Goal: Information Seeking & Learning: Learn about a topic

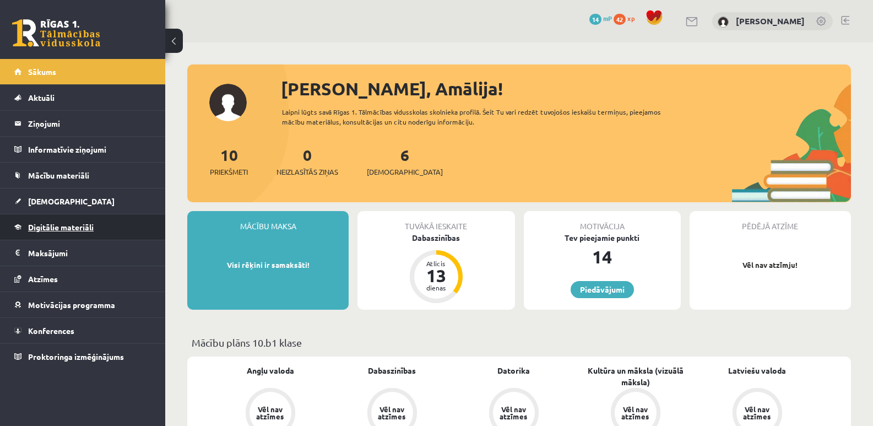
click at [67, 226] on span "Digitālie materiāli" at bounding box center [61, 227] width 66 height 10
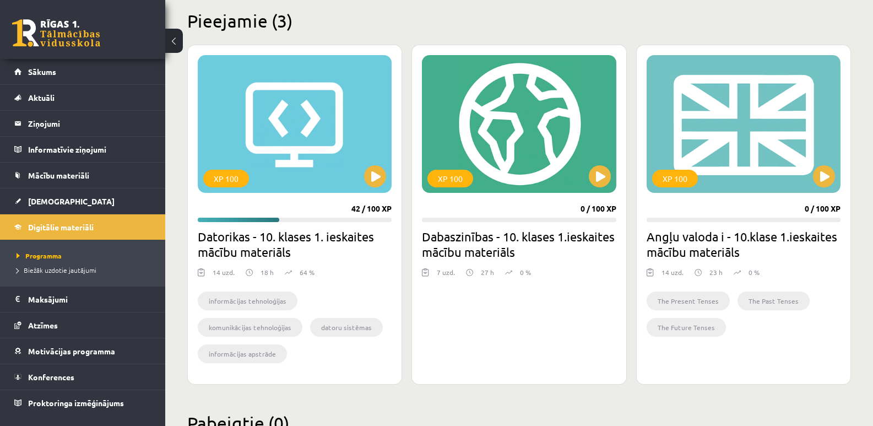
scroll to position [275, 0]
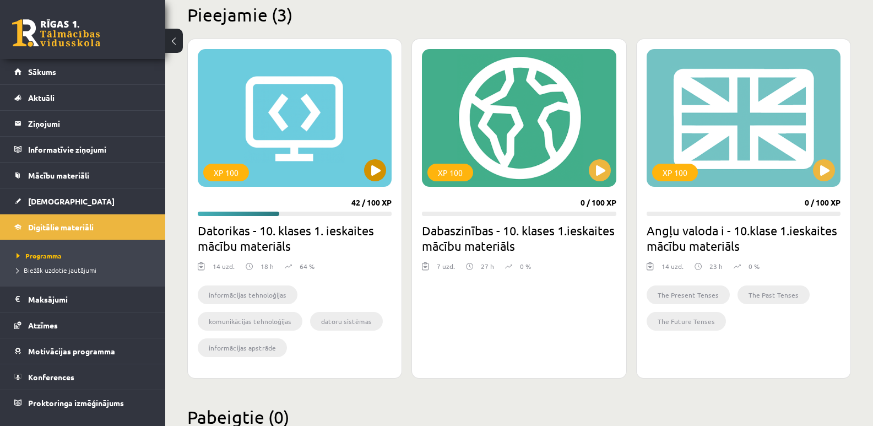
click at [301, 165] on div "XP 100" at bounding box center [295, 118] width 194 height 138
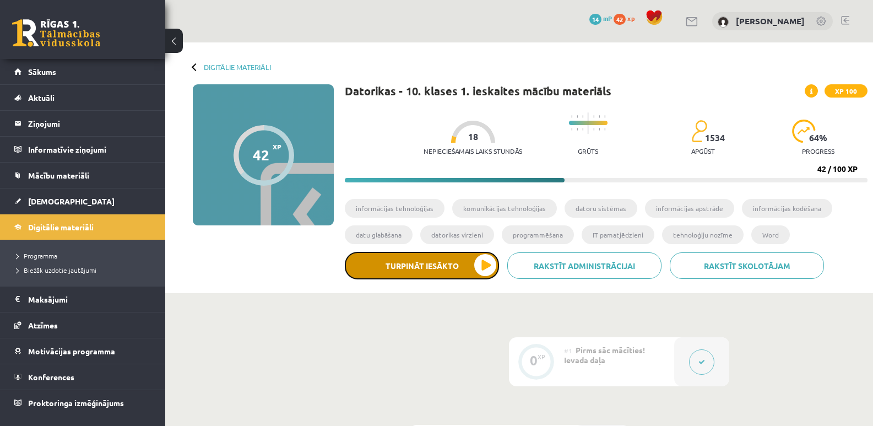
click at [429, 255] on button "Turpināt iesākto" at bounding box center [422, 266] width 154 height 28
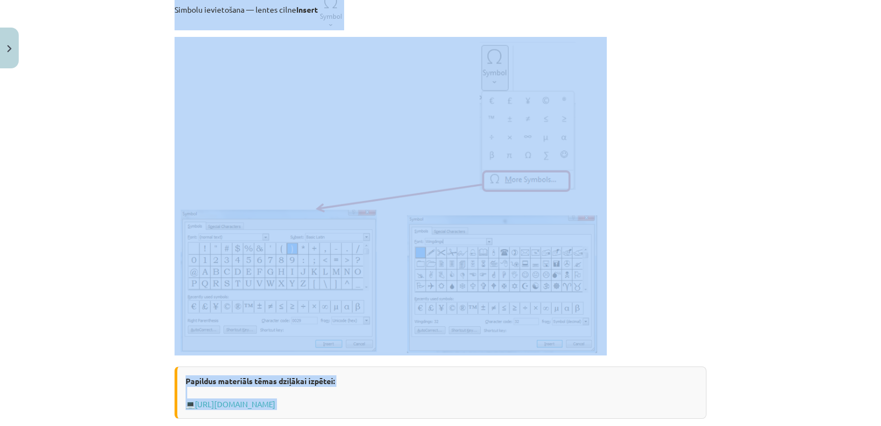
scroll to position [275, 0]
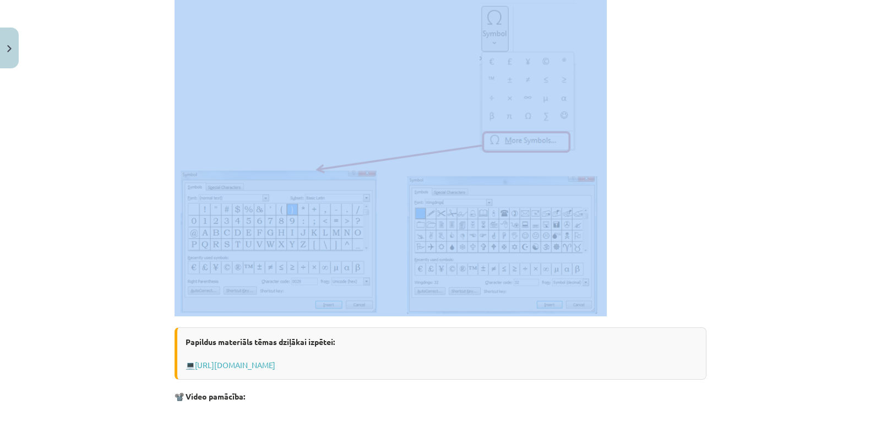
drag, startPoint x: 170, startPoint y: 51, endPoint x: 620, endPoint y: 292, distance: 511.3
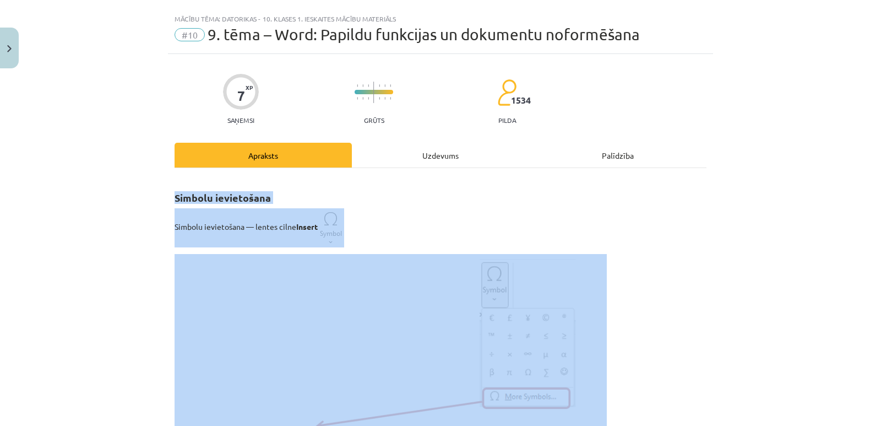
scroll to position [0, 0]
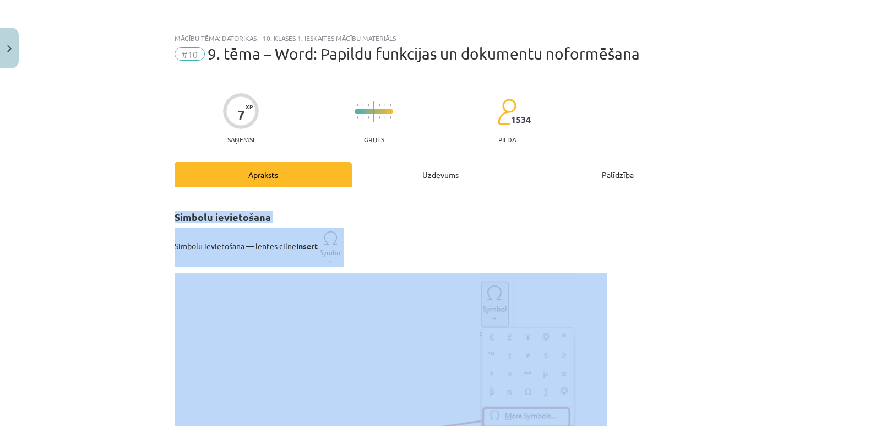
copy div "Simbolu ievietošana Simbolu ievietošana — lentes cilne Insert"
click at [408, 240] on p "Simbolu ievietošana — lentes cilne Insert" at bounding box center [441, 246] width 532 height 39
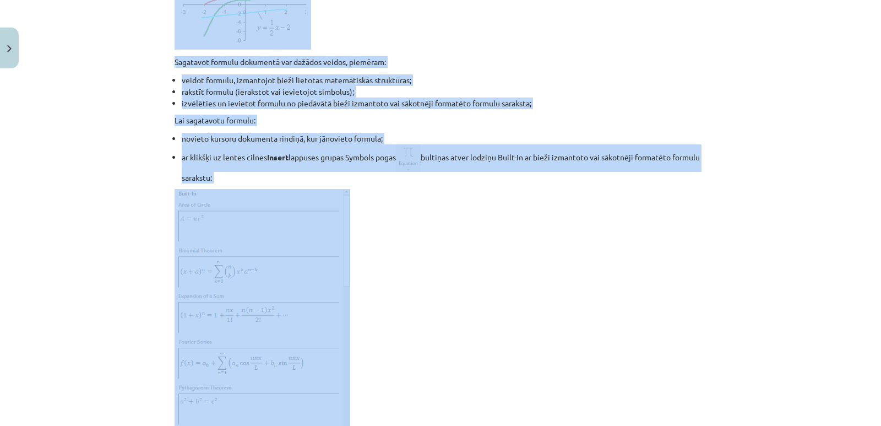
scroll to position [1304, 0]
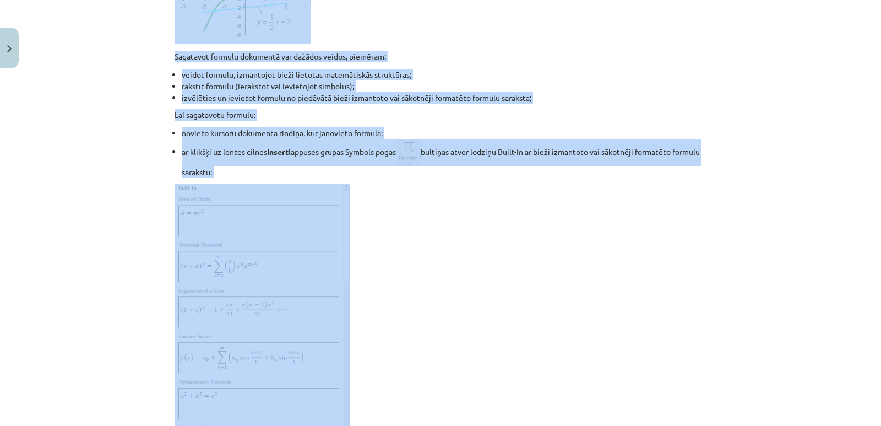
drag, startPoint x: 172, startPoint y: 43, endPoint x: 478, endPoint y: 362, distance: 441.6
click at [478, 362] on div "Simbolu ievietošana Simbolu ievietošana — lentes cilne Insert Papildus materiāl…" at bounding box center [441, 62] width 532 height 2338
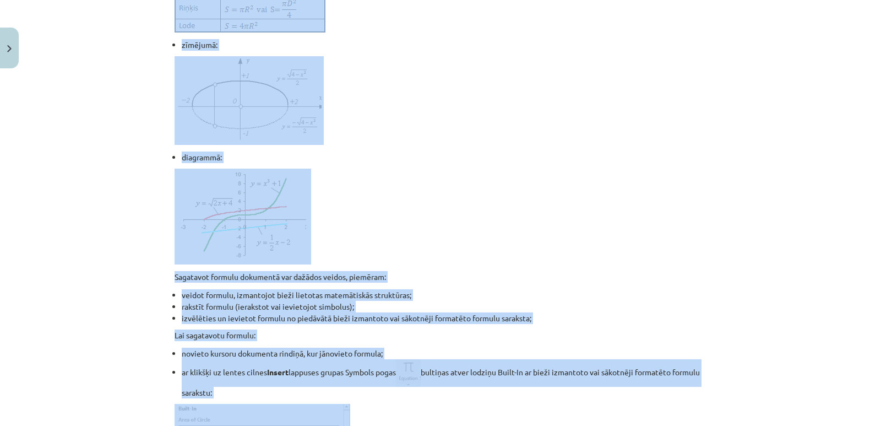
scroll to position [863, 0]
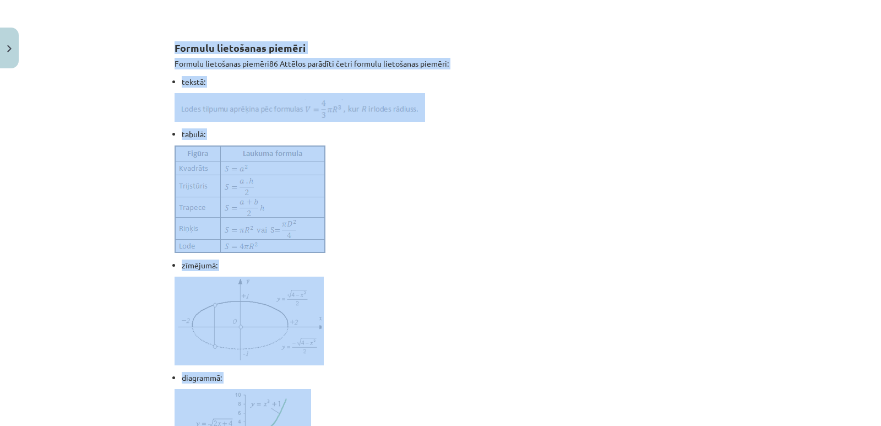
copy div "Formulu lietošanas piemēri Formulu lietošanas piemēri86 Attēlos parādīti četri …"
click at [407, 271] on li "zīmējumā:" at bounding box center [444, 265] width 525 height 12
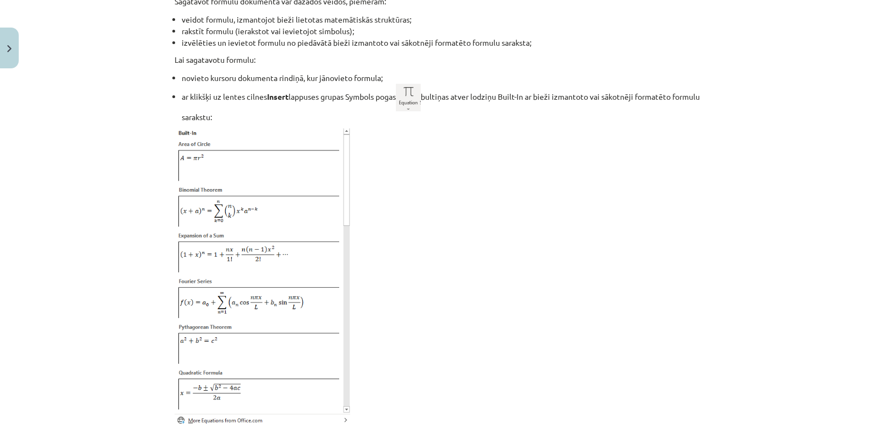
scroll to position [1304, 0]
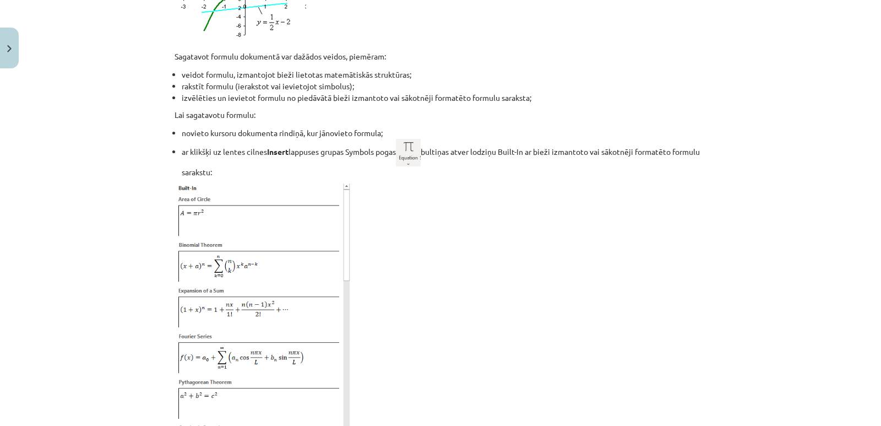
click at [294, 178] on li "ar klikšķi uz lentes cilnes Insert lappuses grupas Symbols pogas bultiņas atver…" at bounding box center [444, 158] width 525 height 39
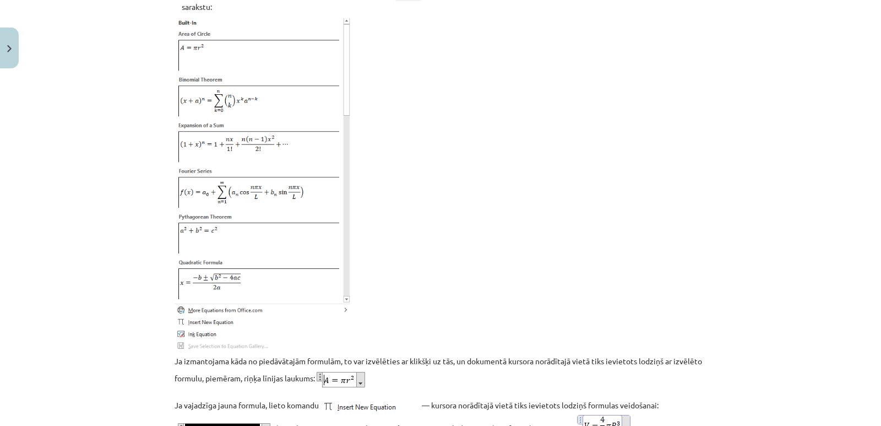
scroll to position [1414, 0]
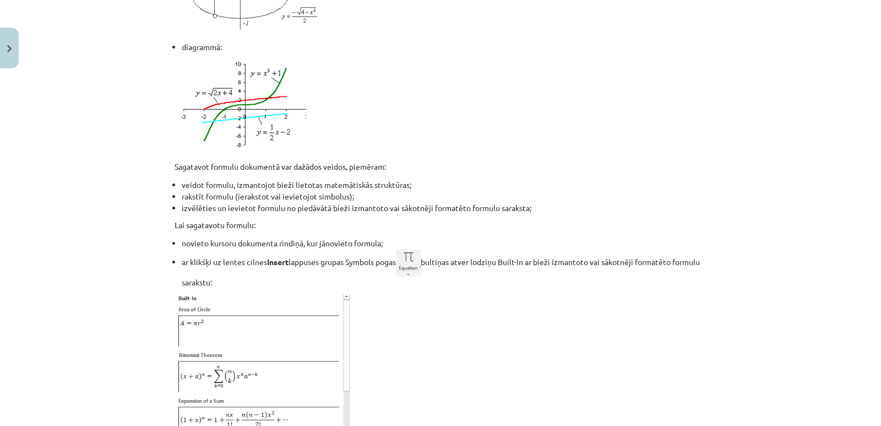
click at [543, 172] on p "Sagatavot formulu dokumentā var dažādos veidos, piemēram:" at bounding box center [441, 167] width 532 height 12
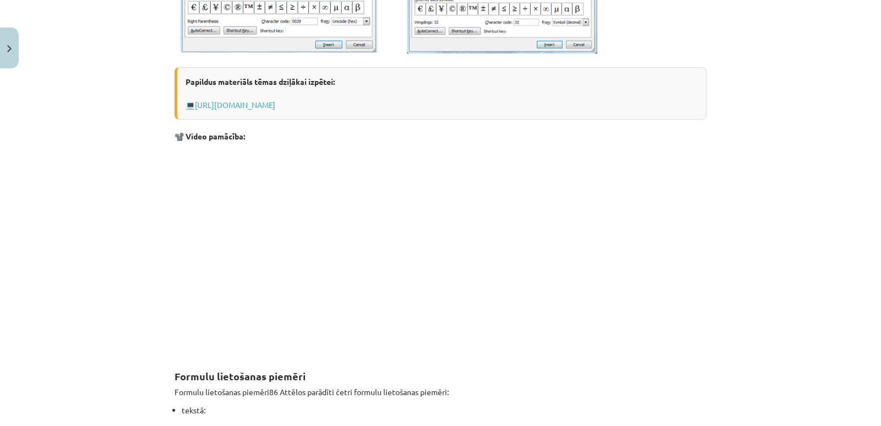
scroll to position [551, 0]
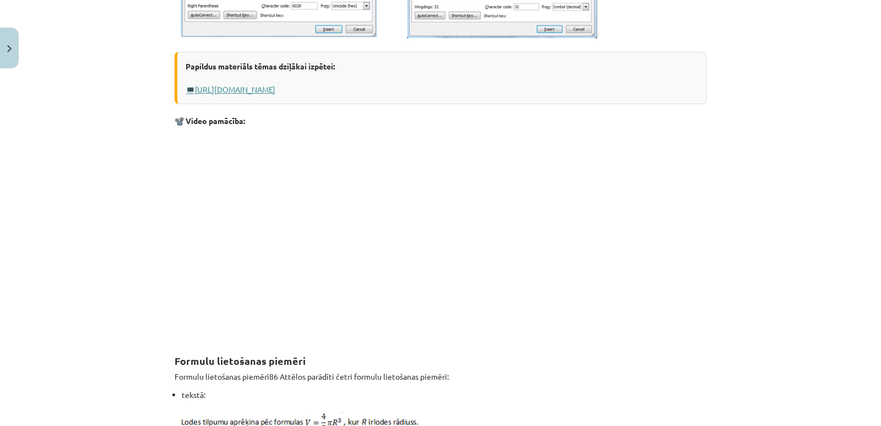
click at [275, 89] on link "[URL][DOMAIN_NAME]" at bounding box center [235, 89] width 80 height 10
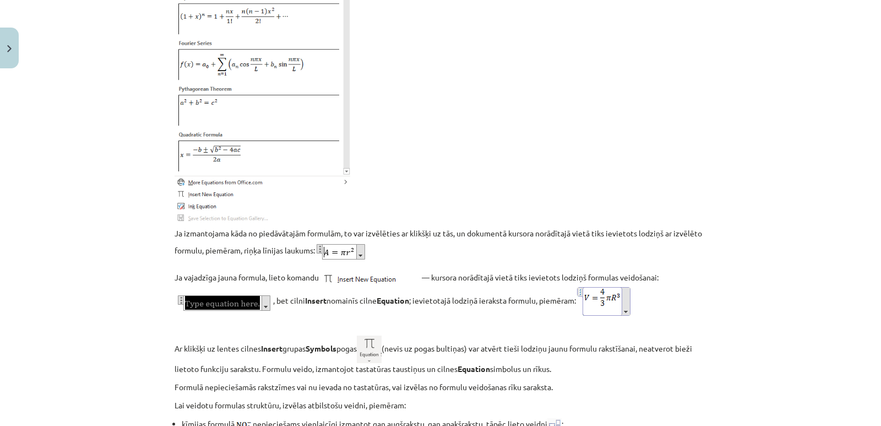
scroll to position [1652, 0]
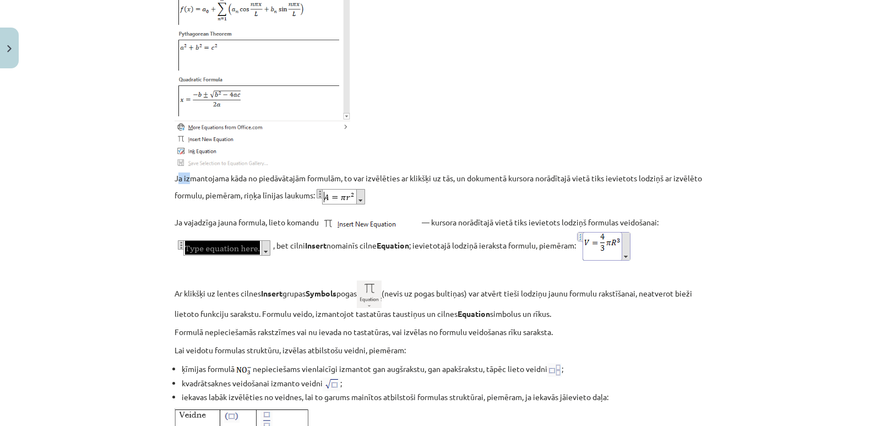
drag, startPoint x: 173, startPoint y: 190, endPoint x: 188, endPoint y: 190, distance: 14.9
click at [188, 190] on p "Ja izmantojama kāda no piedāvātajām formulām, to var izvēlēties ar klikšķi uz t…" at bounding box center [441, 190] width 532 height 36
click at [175, 190] on p "Ja izmantojama kāda no piedāvātajām formulām, to var izvēlēties ar klikšķi uz t…" at bounding box center [441, 190] width 532 height 36
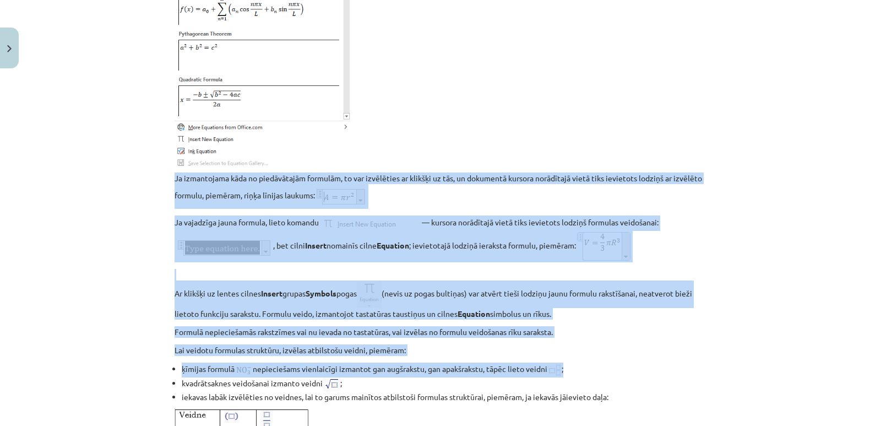
drag, startPoint x: 172, startPoint y: 190, endPoint x: 614, endPoint y: 376, distance: 479.7
click at [608, 258] on img at bounding box center [604, 246] width 57 height 31
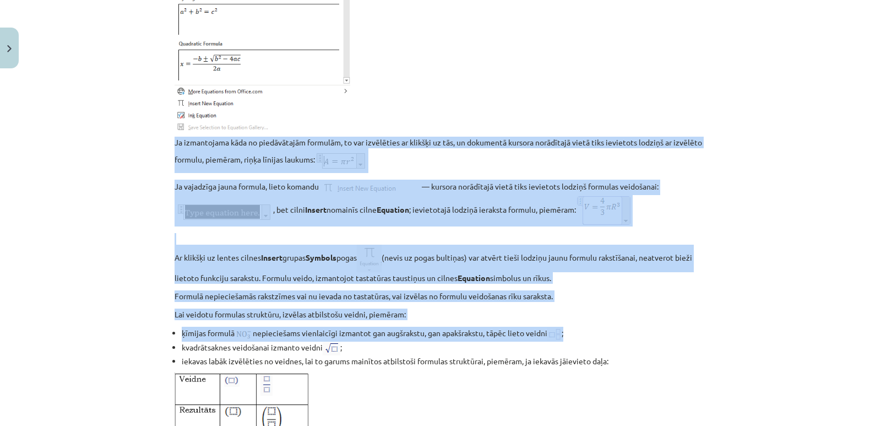
scroll to position [1707, 0]
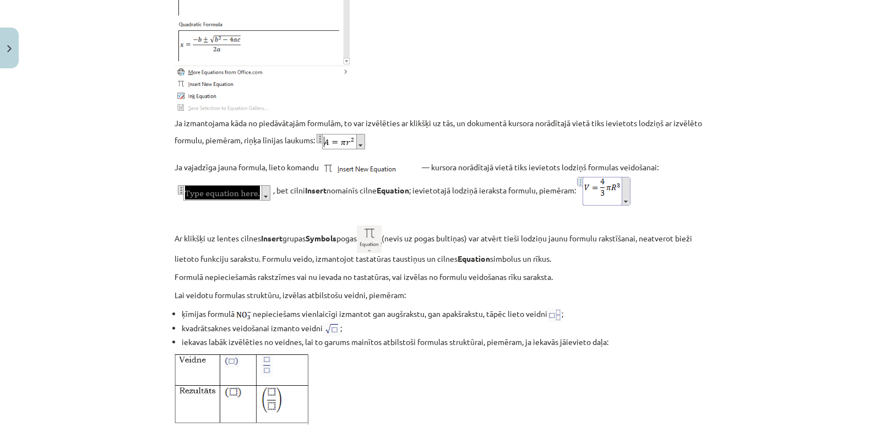
click at [586, 334] on li "kvadrātsaknes veidošanai izmanto veidni ;" at bounding box center [444, 329] width 525 height 14
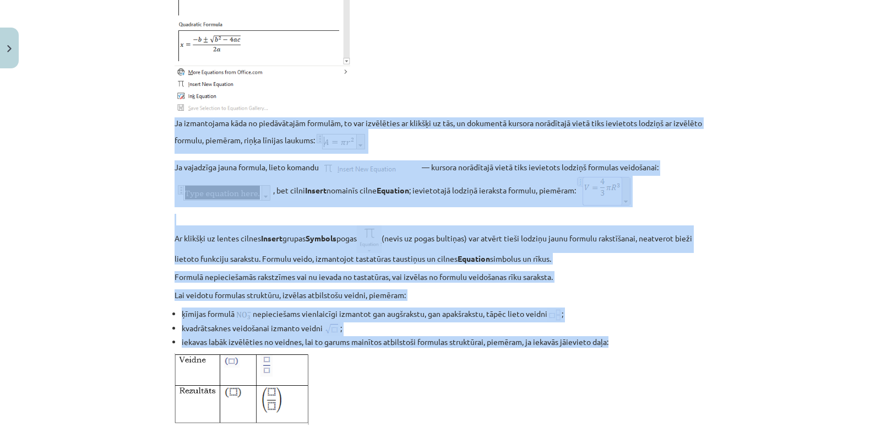
drag, startPoint x: 617, startPoint y: 360, endPoint x: 171, endPoint y: 139, distance: 498.1
copy div "Lo ipsumdolors amet co adipiscingel seddoeiu, te inc utlaboreet do magnaal en a…"
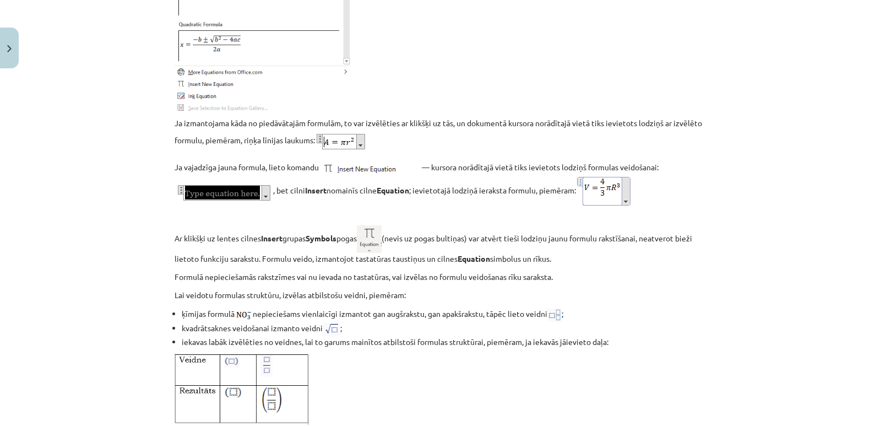
click at [398, 388] on p "Rakstot ķīmijas formulas, ķīmisko elementu apzīmējumi automātiski tiek formatēt…" at bounding box center [441, 400] width 532 height 95
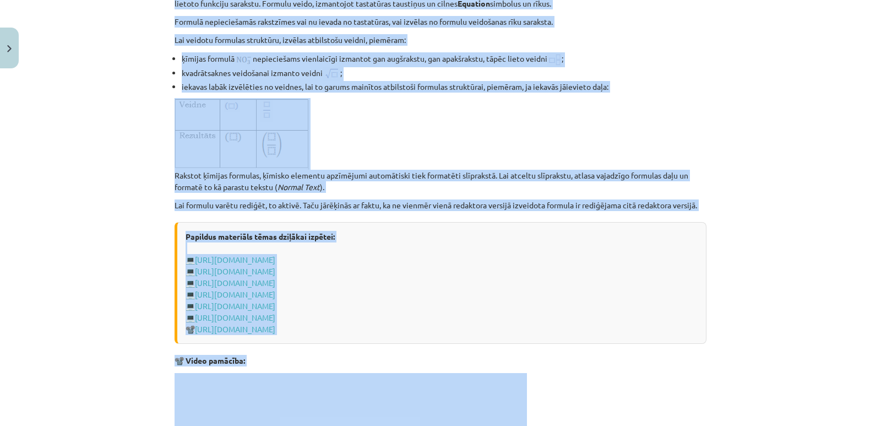
scroll to position [1978, 0]
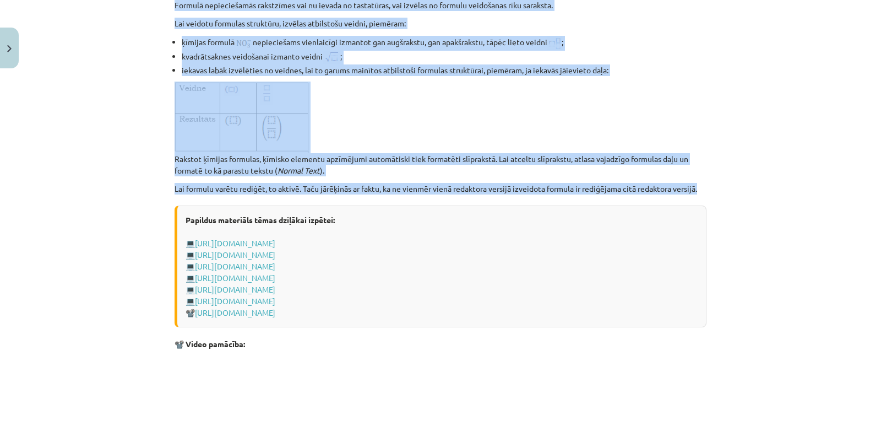
drag, startPoint x: 171, startPoint y: 92, endPoint x: 702, endPoint y: 198, distance: 541.2
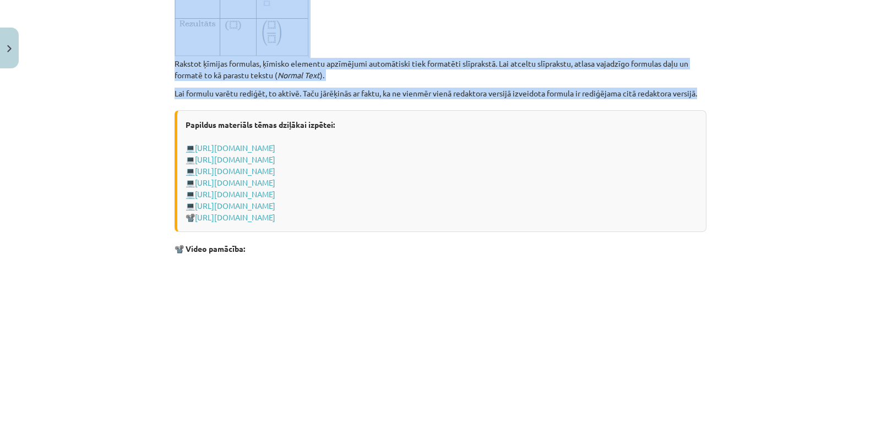
scroll to position [2021, 0]
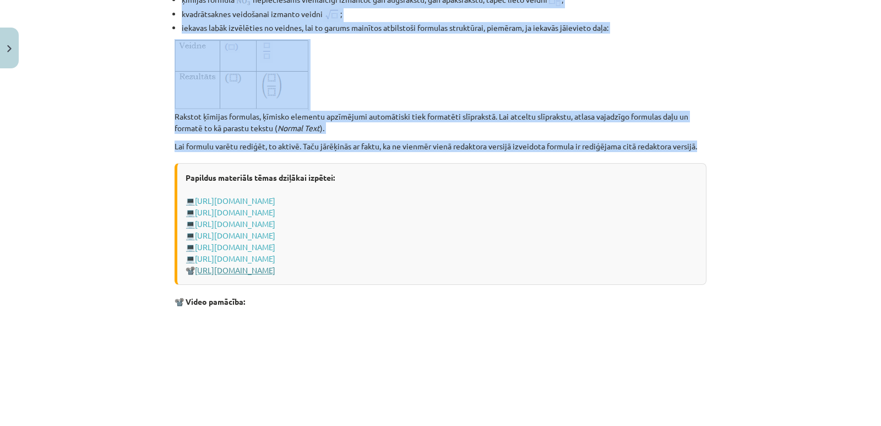
click at [275, 275] on link "[URL][DOMAIN_NAME]" at bounding box center [235, 270] width 80 height 10
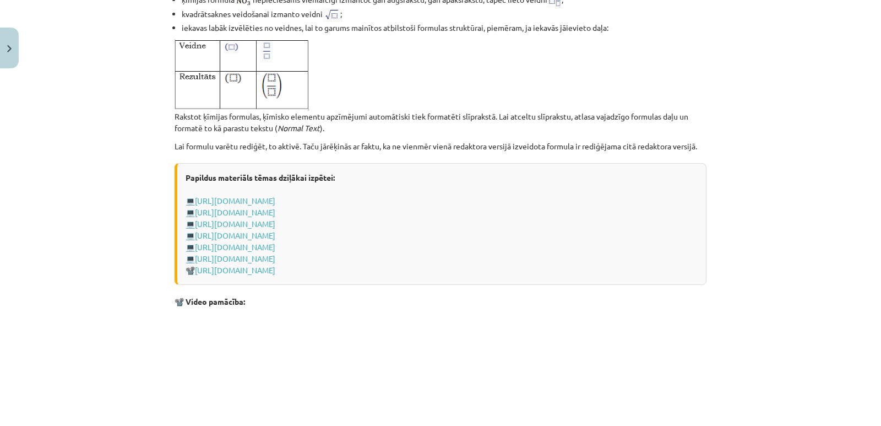
click at [507, 222] on div "Papildus materiāls tēmas dziļākai izpētei: 💻 [URL][DOMAIN_NAME] 💻 [URL][DOMAIN_…" at bounding box center [441, 224] width 532 height 122
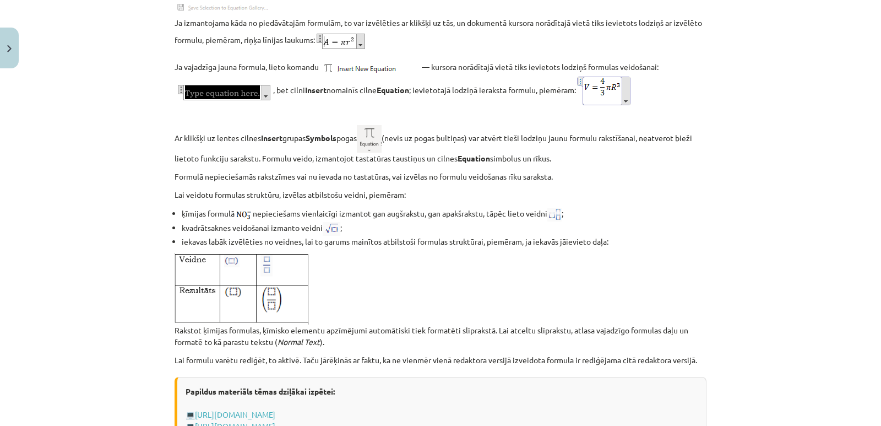
scroll to position [1800, 0]
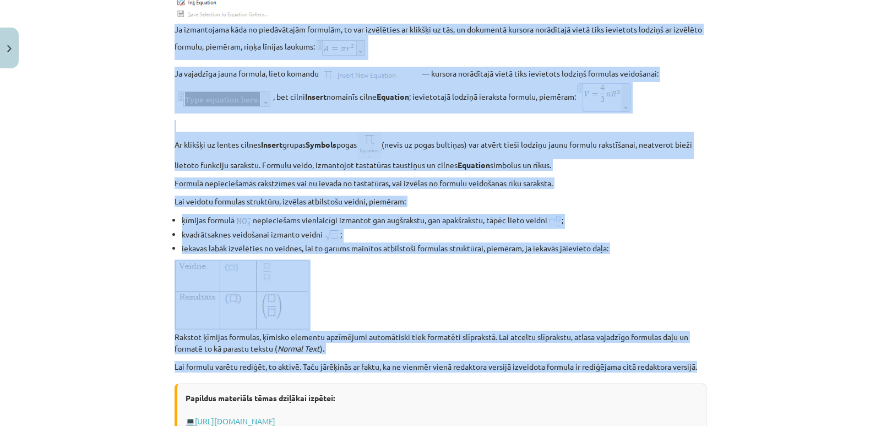
drag, startPoint x: 172, startPoint y: 41, endPoint x: 722, endPoint y: 368, distance: 640.6
click at [722, 368] on div "Mācību tēma: Datorikas - 10. klases 1. ieskaites mācību materiāls #10 9. tēma –…" at bounding box center [440, 213] width 881 height 426
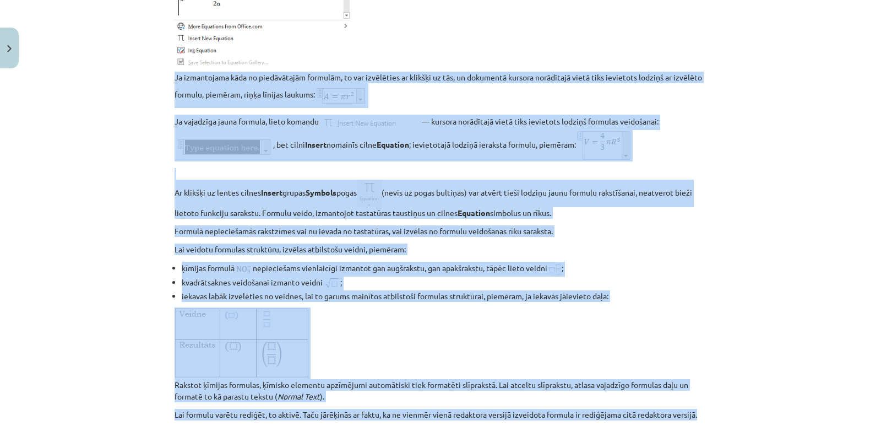
scroll to position [1690, 0]
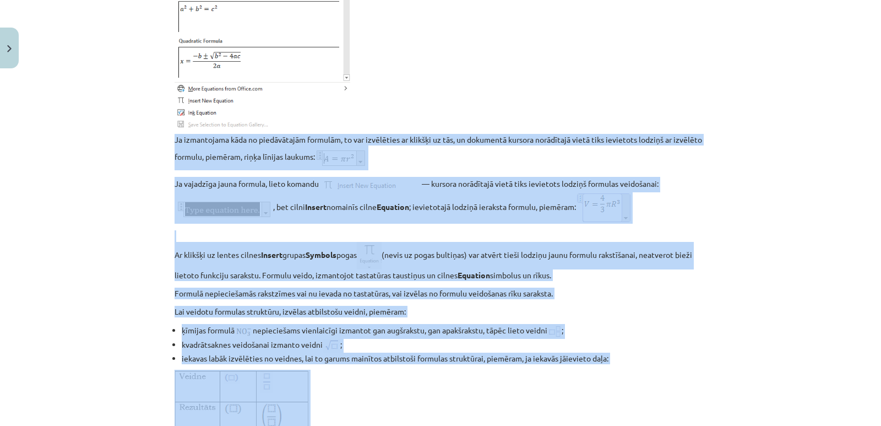
copy div "Lo ipsumdolors amet co adipiscingel seddoeiu, te inc utlaboreet do magnaal en a…"
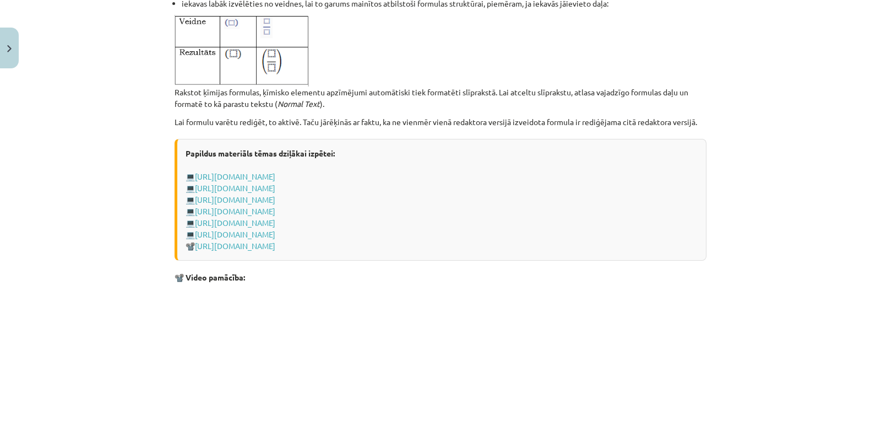
scroll to position [2021, 0]
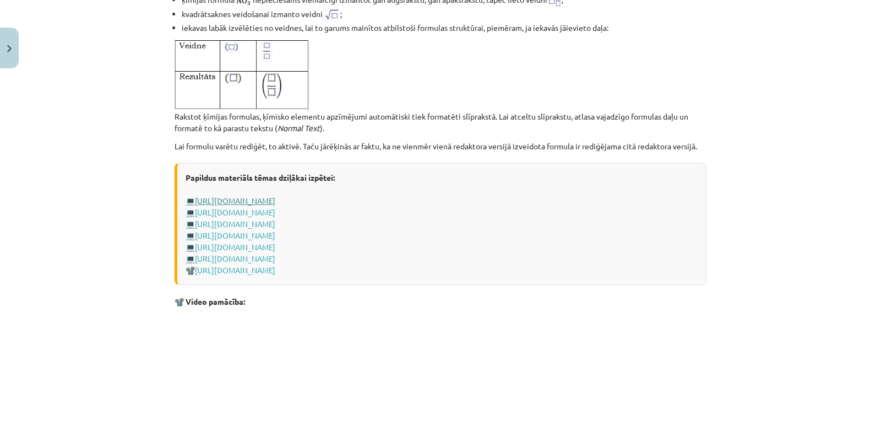
click at [275, 205] on link "[URL][DOMAIN_NAME]" at bounding box center [235, 200] width 80 height 10
click at [273, 217] on link "[URL][DOMAIN_NAME]" at bounding box center [235, 212] width 80 height 10
click at [251, 228] on link "[URL][DOMAIN_NAME]" at bounding box center [235, 224] width 80 height 10
click at [265, 252] on link "[URL][DOMAIN_NAME]" at bounding box center [235, 247] width 80 height 10
click at [275, 240] on link "[URL][DOMAIN_NAME]" at bounding box center [235, 235] width 80 height 10
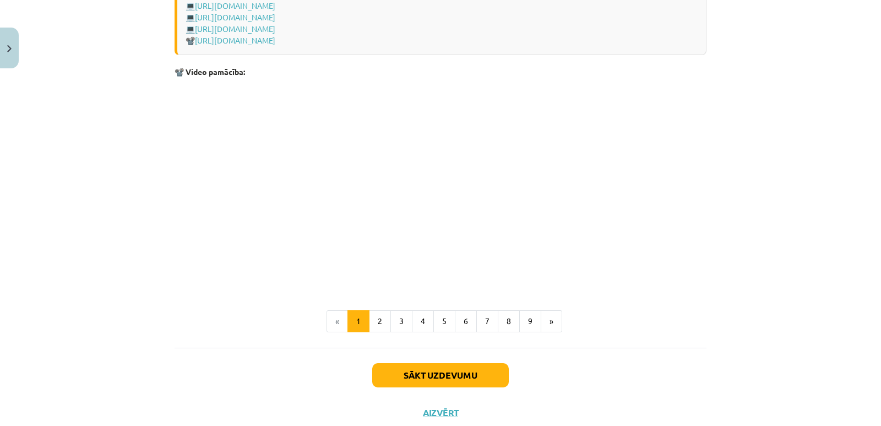
scroll to position [2186, 0]
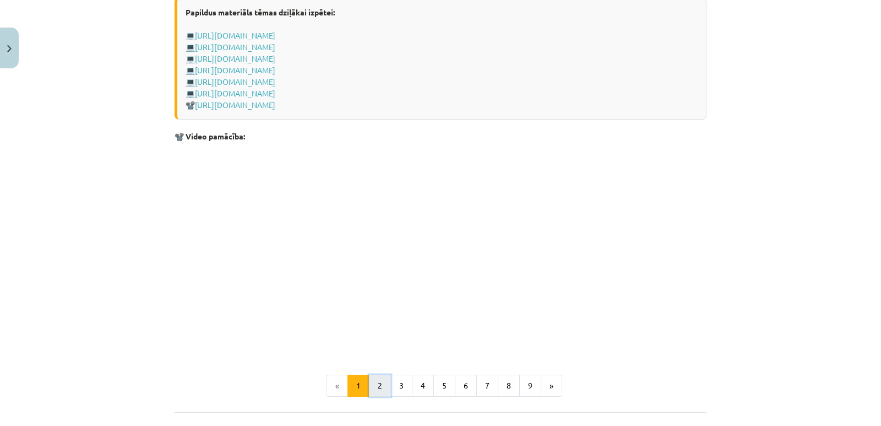
click at [375, 396] on button "2" at bounding box center [380, 385] width 22 height 22
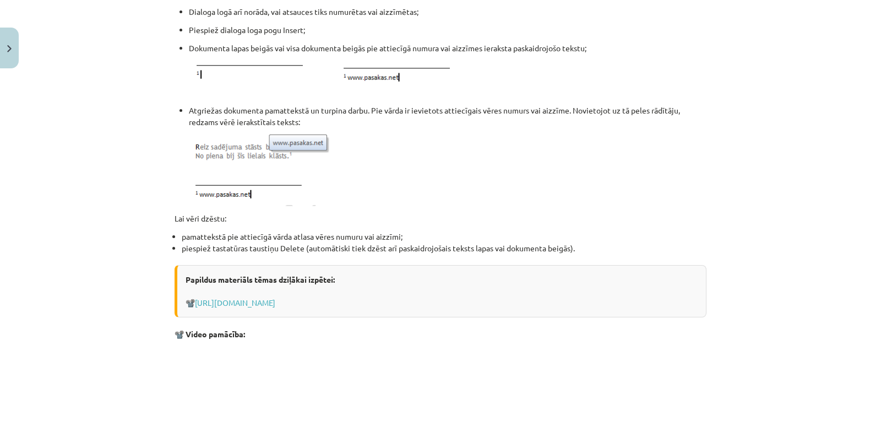
scroll to position [1045, 0]
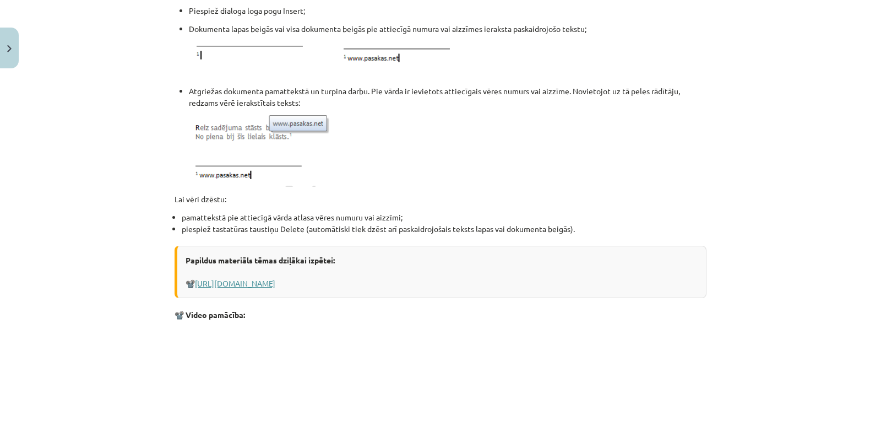
click at [275, 284] on link "[URL][DOMAIN_NAME]" at bounding box center [235, 283] width 80 height 10
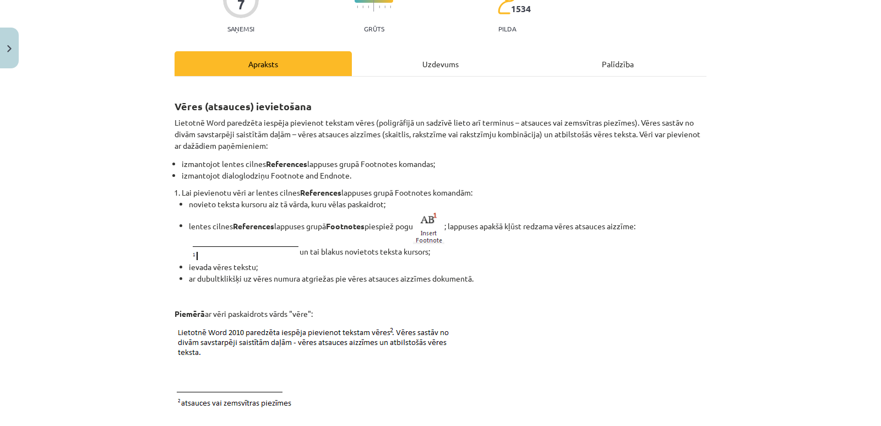
scroll to position [110, 0]
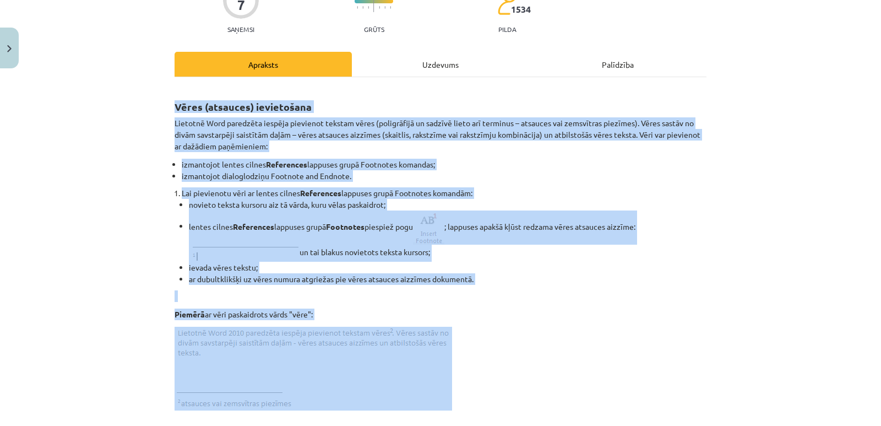
drag, startPoint x: 173, startPoint y: 104, endPoint x: 760, endPoint y: 362, distance: 641.9
click at [760, 362] on div "Mācību tēma: Datorikas - 10. klases 1. ieskaites mācību materiāls #10 9. tēma –…" at bounding box center [440, 213] width 881 height 426
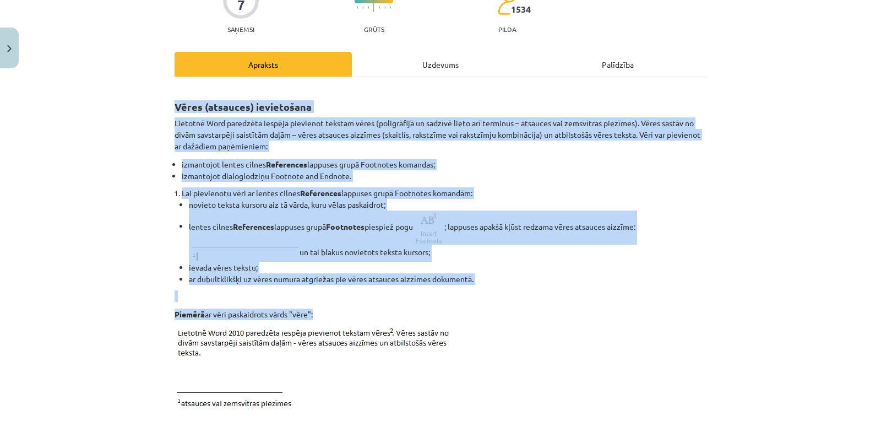
drag, startPoint x: 171, startPoint y: 105, endPoint x: 718, endPoint y: 193, distance: 554.2
click at [778, 271] on div "Mācību tēma: Datorikas - 10. klases 1. ieskaites mācību materiāls #10 9. tēma –…" at bounding box center [440, 213] width 881 height 426
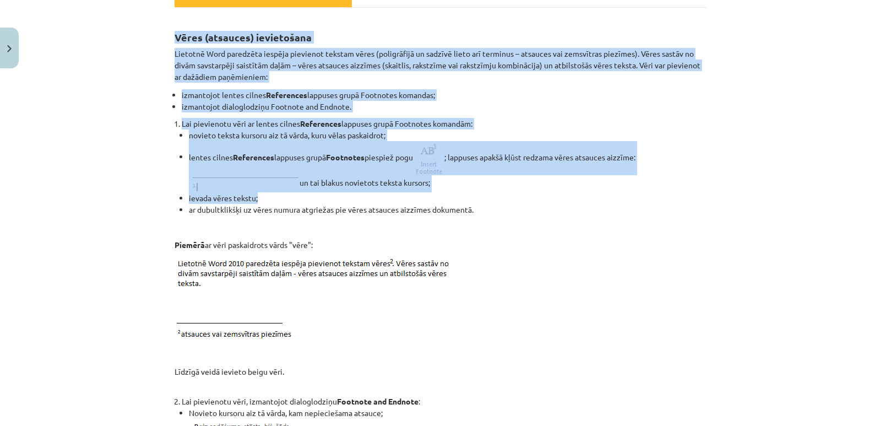
scroll to position [165, 0]
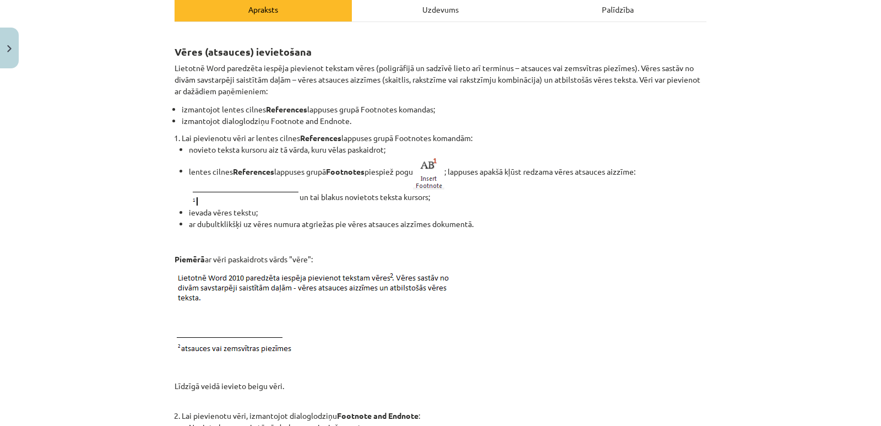
click at [493, 281] on p at bounding box center [441, 313] width 532 height 84
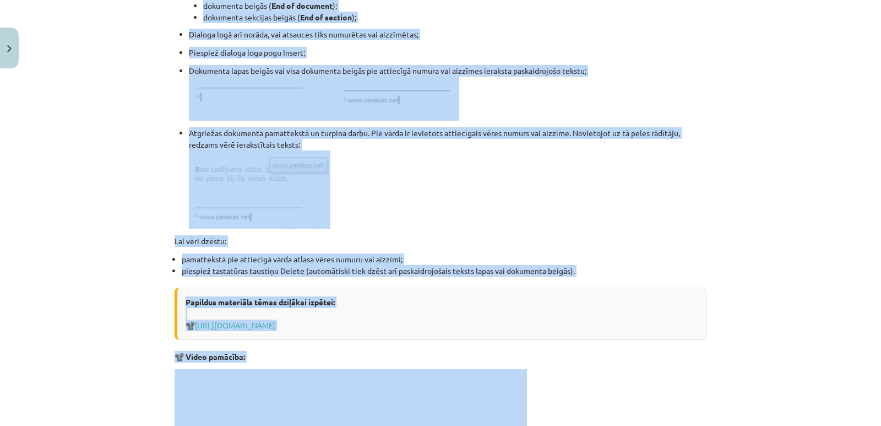
scroll to position [1008, 0]
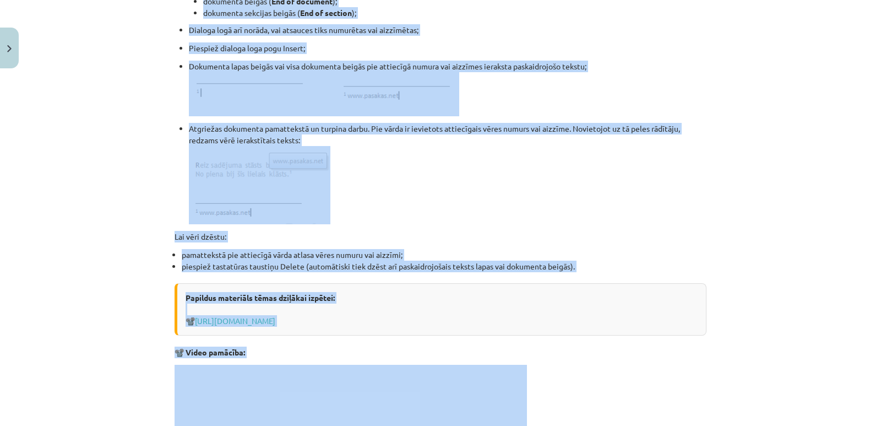
drag, startPoint x: 173, startPoint y: 50, endPoint x: 619, endPoint y: 371, distance: 549.5
click at [608, 356] on p "📽️ Video pamācība:" at bounding box center [441, 352] width 532 height 12
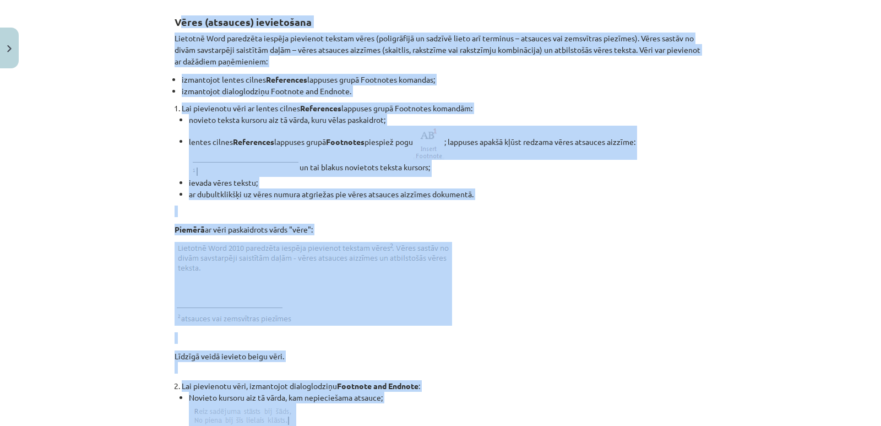
scroll to position [178, 0]
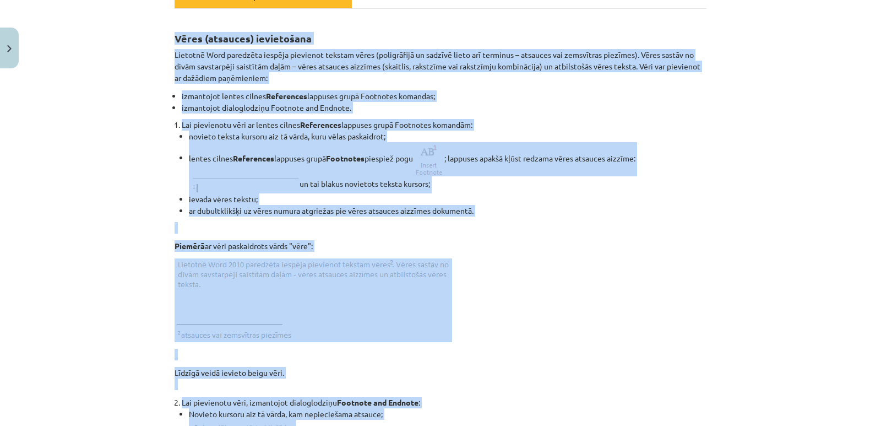
drag, startPoint x: 594, startPoint y: 266, endPoint x: 168, endPoint y: 27, distance: 487.9
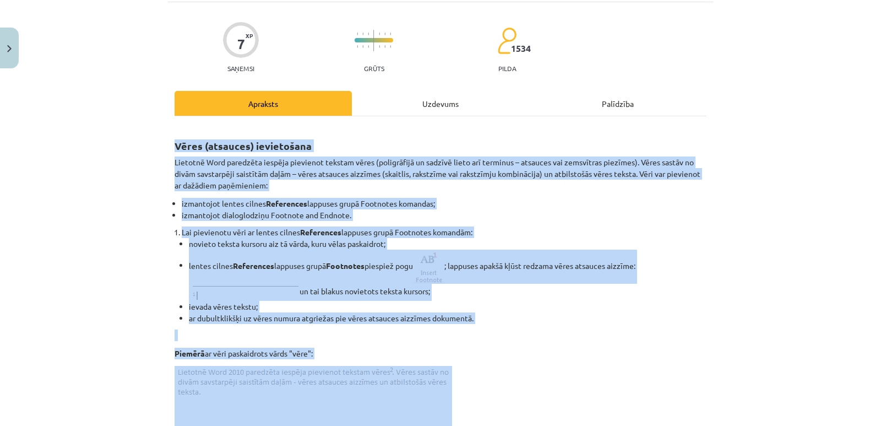
scroll to position [54, 0]
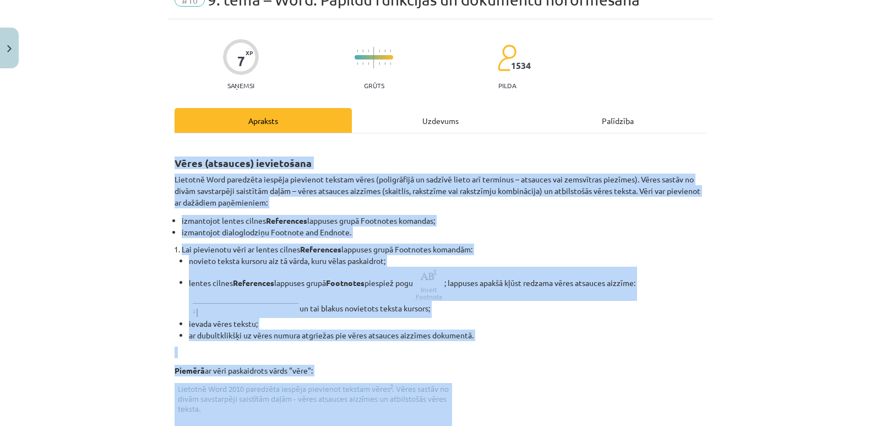
copy div "Lorem (ipsumdol) sitametcons Adipisci Elit seddoeius tempori utlaboree dolorem …"
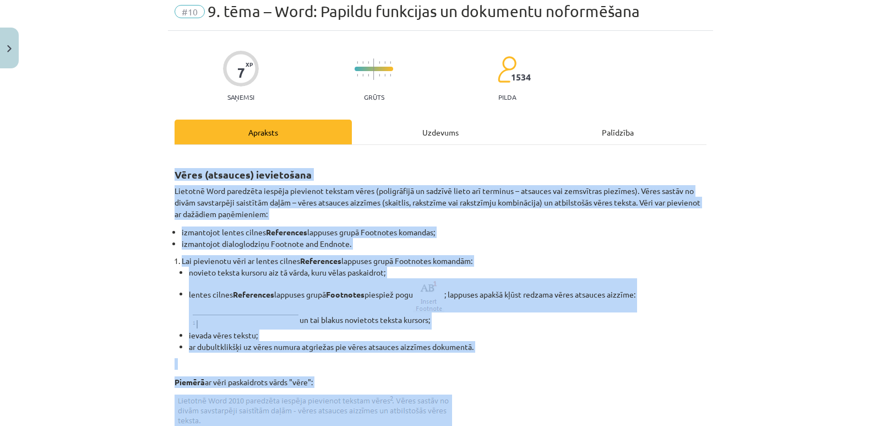
scroll to position [165, 0]
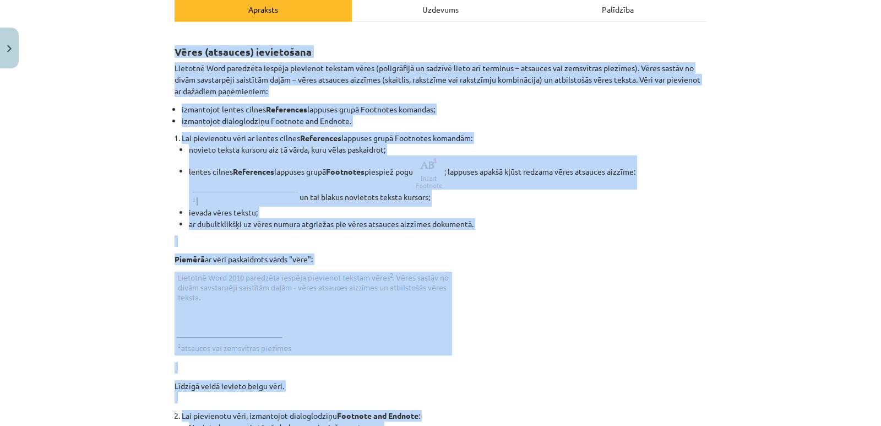
click at [521, 275] on p at bounding box center [441, 313] width 532 height 84
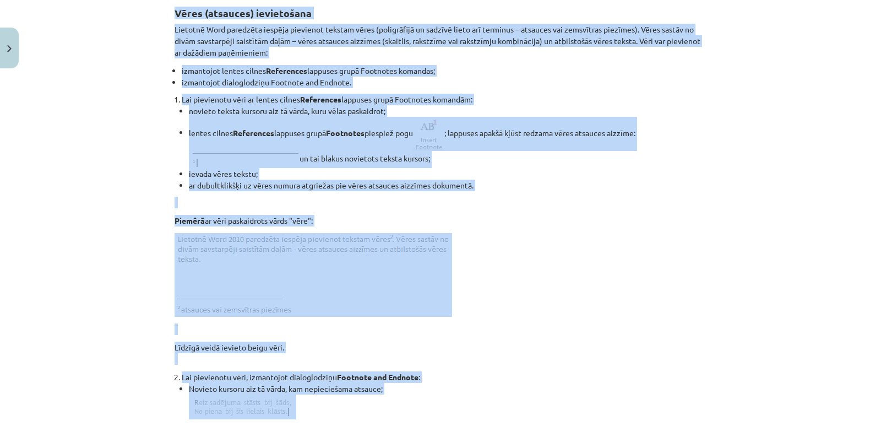
scroll to position [220, 0]
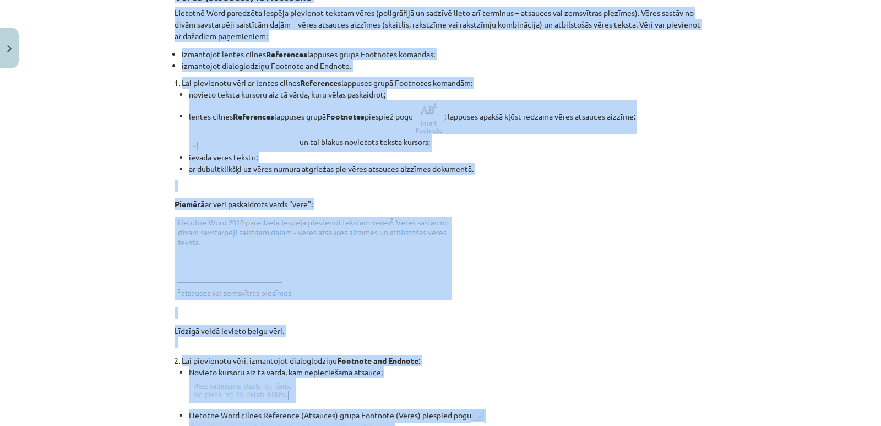
click at [537, 273] on p at bounding box center [441, 258] width 532 height 84
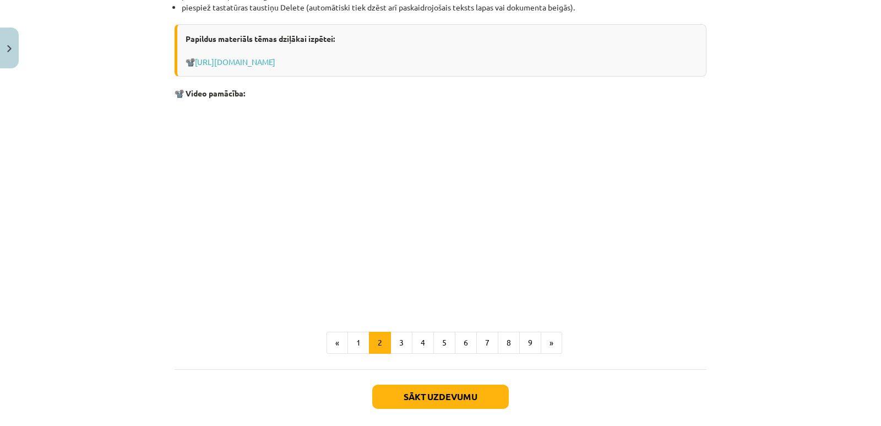
scroll to position [1320, 0]
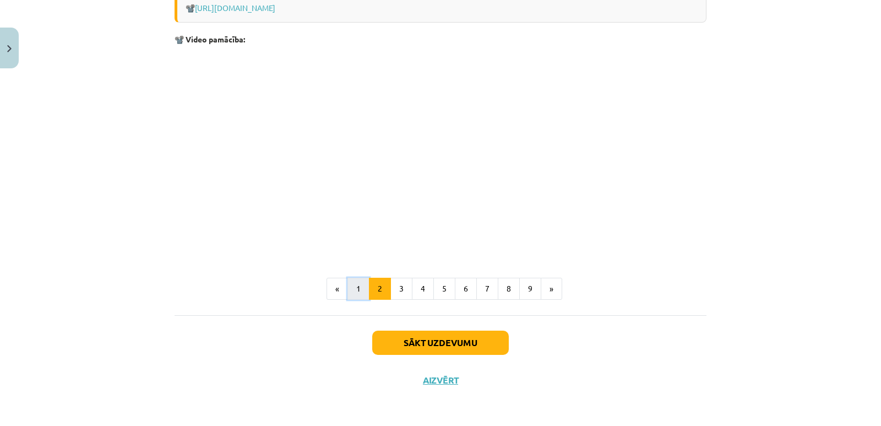
click at [356, 281] on button "1" at bounding box center [358, 288] width 22 height 22
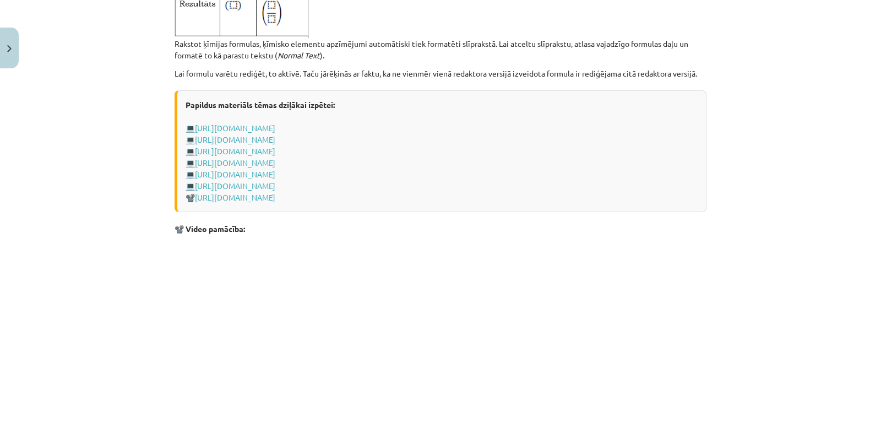
scroll to position [2092, 0]
click at [274, 192] on link "[URL][DOMAIN_NAME]" at bounding box center [235, 187] width 80 height 10
click at [275, 192] on link "[URL][DOMAIN_NAME]" at bounding box center [235, 187] width 80 height 10
click at [273, 213] on div "Papildus materiāls tēmas dziļākai izpētei: 💻 [URL][DOMAIN_NAME] 💻 [URL][DOMAIN_…" at bounding box center [441, 152] width 532 height 122
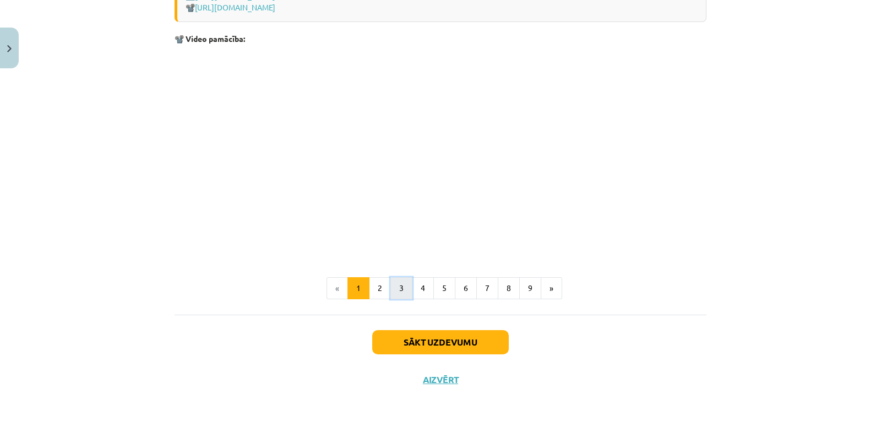
click at [396, 291] on button "3" at bounding box center [401, 288] width 22 height 22
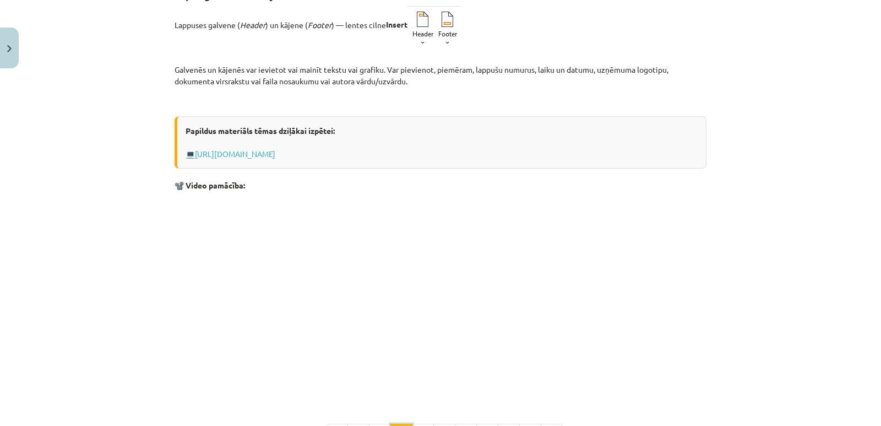
scroll to position [197, 0]
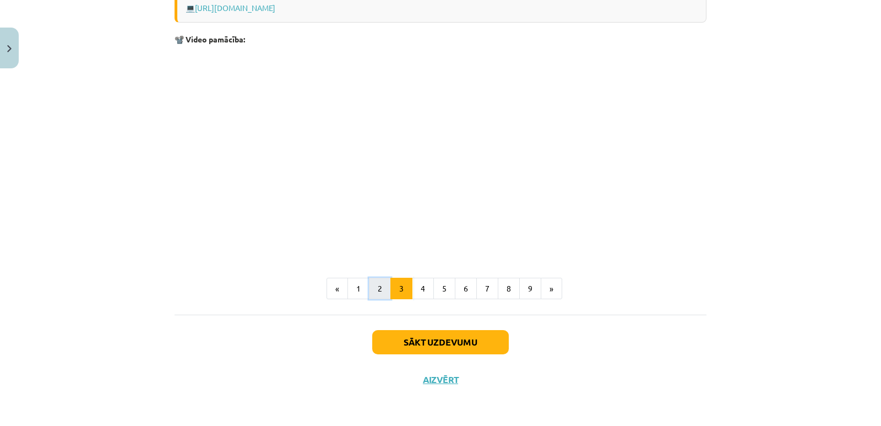
click at [373, 286] on button "2" at bounding box center [380, 288] width 22 height 22
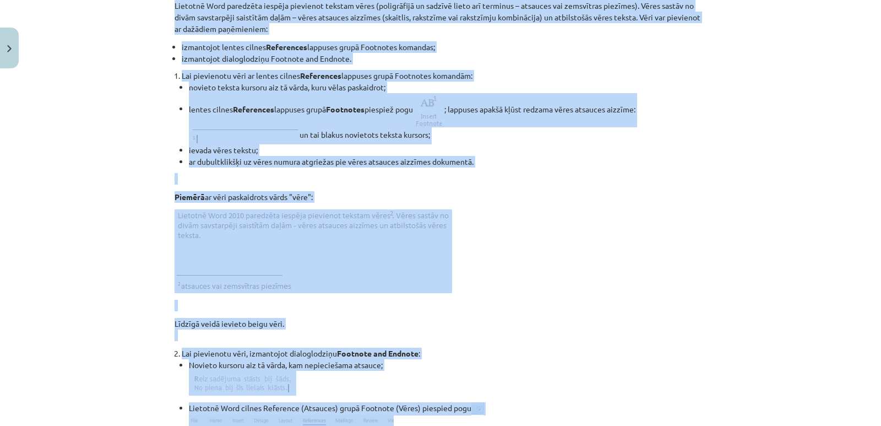
scroll to position [238, 0]
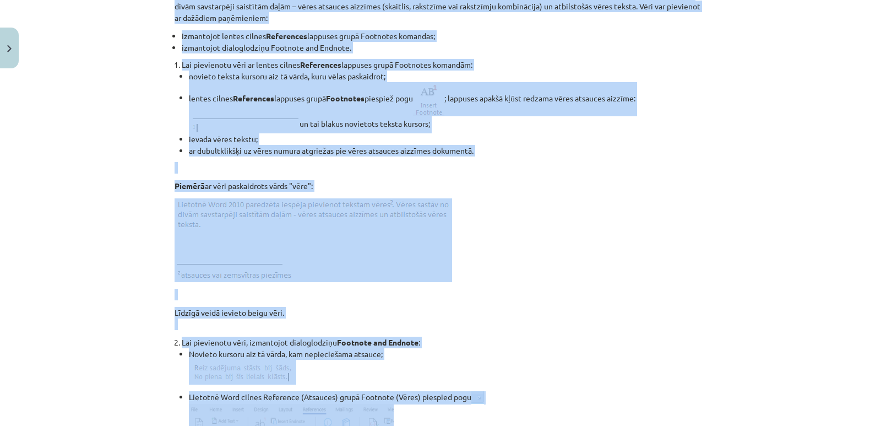
drag, startPoint x: 171, startPoint y: 126, endPoint x: 498, endPoint y: 406, distance: 430.3
click at [476, 329] on p "Līdzīgā veidā ievieto beigu vēri." at bounding box center [441, 318] width 532 height 23
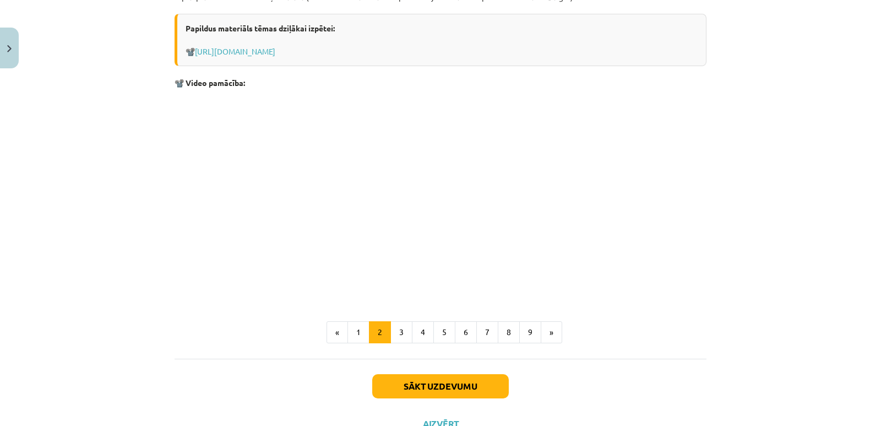
scroll to position [1320, 0]
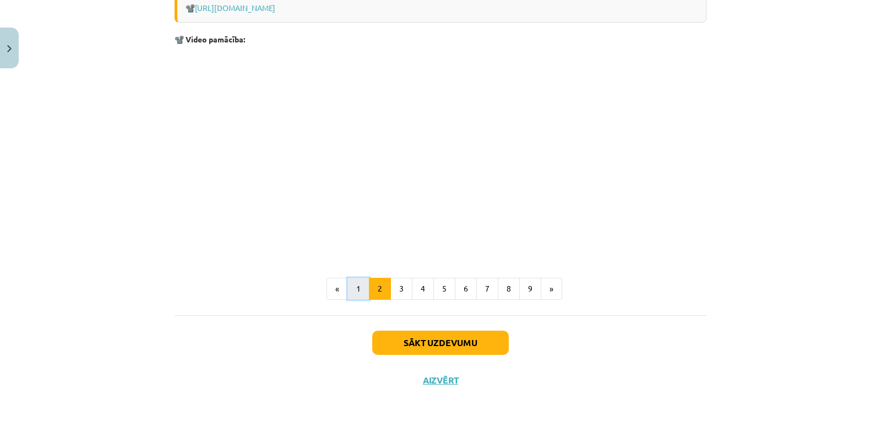
click at [357, 296] on button "1" at bounding box center [358, 288] width 22 height 22
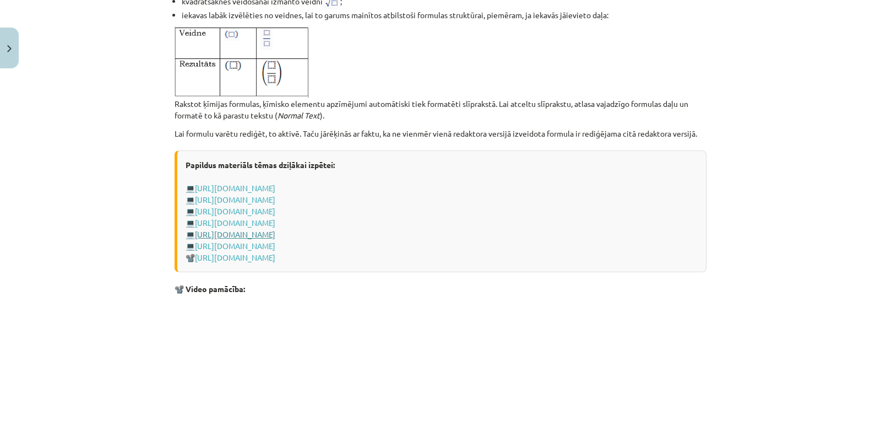
scroll to position [2014, 0]
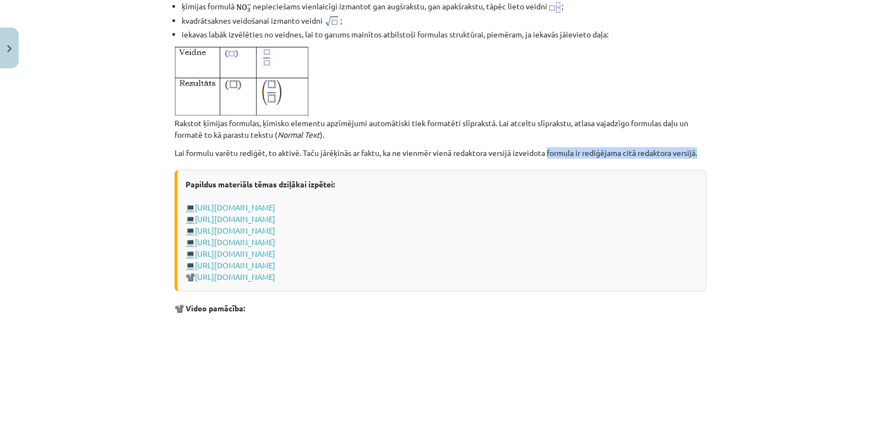
drag, startPoint x: 548, startPoint y: 164, endPoint x: 704, endPoint y: 164, distance: 155.8
copy p "formula ir rediģējama citā redaktora versijā."
click at [506, 255] on div "Papildus materiāls tēmas dziļākai izpētei: 💻 [URL][DOMAIN_NAME] 💻 [URL][DOMAIN_…" at bounding box center [441, 231] width 532 height 122
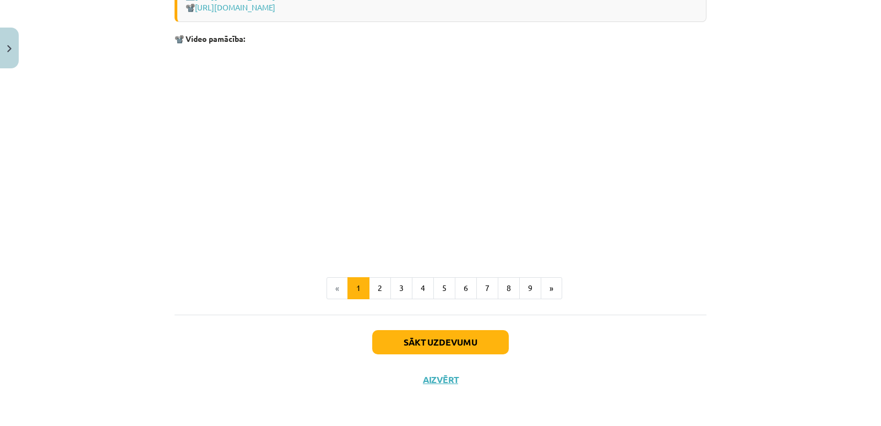
scroll to position [2296, 0]
click at [382, 293] on button "2" at bounding box center [380, 288] width 22 height 22
click at [393, 291] on button "3" at bounding box center [401, 288] width 22 height 22
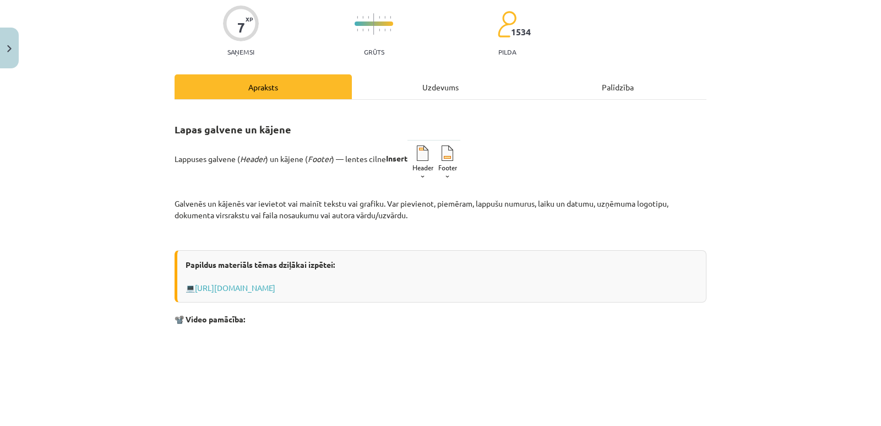
scroll to position [87, 0]
click at [275, 292] on link "[URL][DOMAIN_NAME]" at bounding box center [235, 288] width 80 height 10
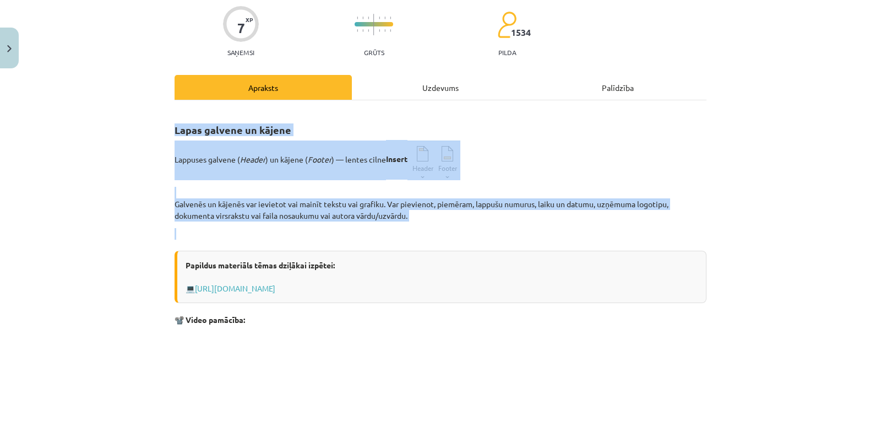
drag, startPoint x: 170, startPoint y: 127, endPoint x: 600, endPoint y: 235, distance: 443.3
click at [600, 235] on div "7 XP Saņemsi Grūts 1534 pilda Apraksts Uzdevums Palīdzība Lapas galvene un kāje…" at bounding box center [440, 332] width 545 height 692
copy div "Lapas galvene un kājene Lappuses galvene ( Header ) un kājene ( Footer ) — lent…"
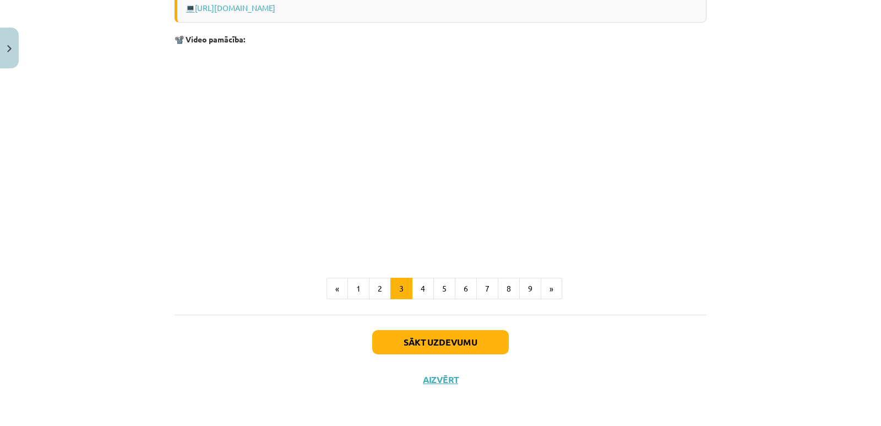
scroll to position [313, 0]
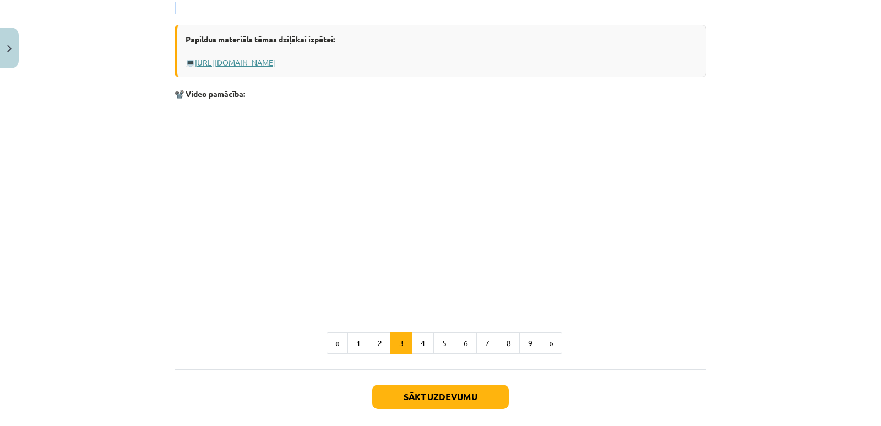
click at [275, 59] on link "[URL][DOMAIN_NAME]" at bounding box center [235, 62] width 80 height 10
click at [275, 62] on link "[URL][DOMAIN_NAME]" at bounding box center [235, 62] width 80 height 10
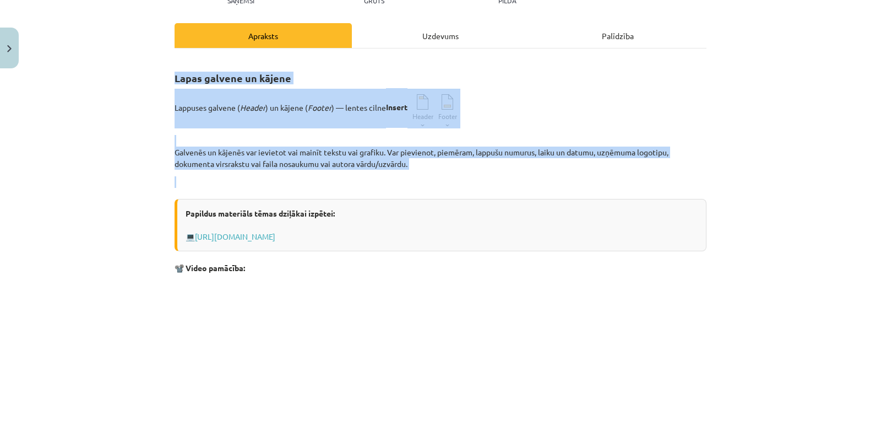
scroll to position [37, 0]
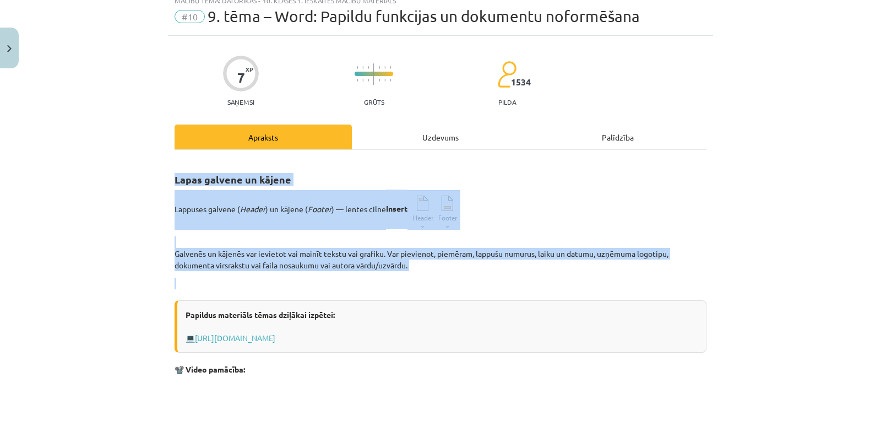
copy div "Lapas galvene un kājene Lappuses galvene ( Header ) un kājene ( Footer ) — lent…"
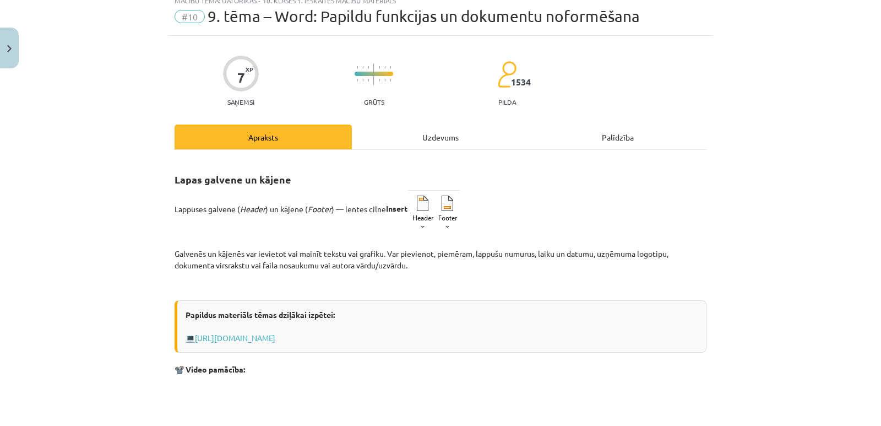
click at [483, 313] on div "Papildus materiāls tēmas dziļākai izpētei: 💻 [URL][DOMAIN_NAME]" at bounding box center [441, 326] width 532 height 52
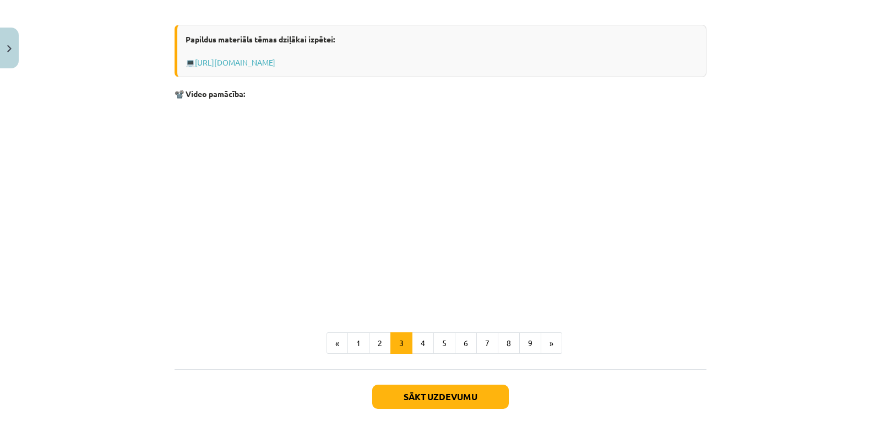
scroll to position [368, 0]
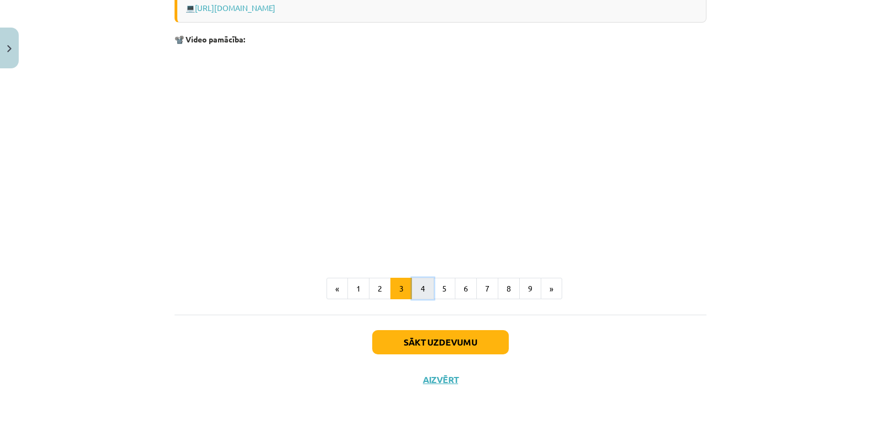
click at [415, 286] on button "4" at bounding box center [423, 288] width 22 height 22
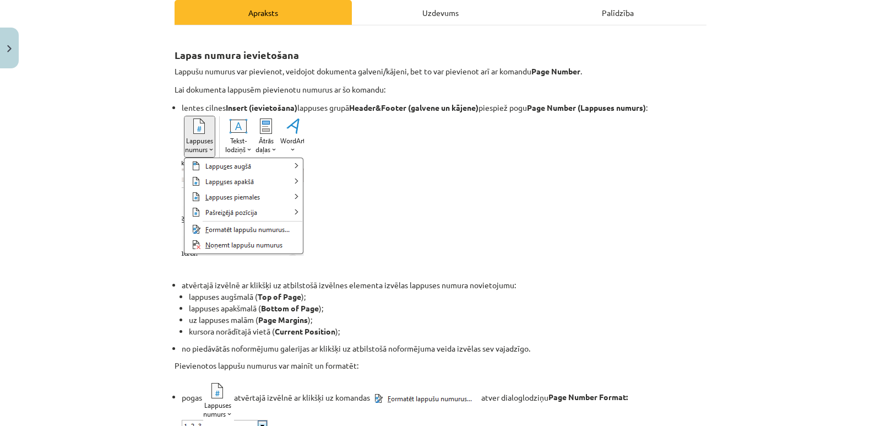
scroll to position [142, 0]
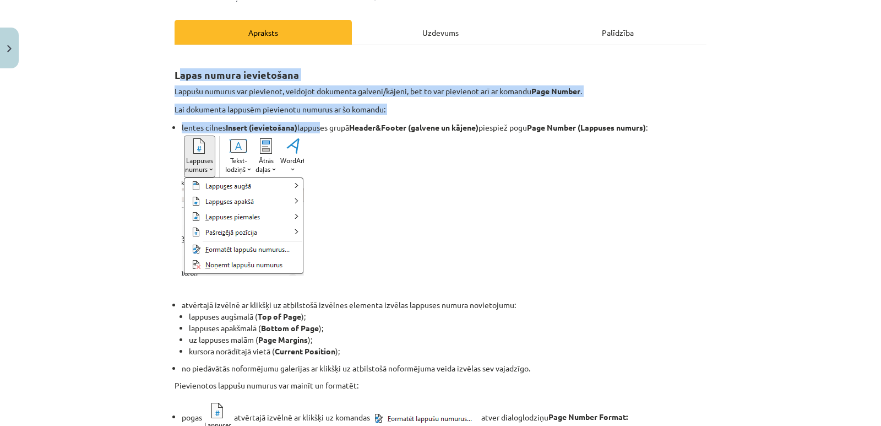
drag, startPoint x: 173, startPoint y: 74, endPoint x: 319, endPoint y: 118, distance: 151.7
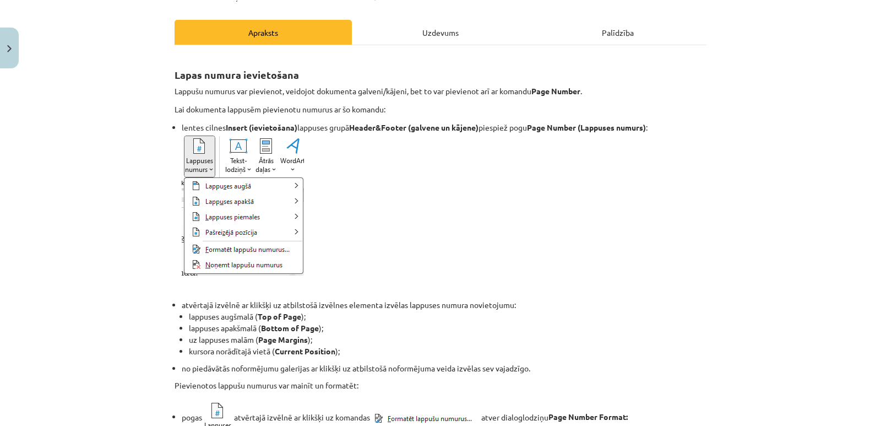
click at [384, 189] on li "lentes cilnes Insert (ievietošana) lappuses grupā Header&Footer (galvene un kāj…" at bounding box center [444, 199] width 525 height 154
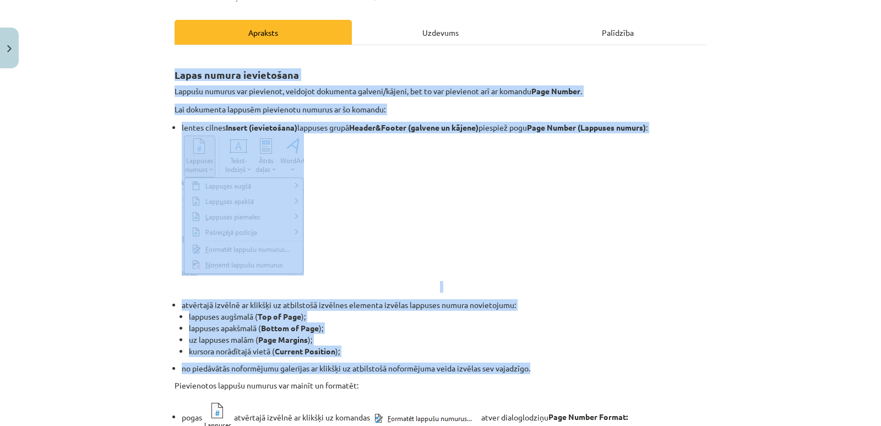
drag, startPoint x: 171, startPoint y: 72, endPoint x: 674, endPoint y: 352, distance: 576.3
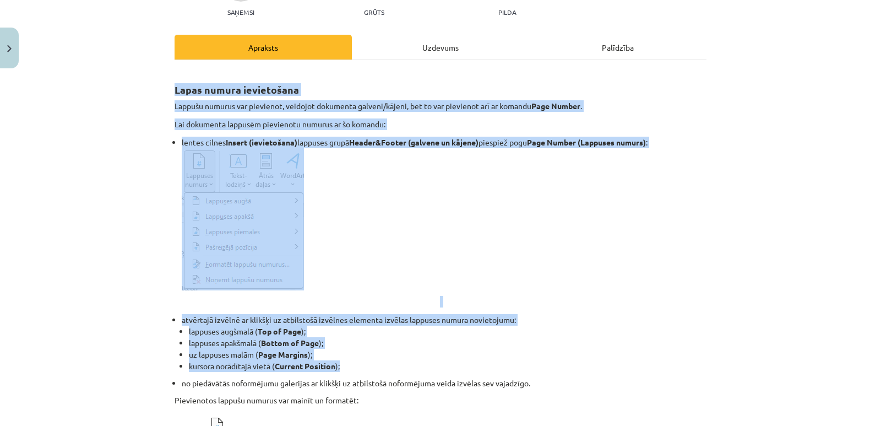
scroll to position [0, 0]
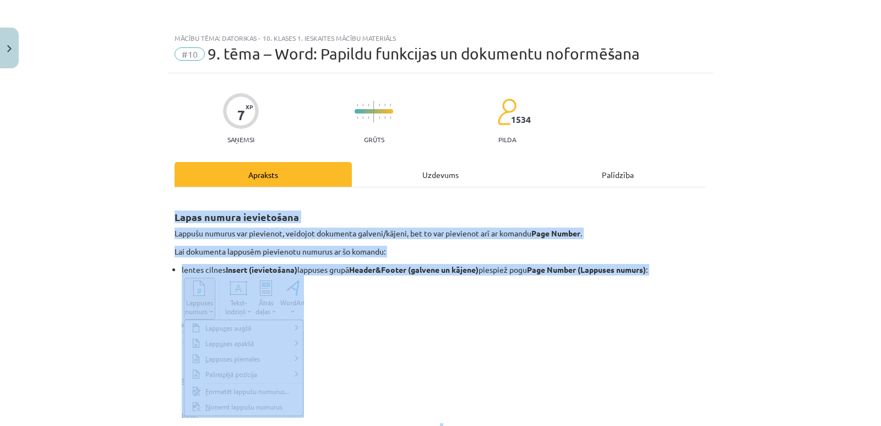
drag, startPoint x: 391, startPoint y: 330, endPoint x: 170, endPoint y: 217, distance: 248.9
copy div "Lorem ipsumd sitametcons Adipisc elitsed doe temporinc, utlabore etdolorem aliq…"
click at [374, 339] on li "lentes cilnes Insert (ievietošana) lappuses grupā Header&Footer (galvene un kāj…" at bounding box center [444, 341] width 525 height 154
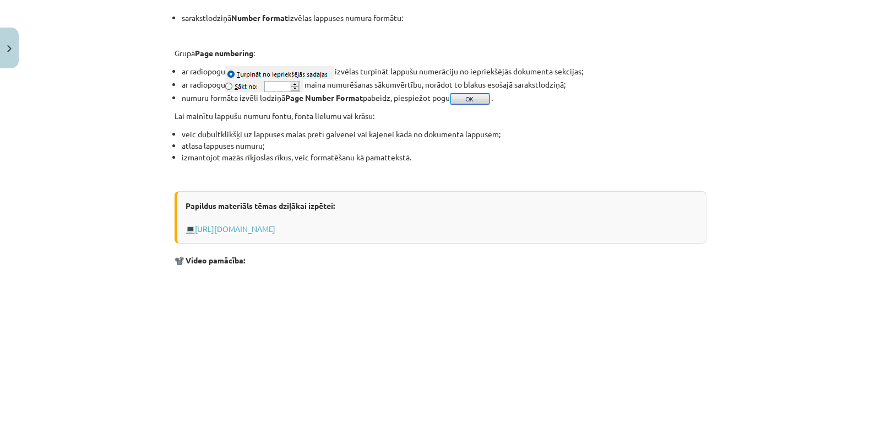
scroll to position [791, 0]
click at [275, 228] on link "[URL][DOMAIN_NAME]" at bounding box center [235, 229] width 80 height 10
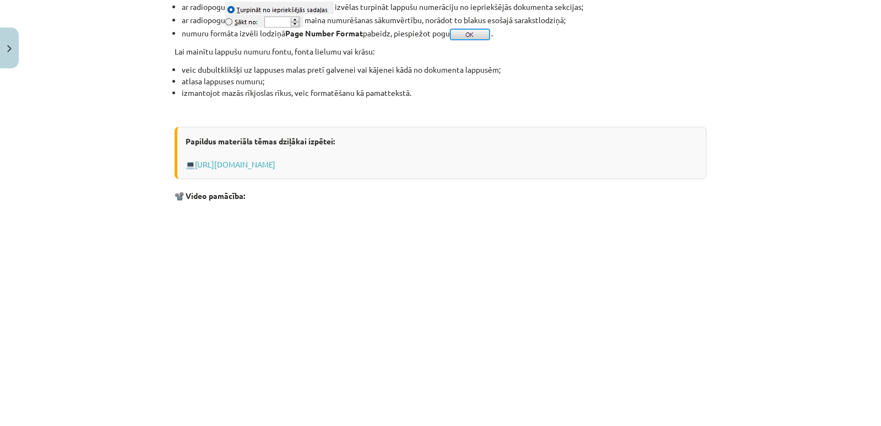
scroll to position [956, 0]
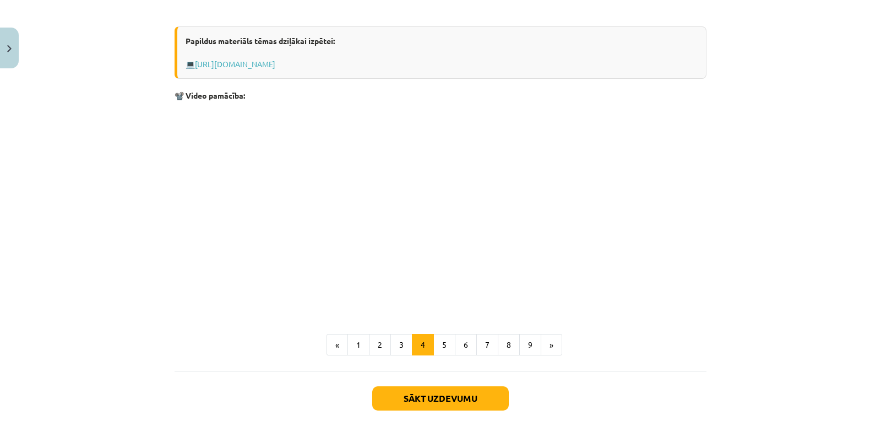
click at [567, 232] on p at bounding box center [441, 208] width 532 height 201
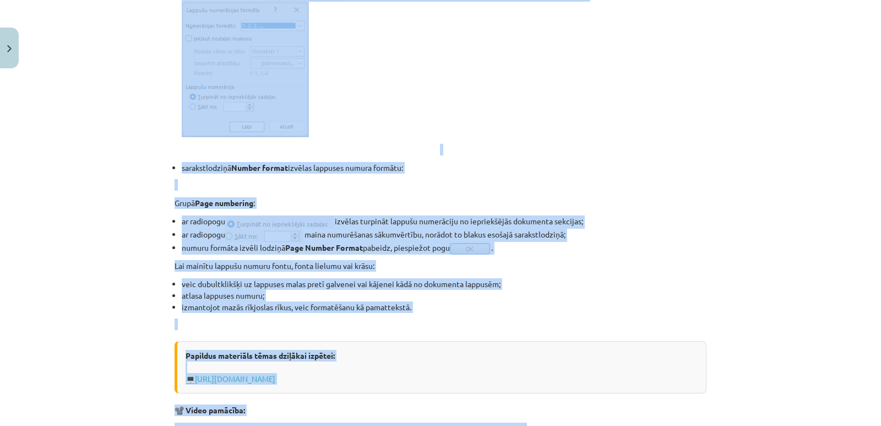
scroll to position [645, 0]
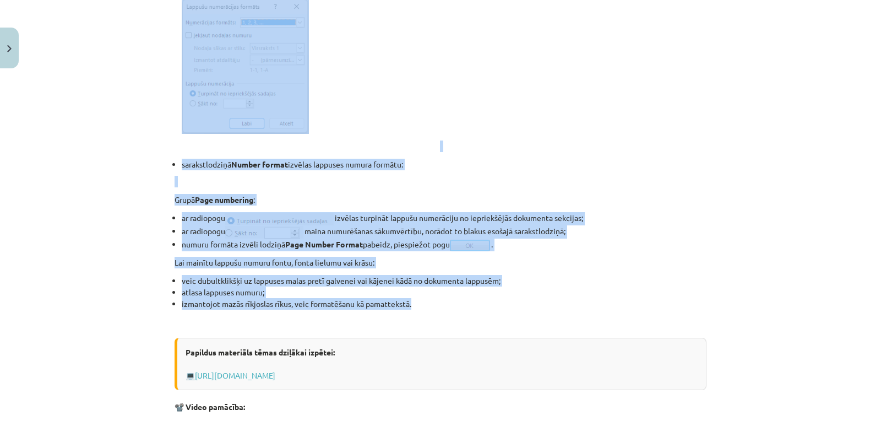
drag, startPoint x: 171, startPoint y: 143, endPoint x: 472, endPoint y: 303, distance: 340.9
click at [472, 303] on div "Lapas numura ievietošana Lappušu numurus var pievienot, veidojot dokumenta galv…" at bounding box center [441, 86] width 532 height 1068
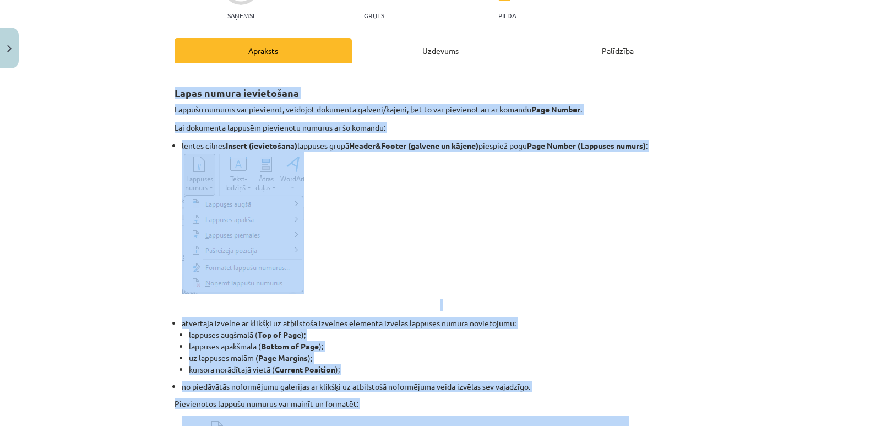
scroll to position [39, 0]
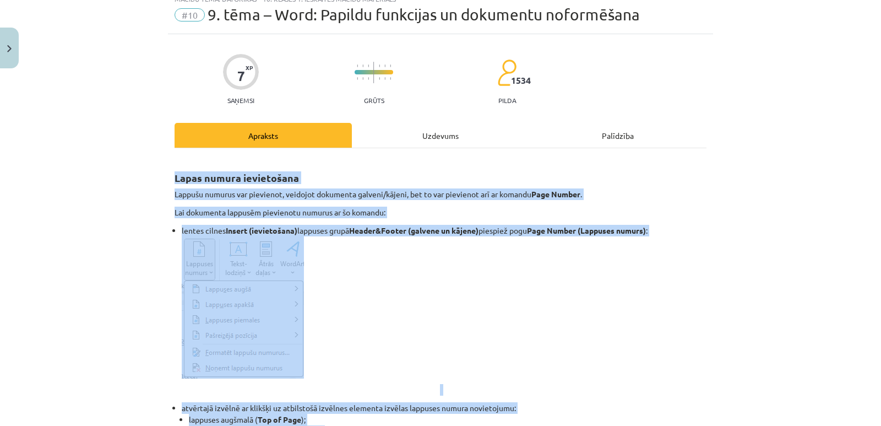
copy div "Lorem ipsumd sitametcons Adipisc elitsed doe temporinc, utlabore etdolorem aliq…"
click at [374, 331] on li "lentes cilnes Insert (ievietošana) lappuses grupā Header&Footer (galvene un kāj…" at bounding box center [444, 302] width 525 height 154
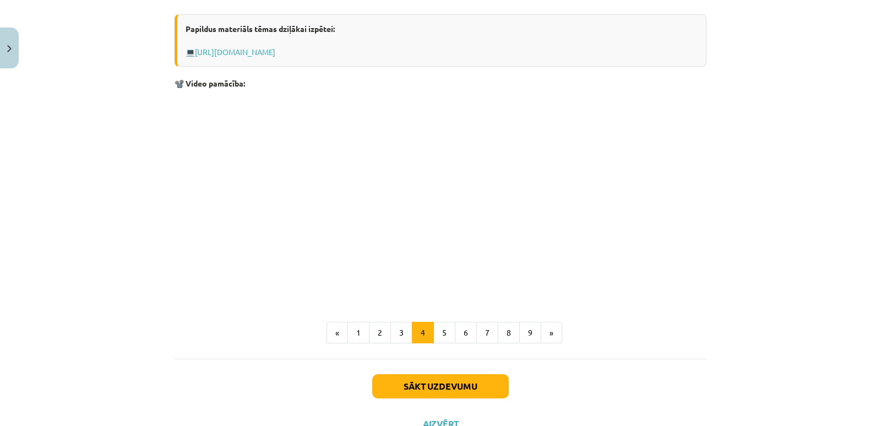
scroll to position [975, 0]
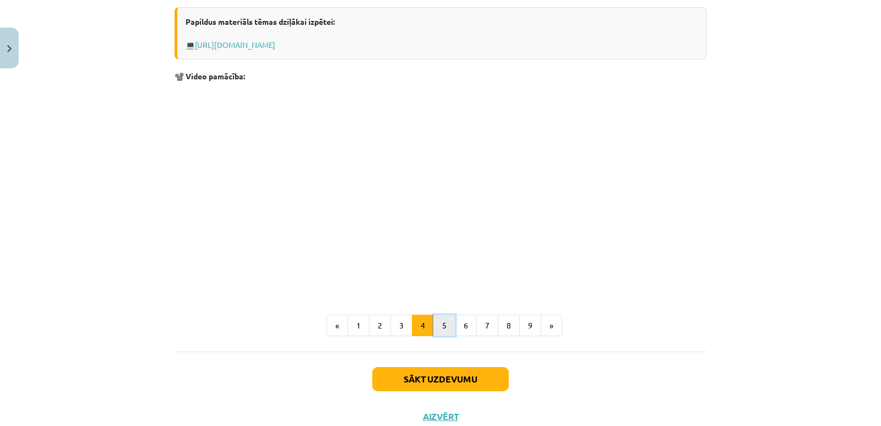
click at [438, 326] on button "5" at bounding box center [444, 325] width 22 height 22
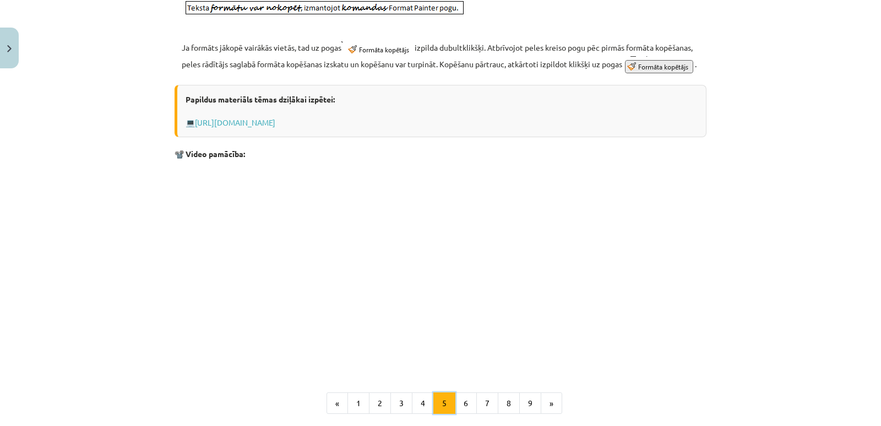
scroll to position [666, 0]
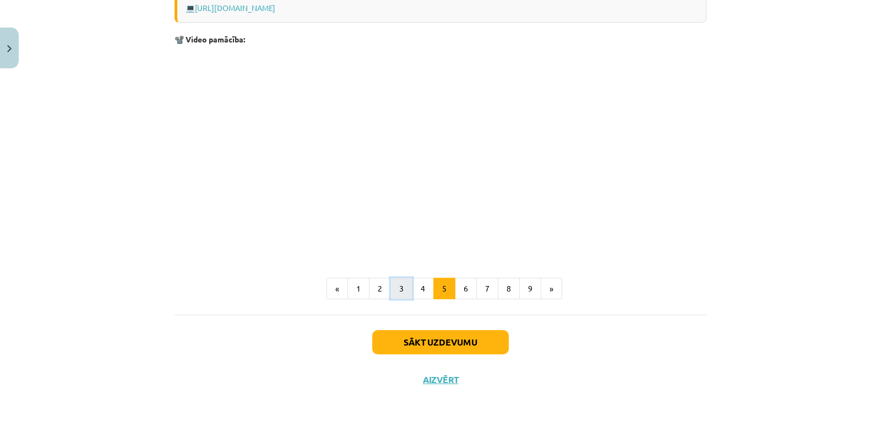
click at [395, 293] on button "3" at bounding box center [401, 288] width 22 height 22
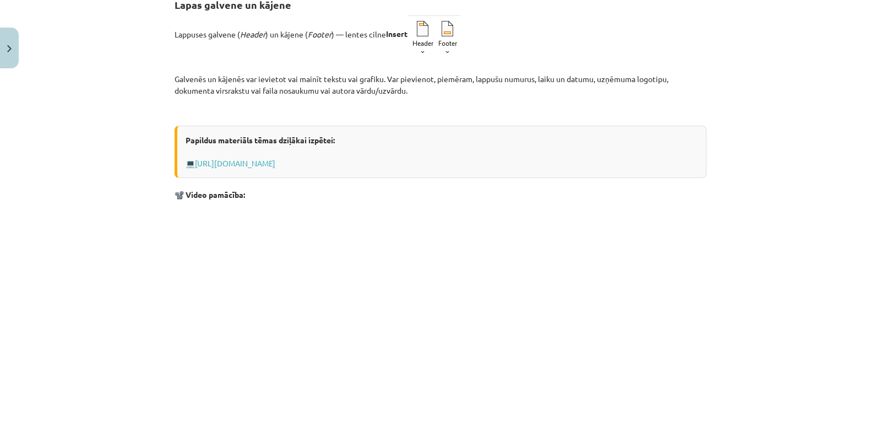
scroll to position [197, 0]
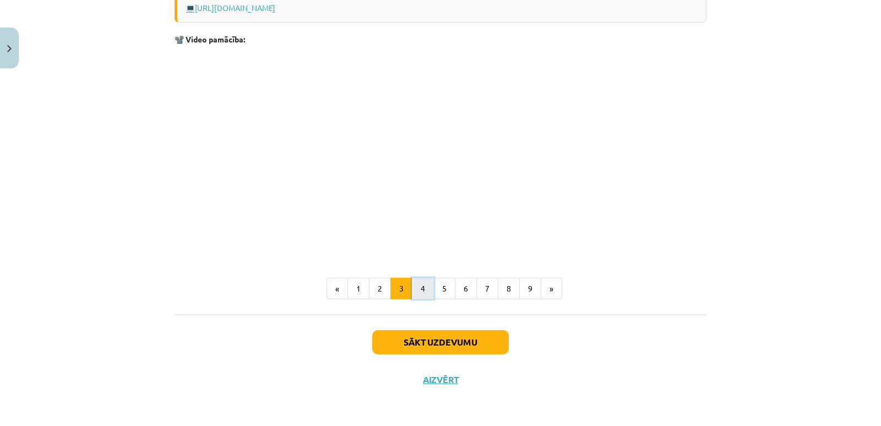
click at [419, 289] on button "4" at bounding box center [423, 288] width 22 height 22
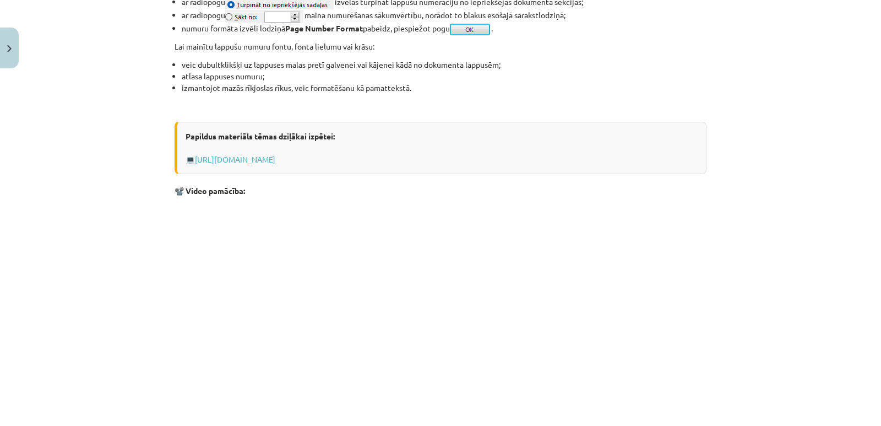
scroll to position [1011, 0]
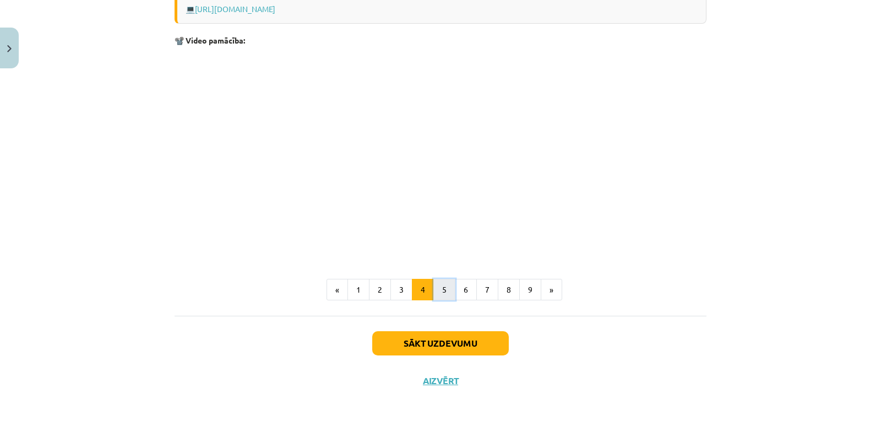
click at [437, 292] on button "5" at bounding box center [444, 290] width 22 height 22
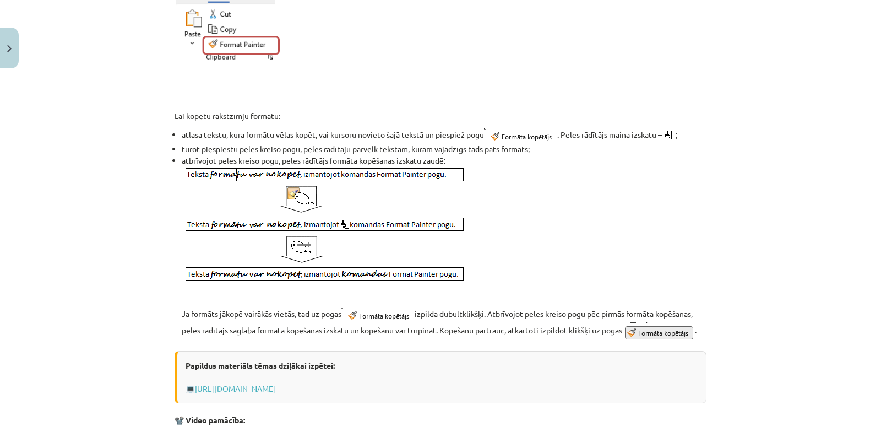
scroll to position [339, 0]
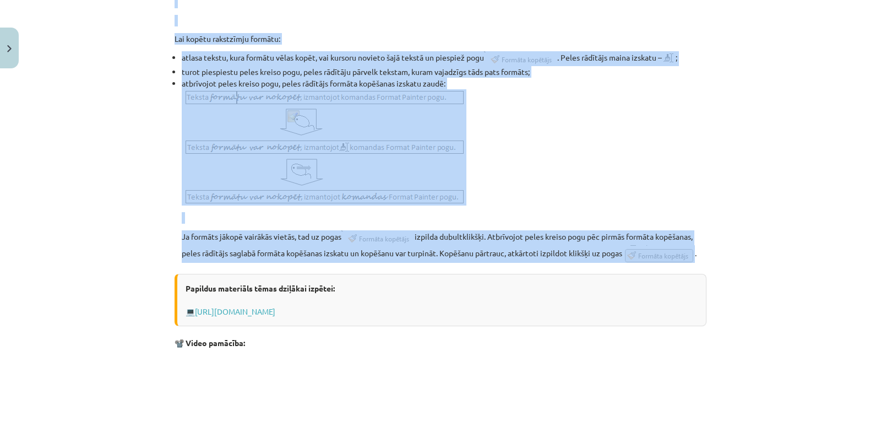
drag, startPoint x: 171, startPoint y: 102, endPoint x: 695, endPoint y: 267, distance: 549.4
click at [695, 267] on div "Rakstzīmju un rindkopu noformējuma dublēšana Rakstzīmju formātu var kopēt, izma…" at bounding box center [441, 208] width 532 height 698
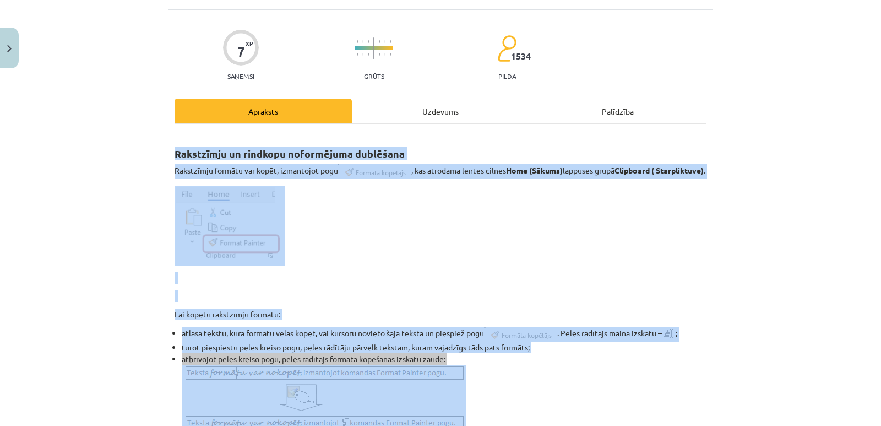
scroll to position [449, 0]
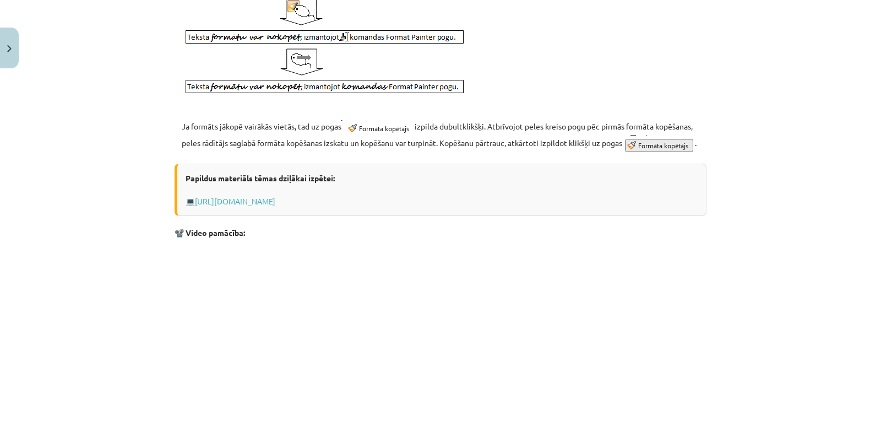
click at [553, 283] on p at bounding box center [441, 345] width 532 height 201
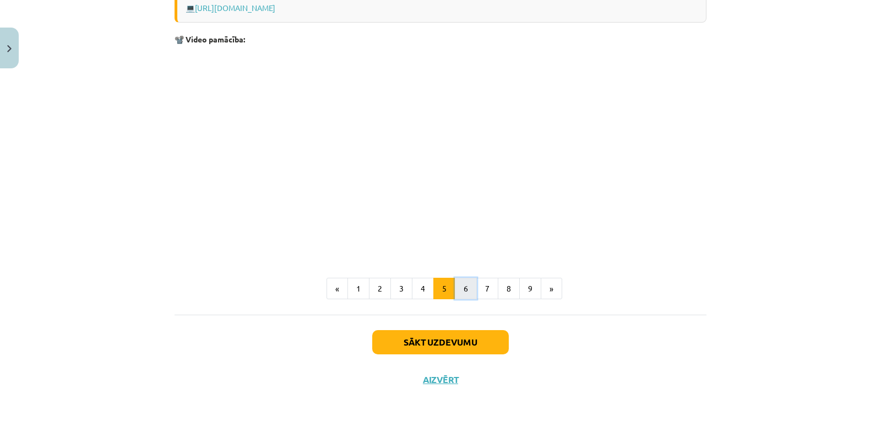
click at [459, 283] on button "6" at bounding box center [466, 288] width 22 height 22
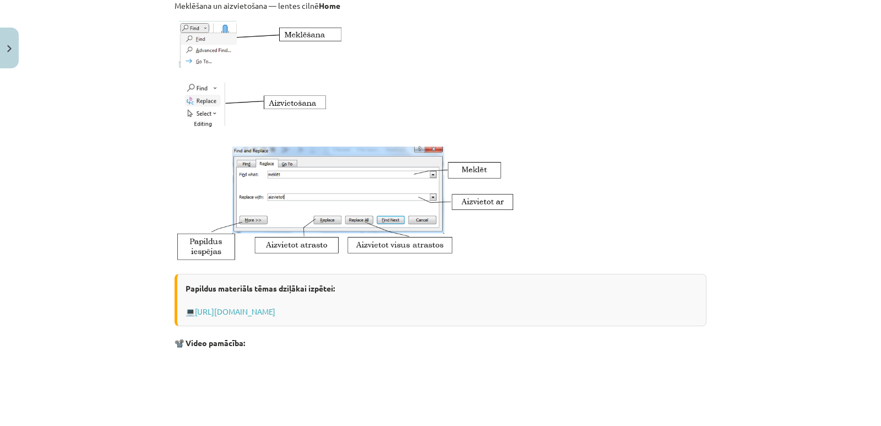
scroll to position [197, 0]
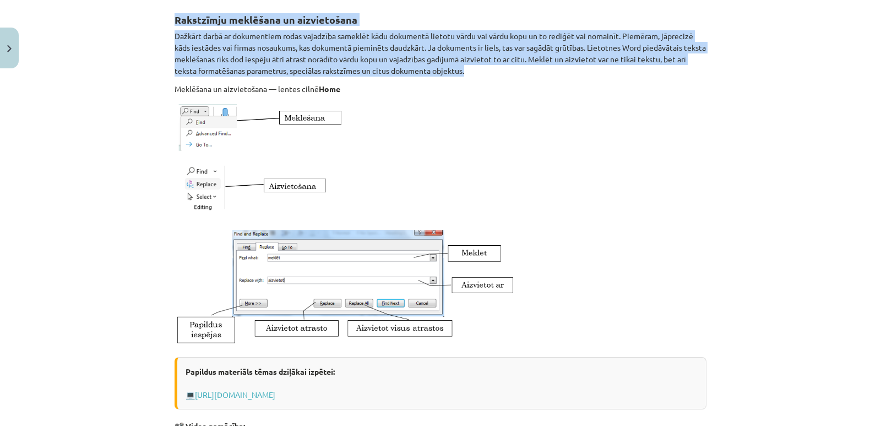
drag, startPoint x: 483, startPoint y: 70, endPoint x: 171, endPoint y: 20, distance: 315.6
click at [175, 20] on div "Rakstzīmju meklēšana un aizvietošana Dažkārt darbā ar dokumentiem rodas vajadzī…" at bounding box center [441, 319] width 532 height 639
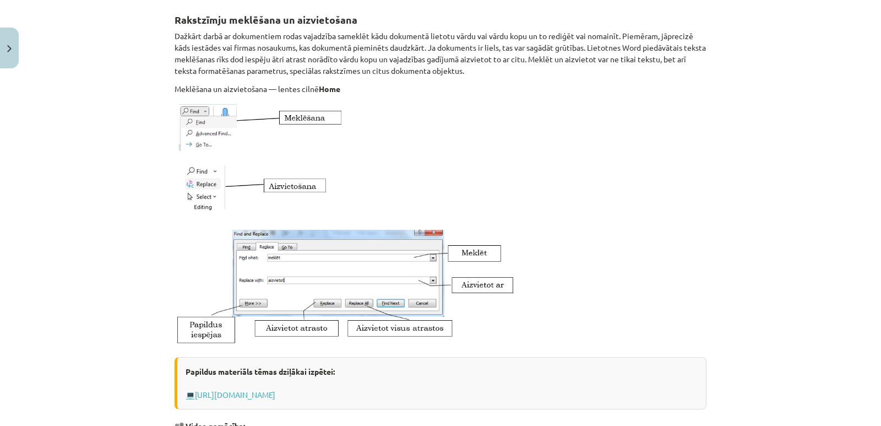
click at [355, 116] on p at bounding box center [441, 159] width 532 height 117
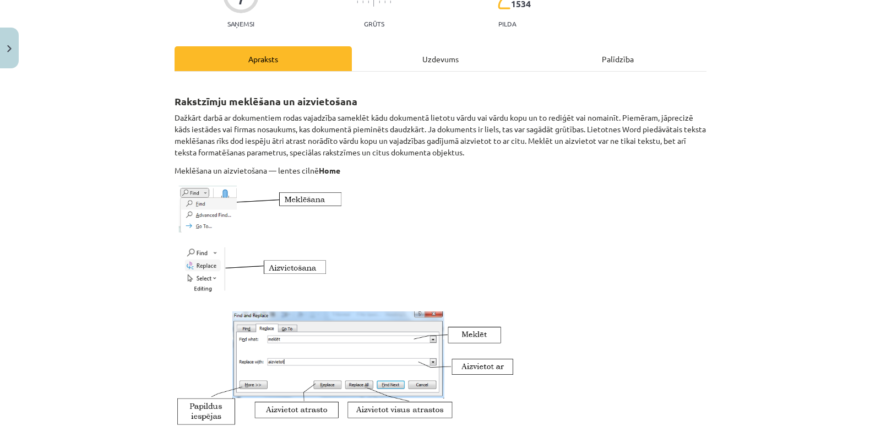
scroll to position [87, 0]
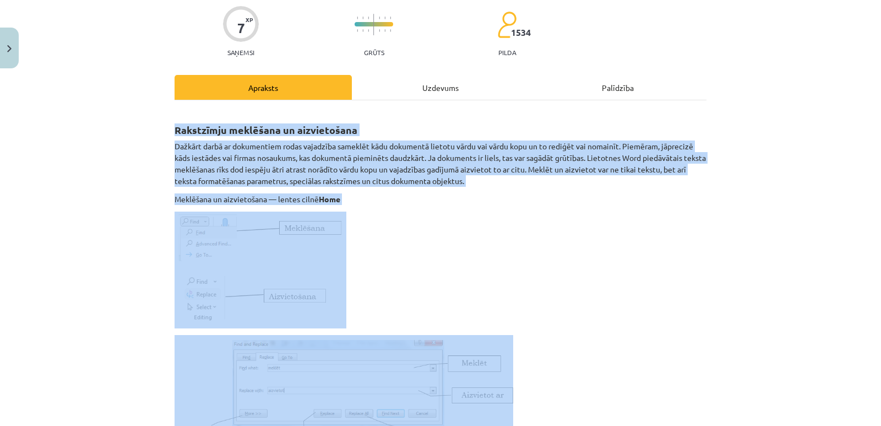
drag, startPoint x: 172, startPoint y: 125, endPoint x: 586, endPoint y: 385, distance: 488.4
click at [586, 385] on div "Rakstzīmju meklēšana un aizvietošana Dažkārt darbā ar dokumentiem rodas vajadzī…" at bounding box center [441, 429] width 532 height 639
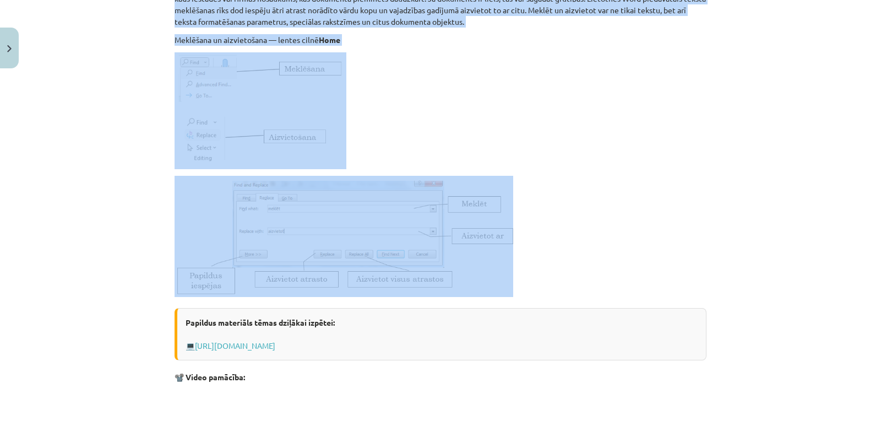
scroll to position [252, 0]
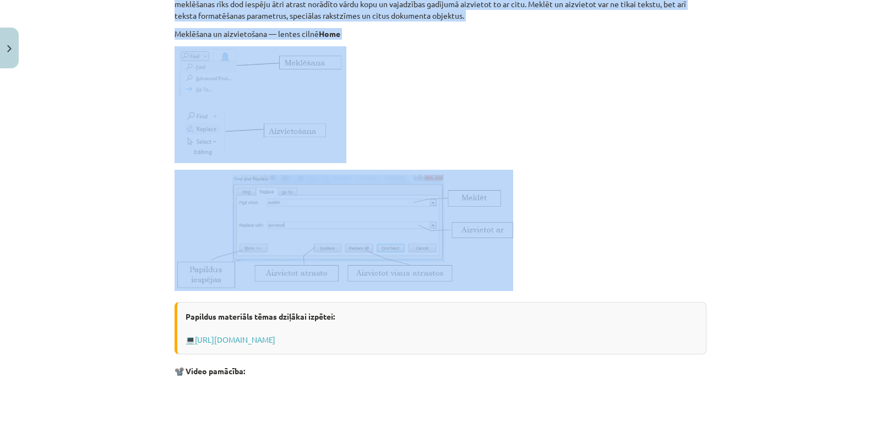
click at [557, 279] on p at bounding box center [441, 230] width 532 height 121
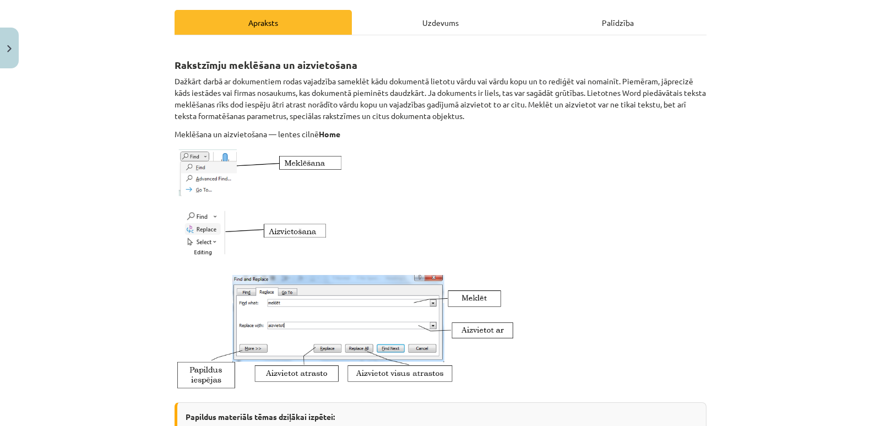
scroll to position [142, 0]
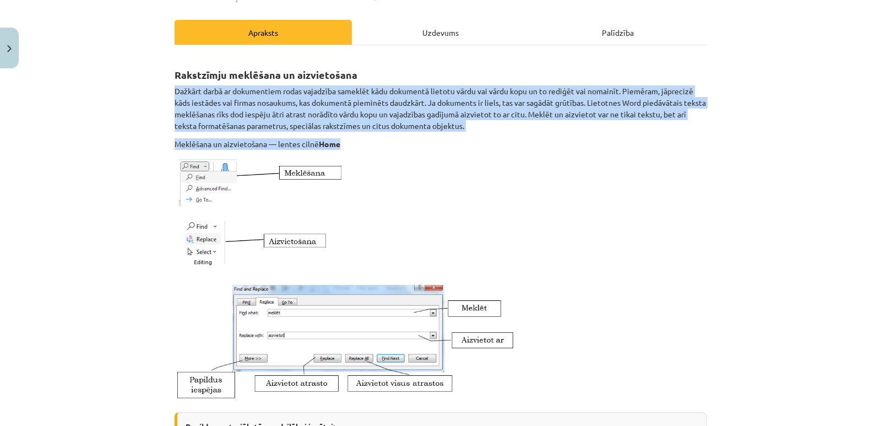
drag, startPoint x: 351, startPoint y: 142, endPoint x: 172, endPoint y: 85, distance: 188.4
click at [175, 85] on div "Rakstzīmju meklēšana un aizvietošana Dažkārt darbā ar dokumentiem rodas vajadzī…" at bounding box center [441, 374] width 532 height 639
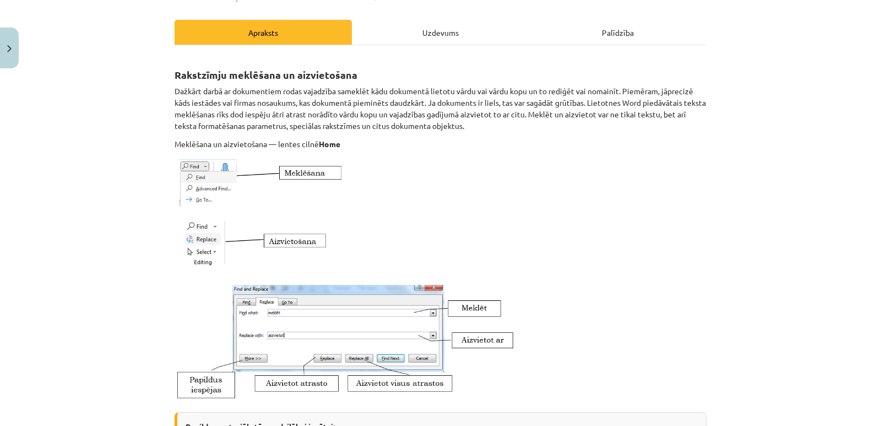
click at [378, 197] on p at bounding box center [441, 214] width 532 height 117
drag, startPoint x: 366, startPoint y: 77, endPoint x: 139, endPoint y: 68, distance: 227.0
click at [139, 68] on div "Mācību tēma: Datorikas - 10. klases 1. ieskaites mācību materiāls #10 9. tēma –…" at bounding box center [440, 213] width 881 height 426
click at [470, 190] on p at bounding box center [441, 214] width 532 height 117
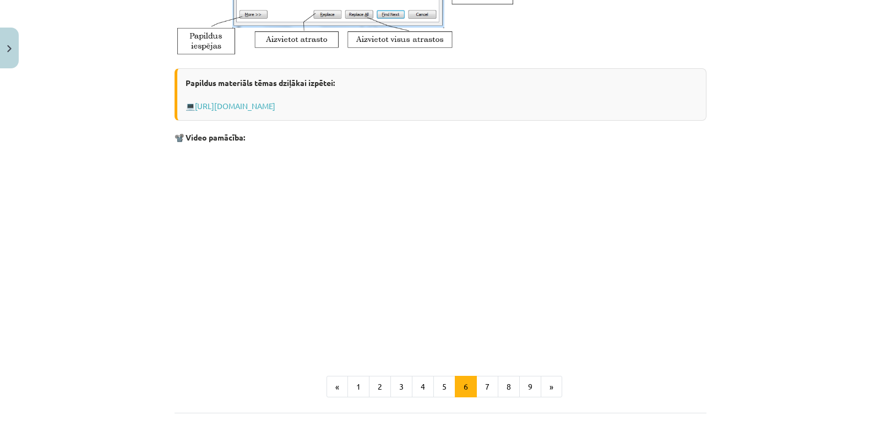
scroll to position [582, 0]
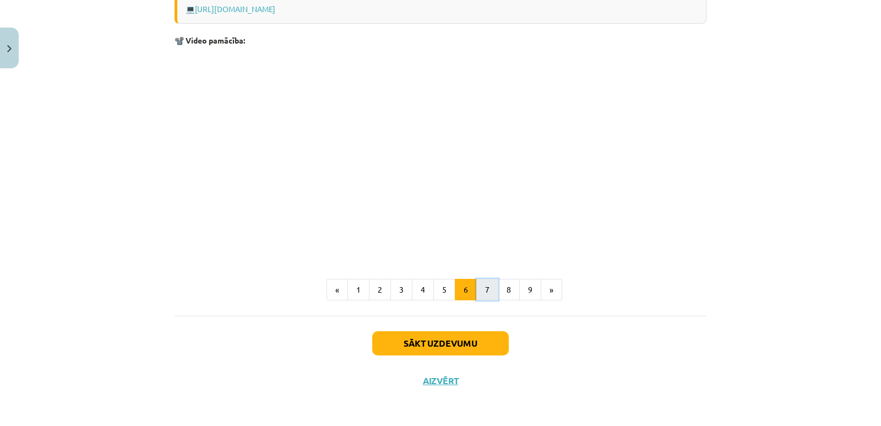
click at [481, 290] on button "7" at bounding box center [487, 290] width 22 height 22
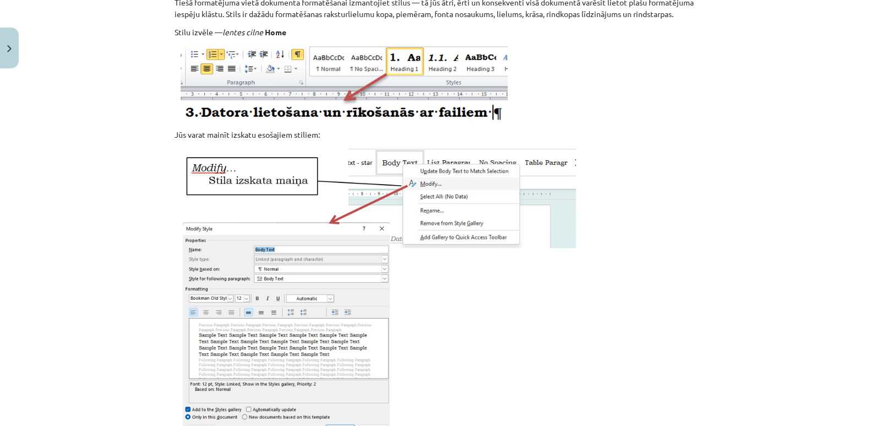
scroll to position [197, 0]
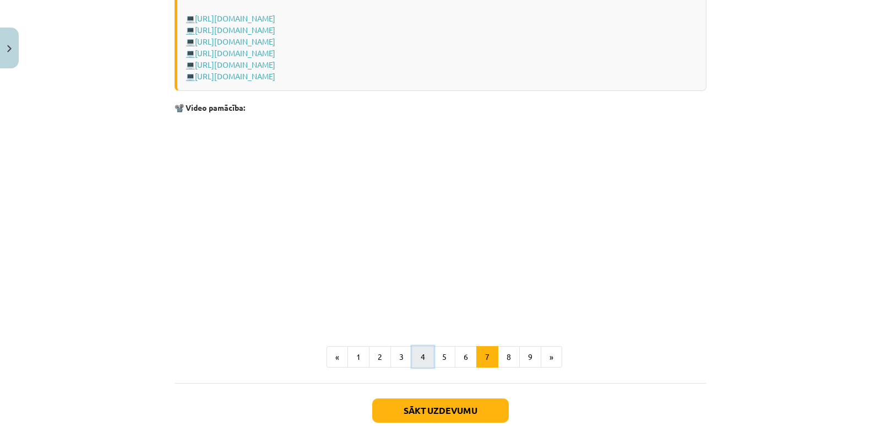
click at [420, 356] on button "4" at bounding box center [423, 357] width 22 height 22
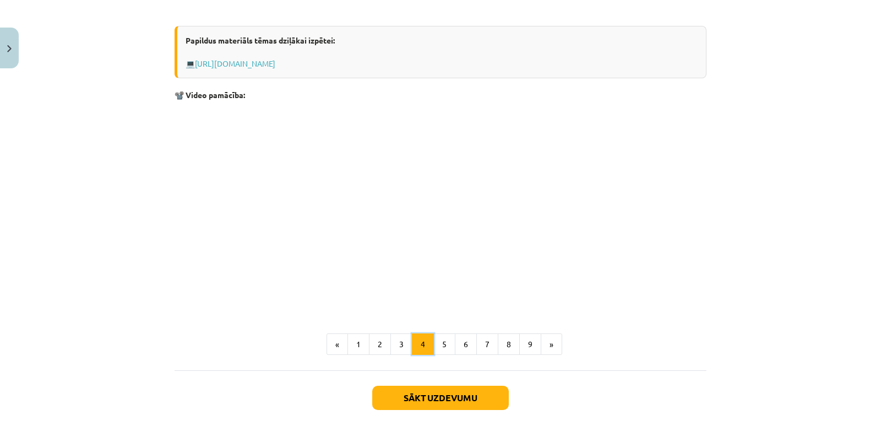
scroll to position [1011, 0]
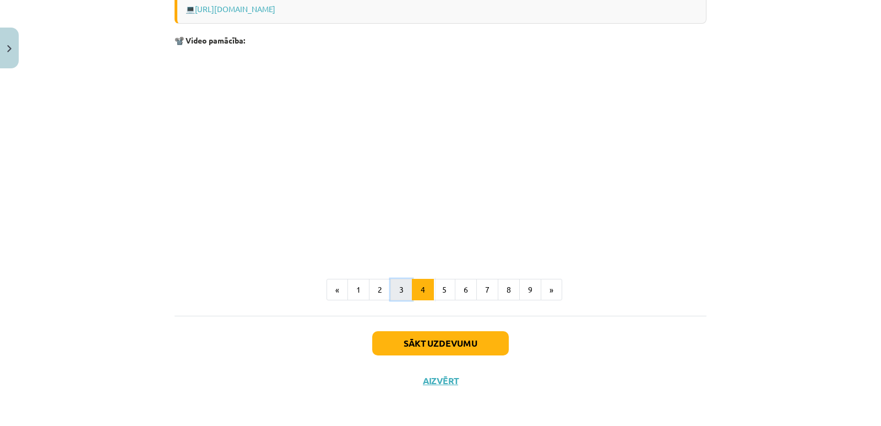
click at [393, 290] on button "3" at bounding box center [401, 290] width 22 height 22
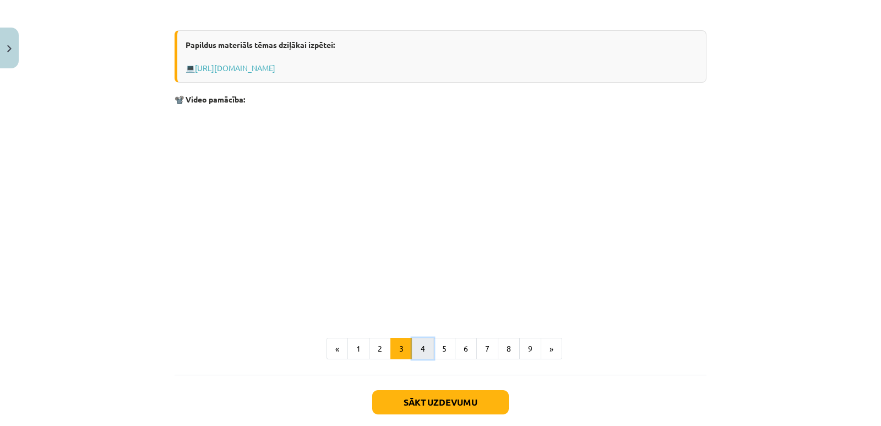
click at [424, 350] on button "4" at bounding box center [423, 348] width 22 height 22
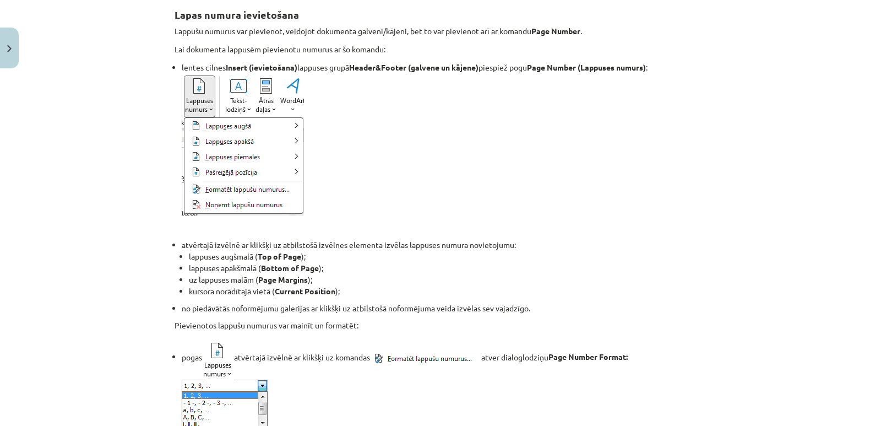
scroll to position [197, 0]
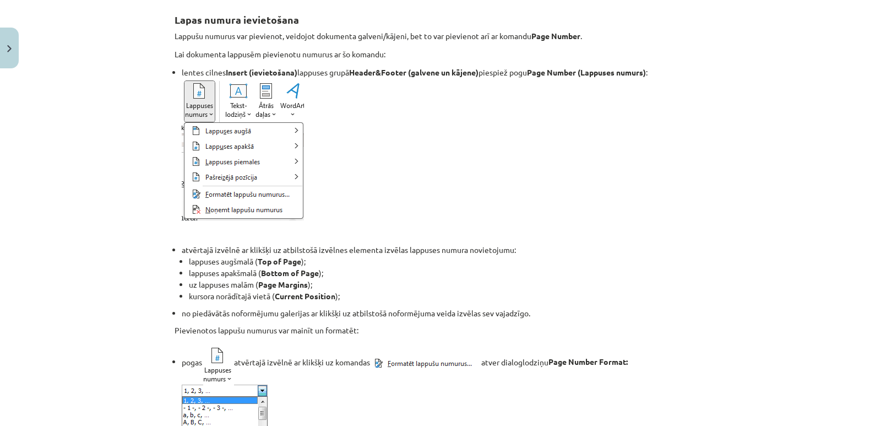
click at [352, 130] on li "lentes cilnes Insert (ievietošana) lappuses grupā Header&Footer (galvene un kāj…" at bounding box center [444, 144] width 525 height 154
click at [281, 122] on img at bounding box center [243, 149] width 122 height 142
click at [202, 113] on img at bounding box center [243, 149] width 122 height 142
click at [228, 126] on img at bounding box center [243, 149] width 122 height 142
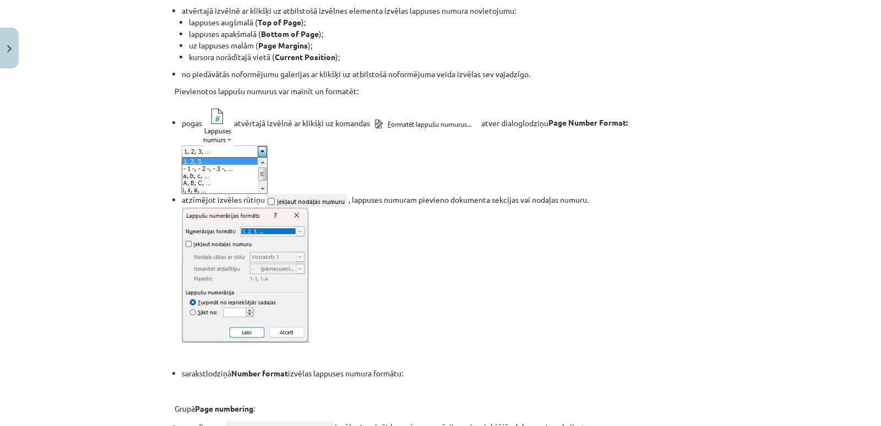
scroll to position [417, 0]
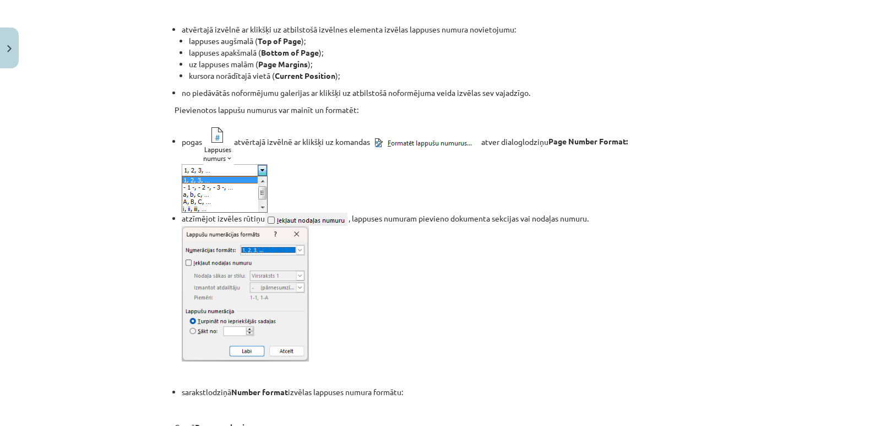
click at [380, 344] on p "atzīmējot izvēles rūtiņu , lappuses numuram pievieno dokumenta sekcijas vai nod…" at bounding box center [444, 287] width 525 height 149
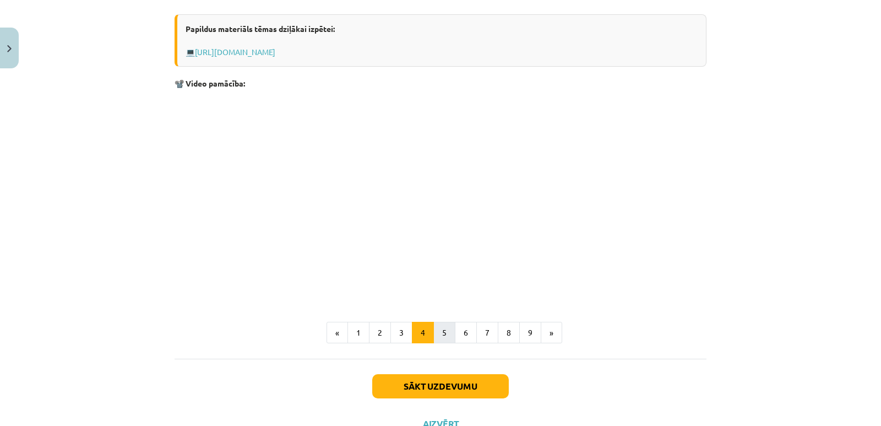
scroll to position [1011, 0]
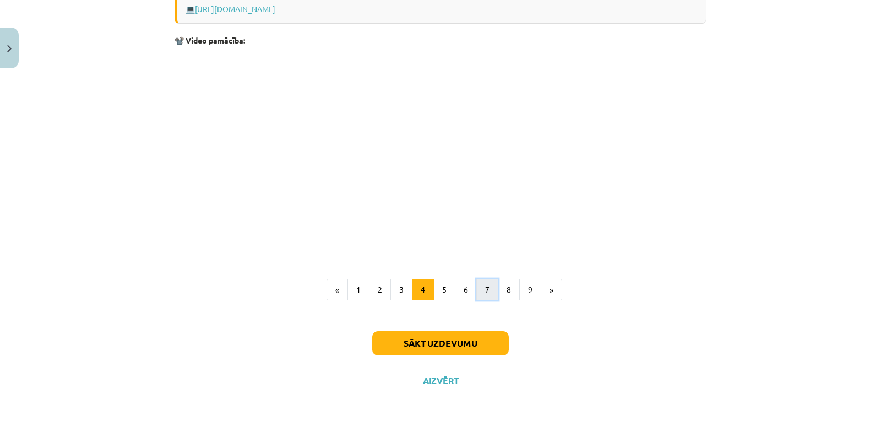
click at [485, 288] on button "7" at bounding box center [487, 290] width 22 height 22
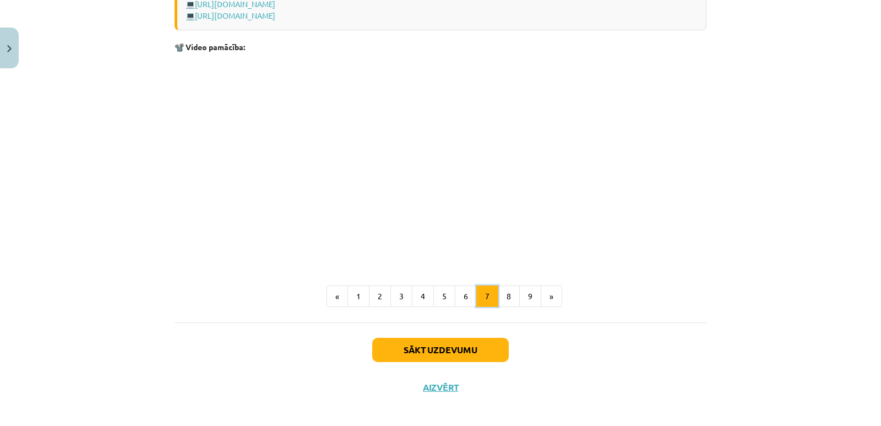
scroll to position [927, 0]
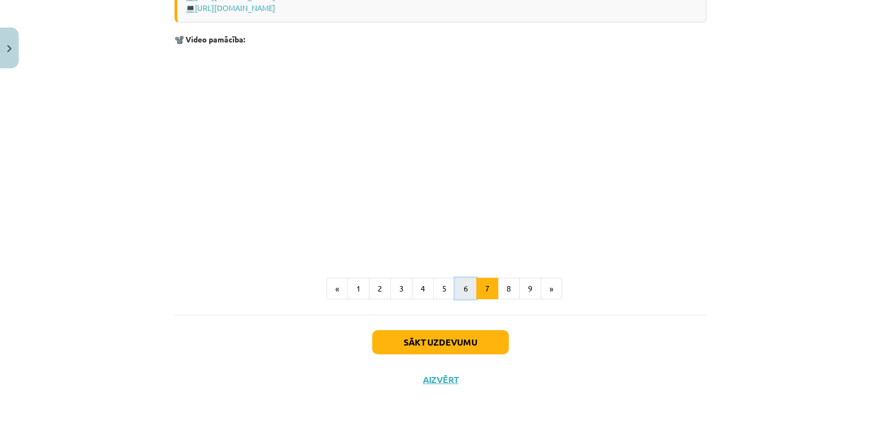
click at [470, 290] on button "6" at bounding box center [466, 288] width 22 height 22
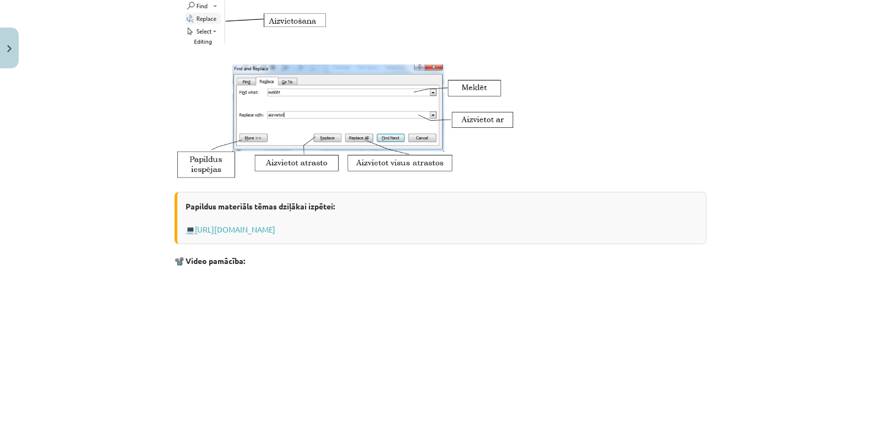
scroll to position [527, 0]
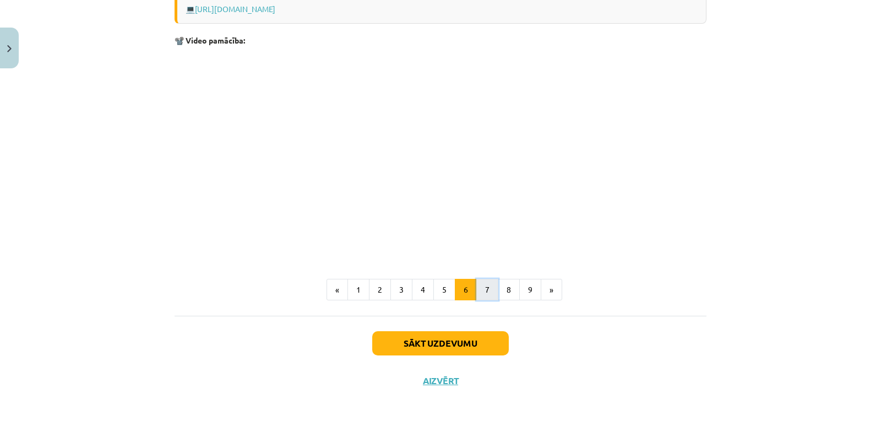
click at [481, 292] on button "7" at bounding box center [487, 290] width 22 height 22
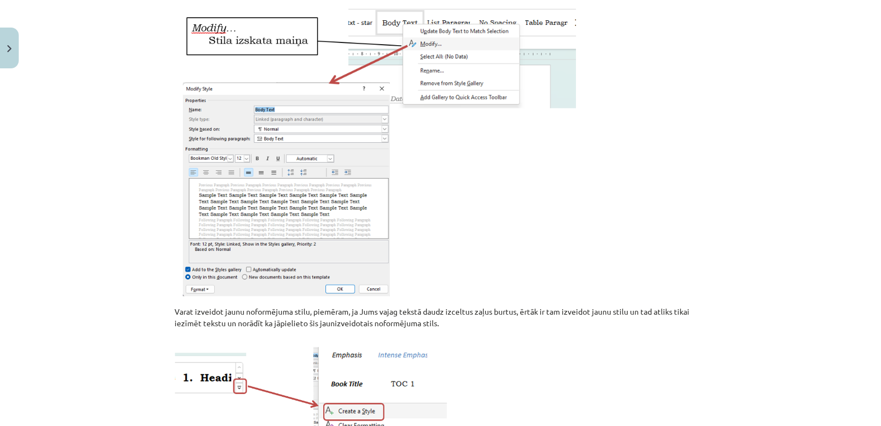
scroll to position [197, 0]
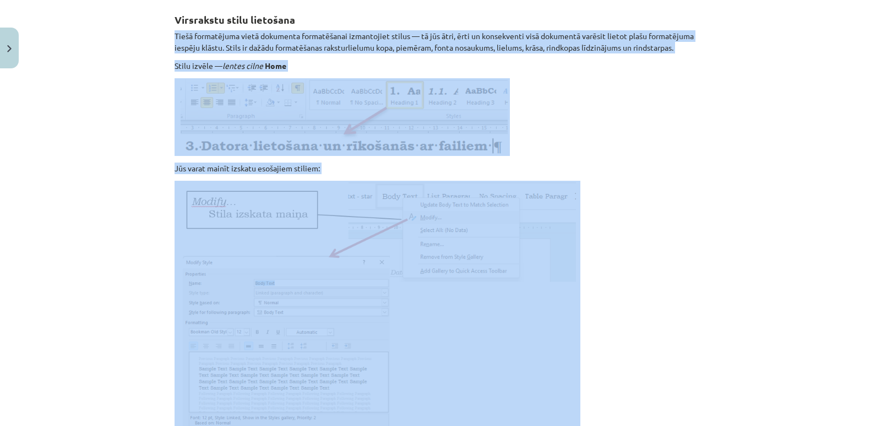
drag, startPoint x: 172, startPoint y: 35, endPoint x: 545, endPoint y: 300, distance: 456.9
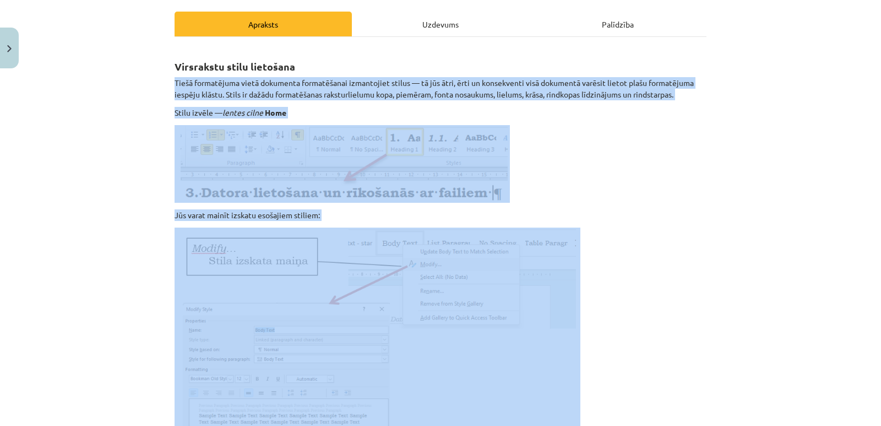
scroll to position [87, 0]
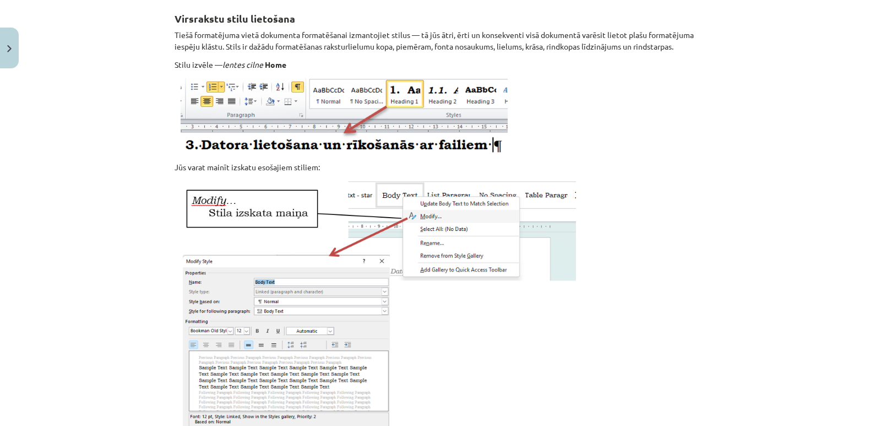
scroll to position [197, 0]
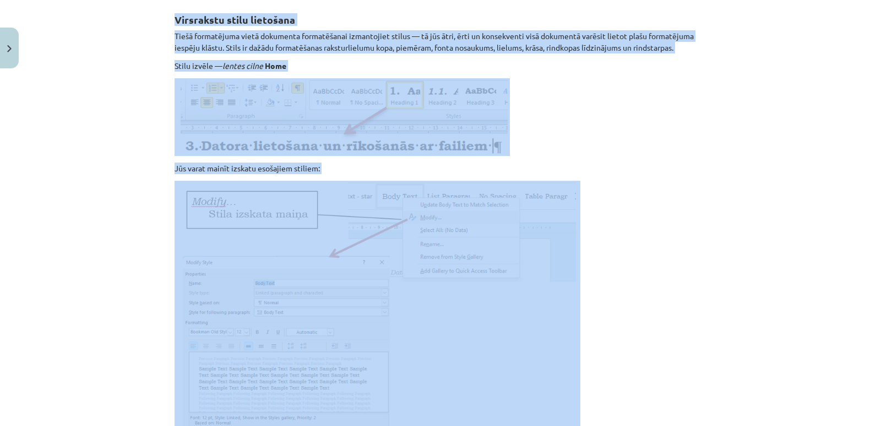
drag, startPoint x: 171, startPoint y: 19, endPoint x: 780, endPoint y: 331, distance: 684.5
click at [776, 360] on div "Mācību tēma: Datorikas - 10. klases 1. ieskaites mācību materiāls #10 9. tēma –…" at bounding box center [440, 213] width 881 height 426
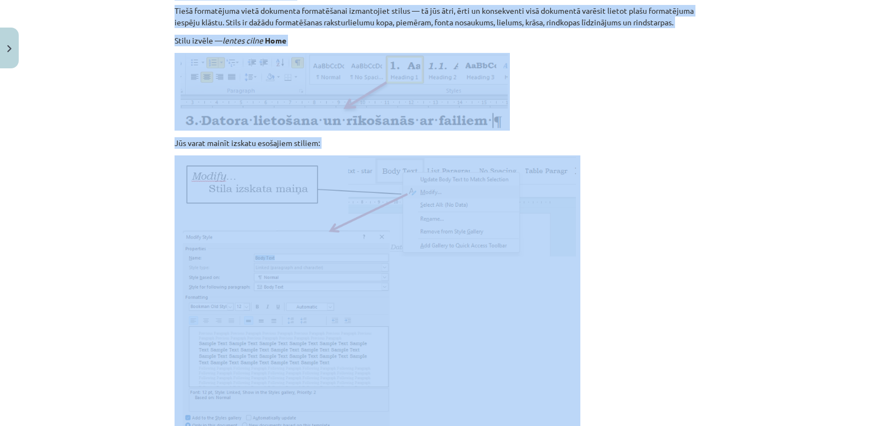
scroll to position [0, 0]
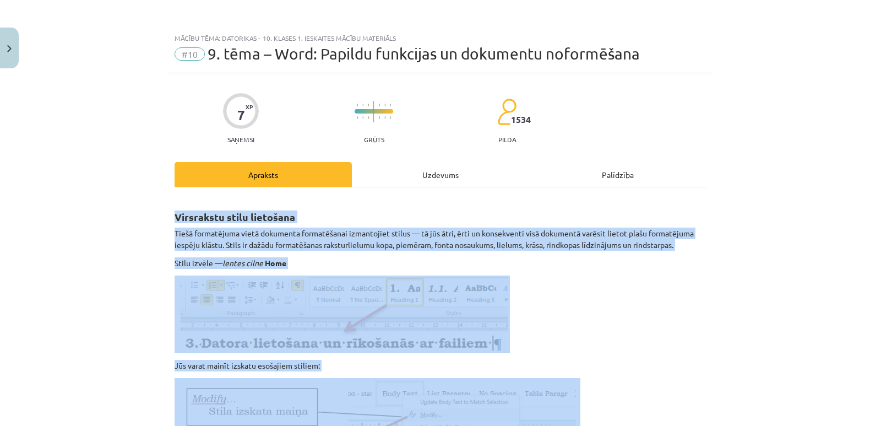
drag, startPoint x: 509, startPoint y: 293, endPoint x: 165, endPoint y: 215, distance: 353.4
click at [533, 311] on p at bounding box center [441, 314] width 532 height 78
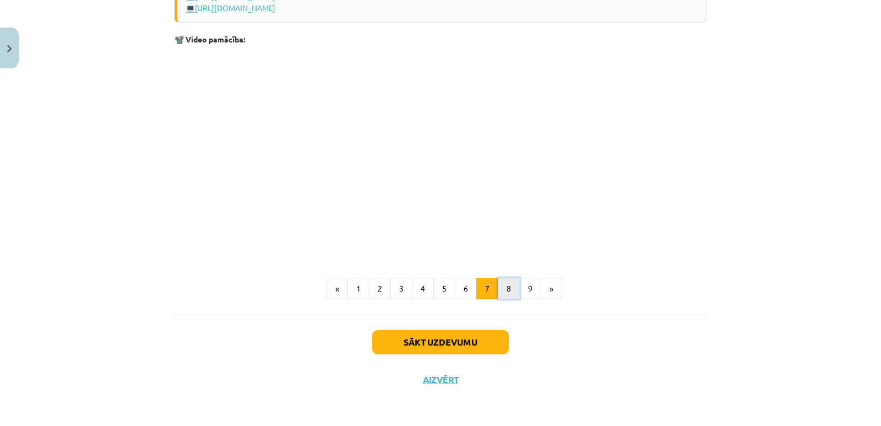
click at [509, 286] on button "8" at bounding box center [509, 288] width 22 height 22
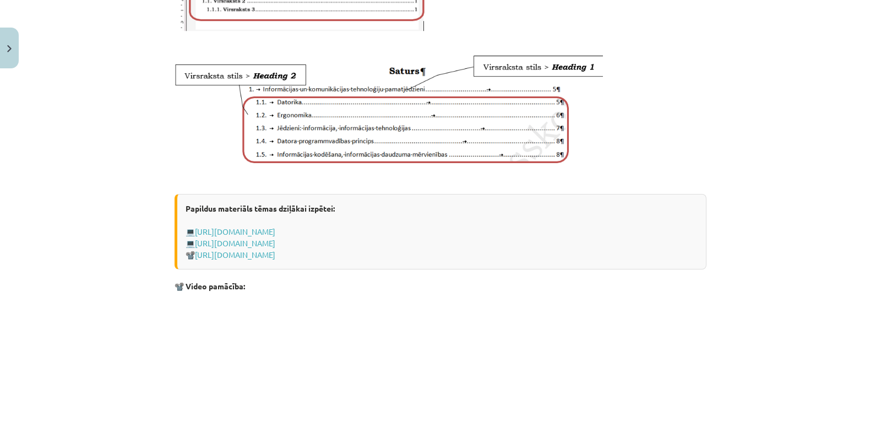
scroll to position [616, 0]
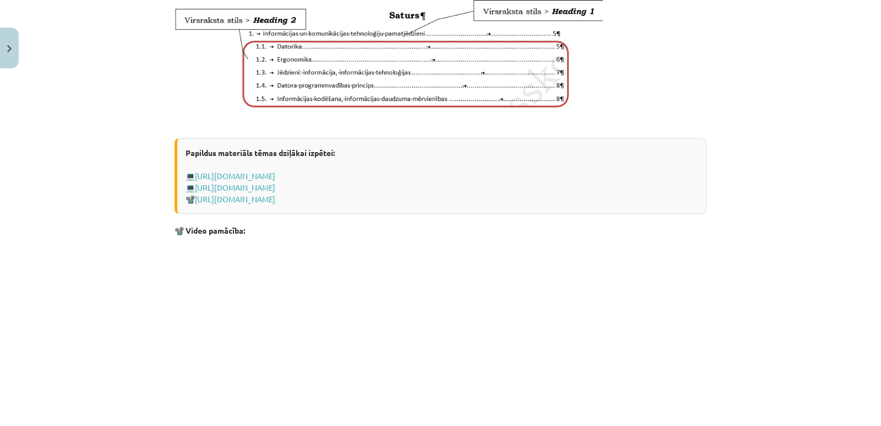
drag, startPoint x: 171, startPoint y: 74, endPoint x: 547, endPoint y: 153, distance: 384.2
click at [548, 190] on div "Dokumenta satura rādītāja veidošana Lai veidotu satura rādītāju, katra līmeņa n…" at bounding box center [441, 13] width 532 height 862
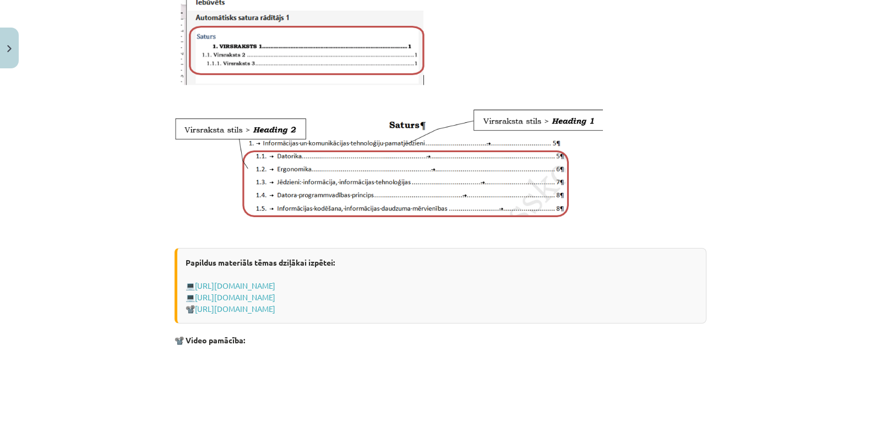
scroll to position [505, 0]
drag, startPoint x: 662, startPoint y: 189, endPoint x: 657, endPoint y: 201, distance: 12.6
click at [662, 190] on p at bounding box center [441, 157] width 532 height 124
click at [654, 219] on p at bounding box center [441, 157] width 532 height 124
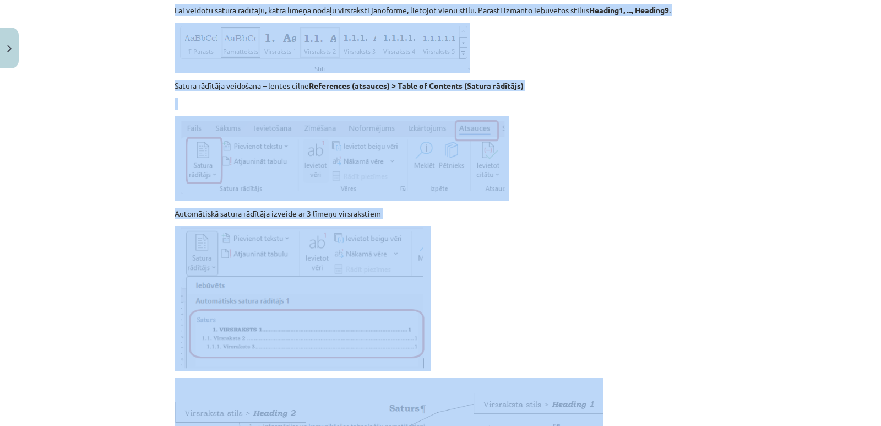
scroll to position [191, 0]
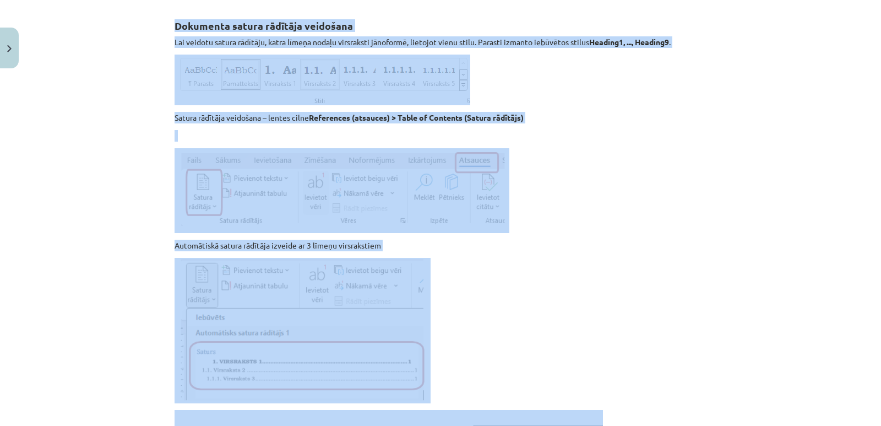
drag, startPoint x: 648, startPoint y: 220, endPoint x: 171, endPoint y: 24, distance: 515.8
click at [538, 277] on p at bounding box center [441, 330] width 532 height 145
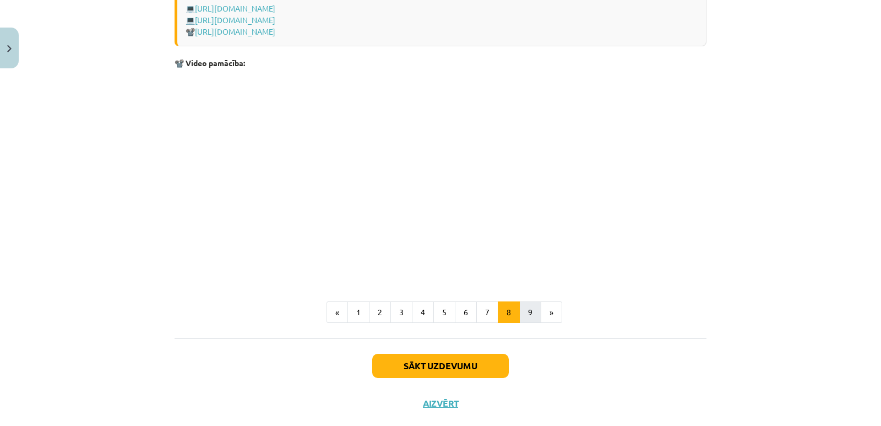
scroll to position [797, 0]
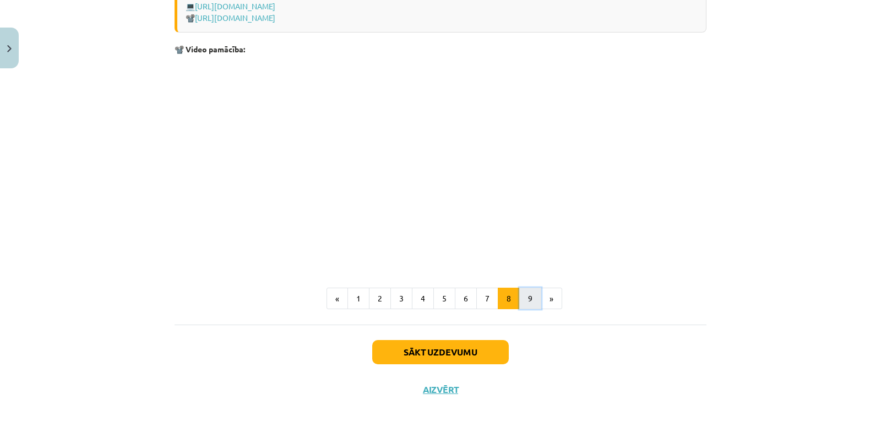
click at [522, 309] on button "9" at bounding box center [530, 298] width 22 height 22
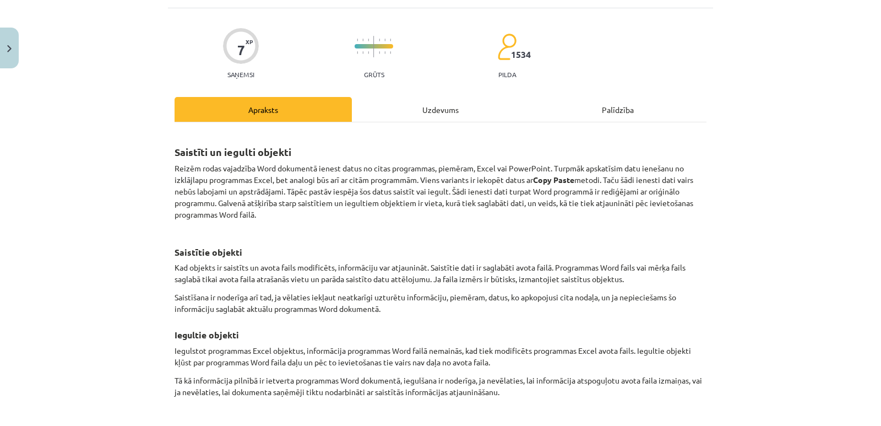
scroll to position [83, 0]
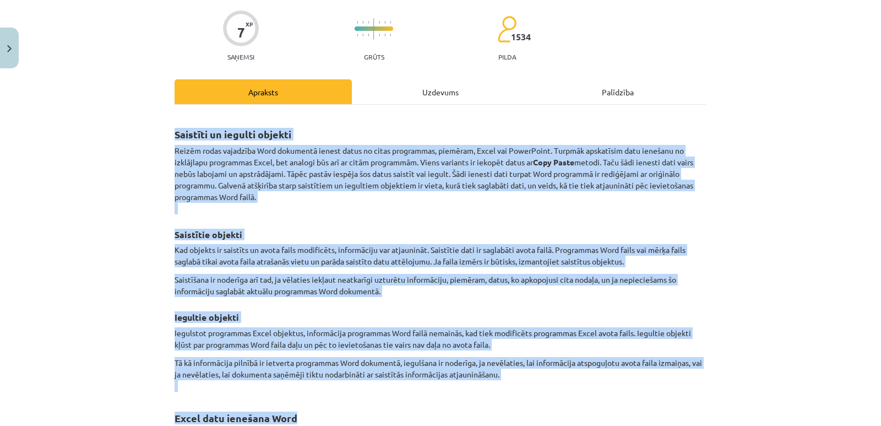
drag, startPoint x: 171, startPoint y: 130, endPoint x: 636, endPoint y: 398, distance: 536.7
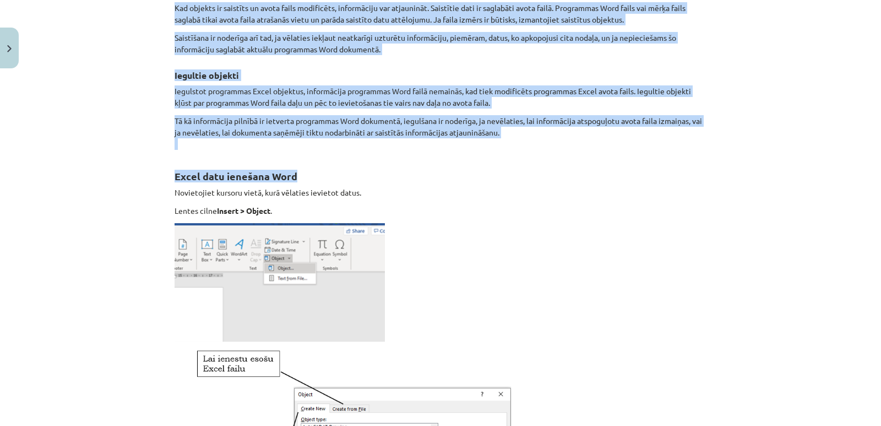
scroll to position [358, 0]
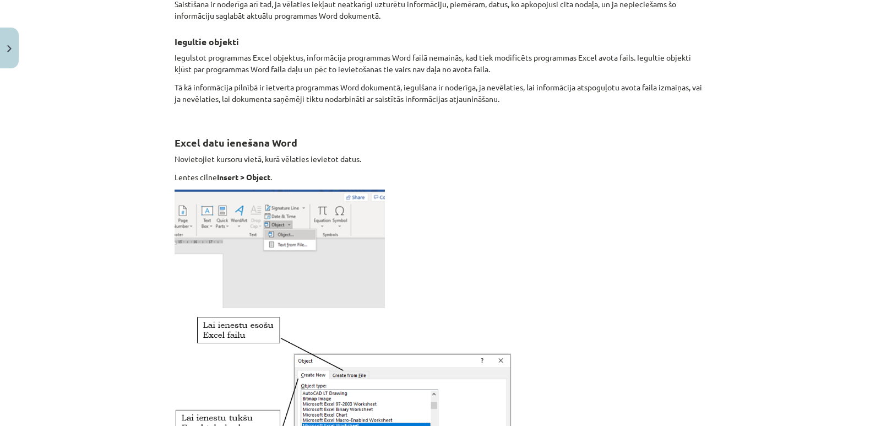
click at [348, 157] on p "Novietojiet kursoru vietā, kurā vēlaties ievietot datus." at bounding box center [441, 159] width 532 height 12
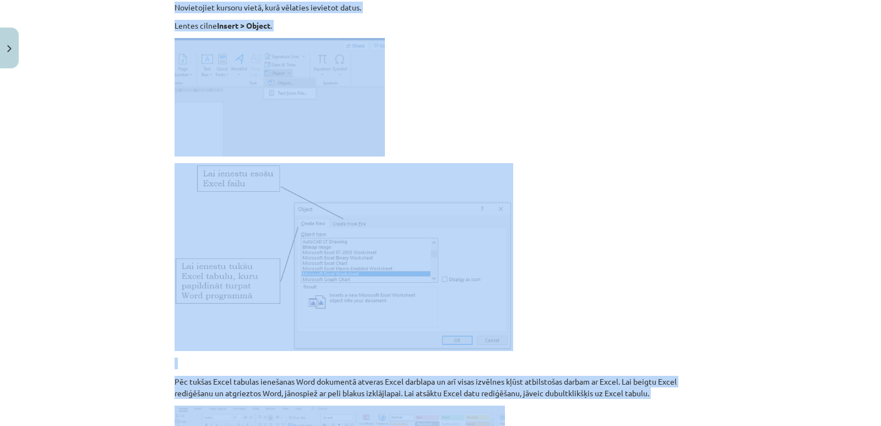
scroll to position [523, 0]
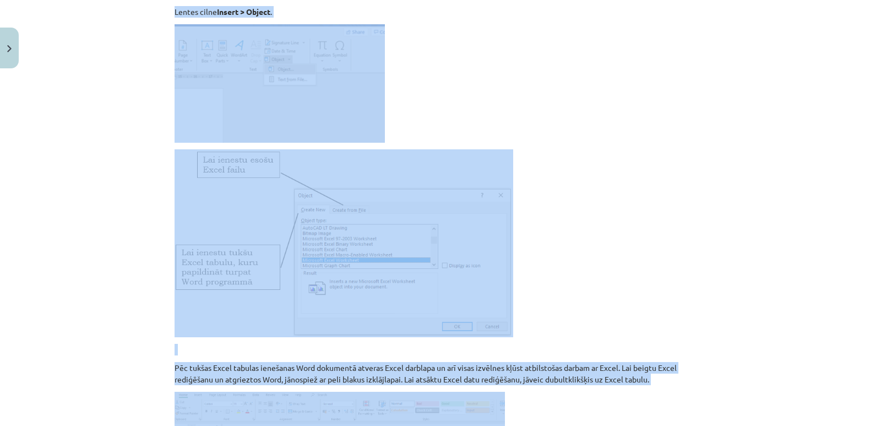
drag, startPoint x: 173, startPoint y: 79, endPoint x: 781, endPoint y: 389, distance: 682.3
click at [781, 389] on div "Mācību tēma: Datorikas - 10. klases 1. ieskaites mācību materiāls #10 9. tēma –…" at bounding box center [440, 213] width 881 height 426
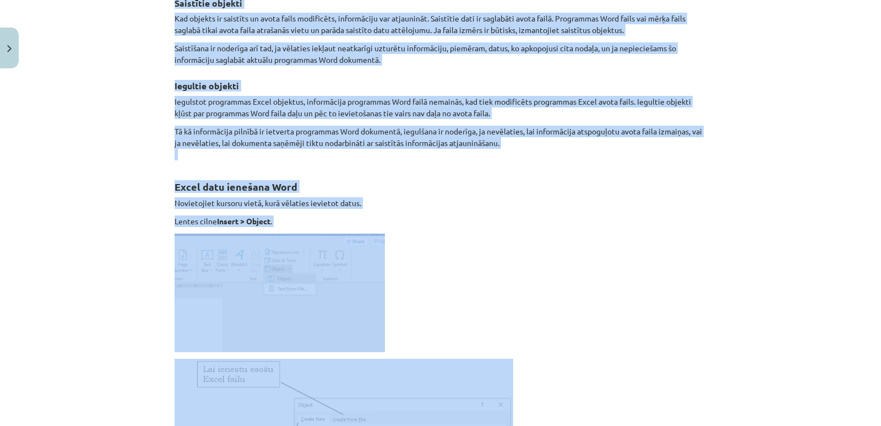
scroll to position [0, 0]
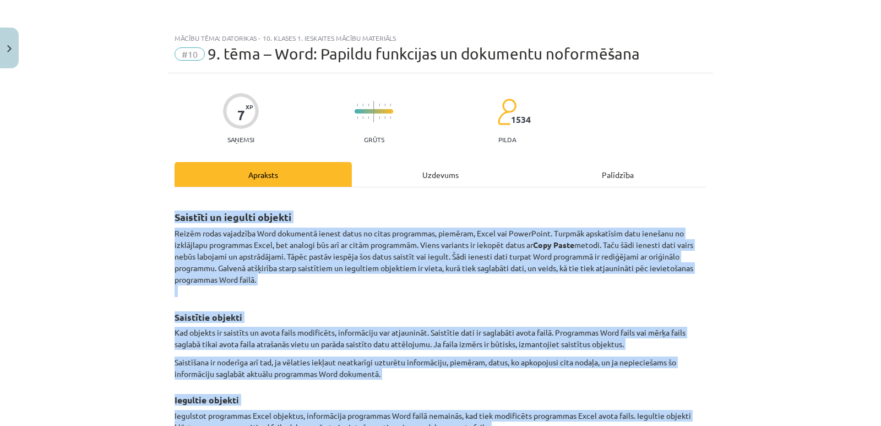
drag, startPoint x: 323, startPoint y: 129, endPoint x: 172, endPoint y: 214, distance: 172.6
click at [391, 204] on h2 "Saistīti un iegulti objekti" at bounding box center [441, 210] width 532 height 27
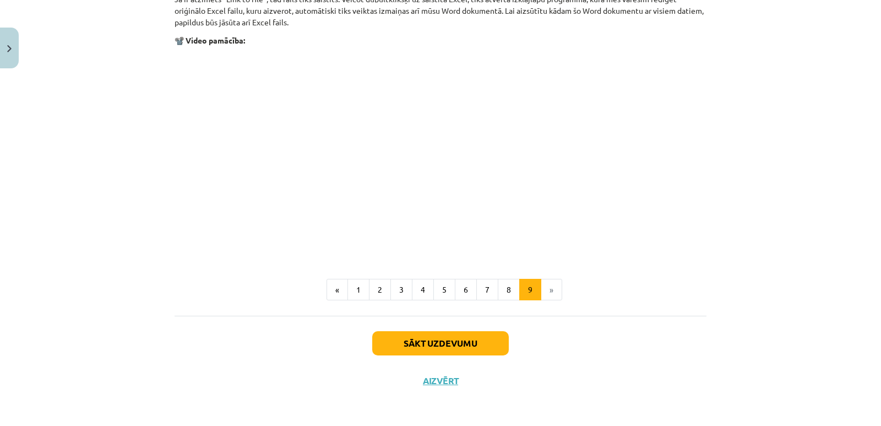
scroll to position [1349, 0]
click at [414, 339] on button "Sākt uzdevumu" at bounding box center [440, 342] width 137 height 24
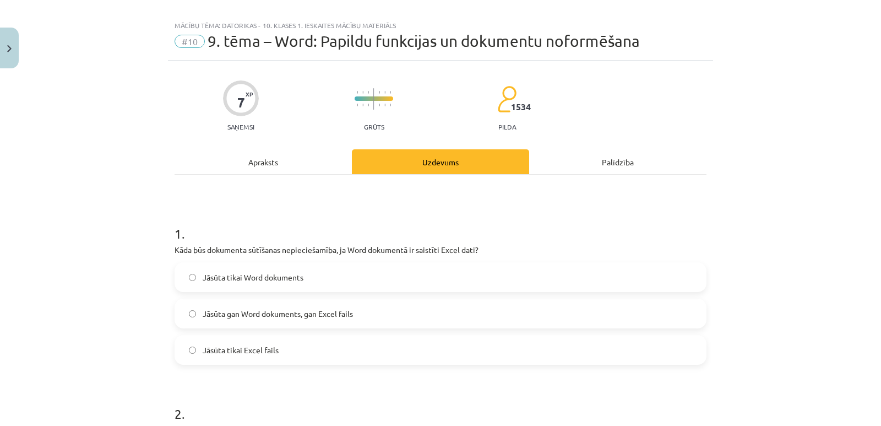
scroll to position [0, 0]
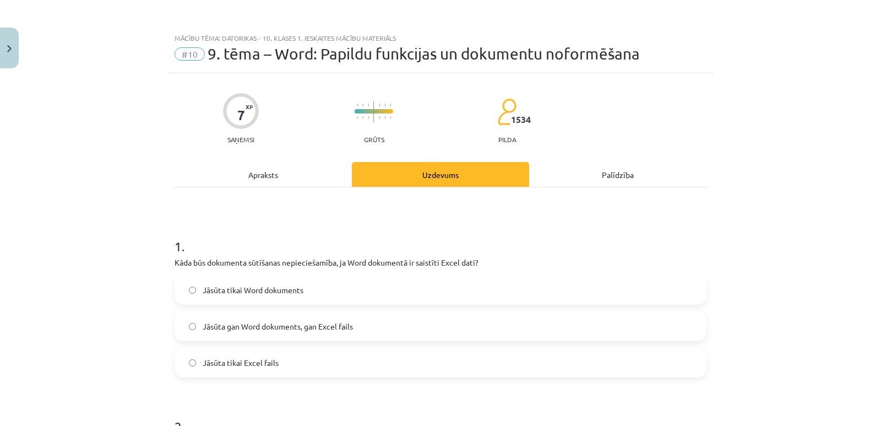
drag, startPoint x: 275, startPoint y: 175, endPoint x: 254, endPoint y: 173, distance: 21.0
click at [254, 173] on div "Apraksts" at bounding box center [263, 174] width 177 height 25
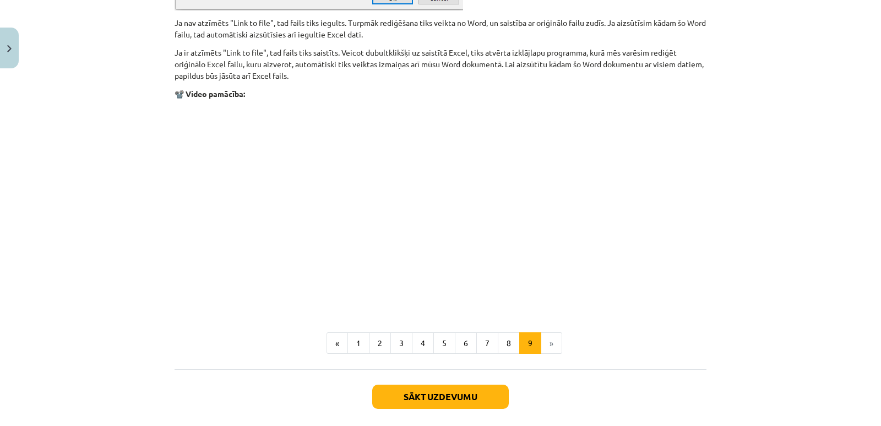
scroll to position [1349, 0]
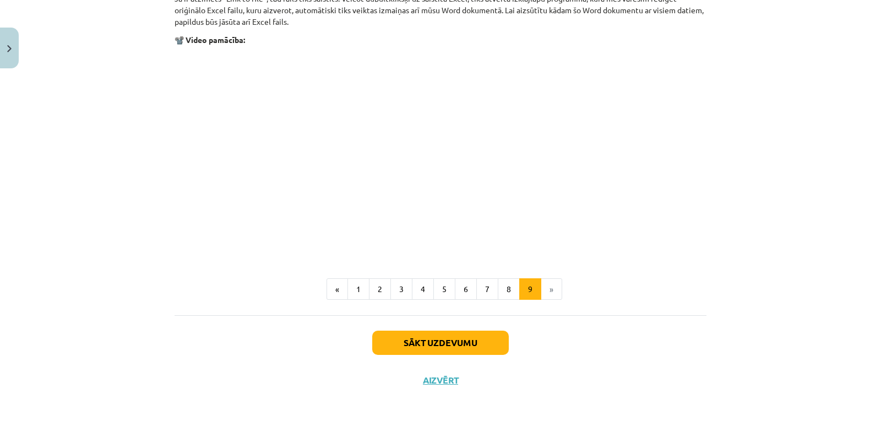
drag, startPoint x: 375, startPoint y: 288, endPoint x: 598, endPoint y: 231, distance: 230.7
click at [599, 231] on p at bounding box center [441, 152] width 532 height 201
click at [415, 287] on button "4" at bounding box center [423, 289] width 22 height 22
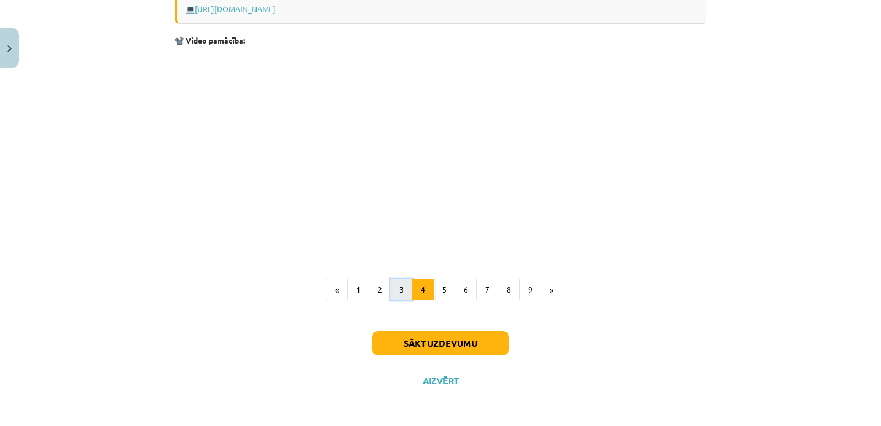
click at [395, 290] on button "3" at bounding box center [401, 290] width 22 height 22
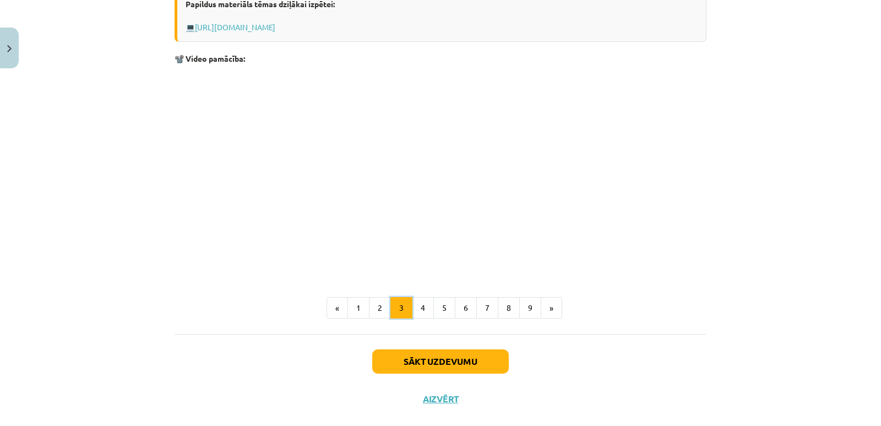
scroll to position [362, 0]
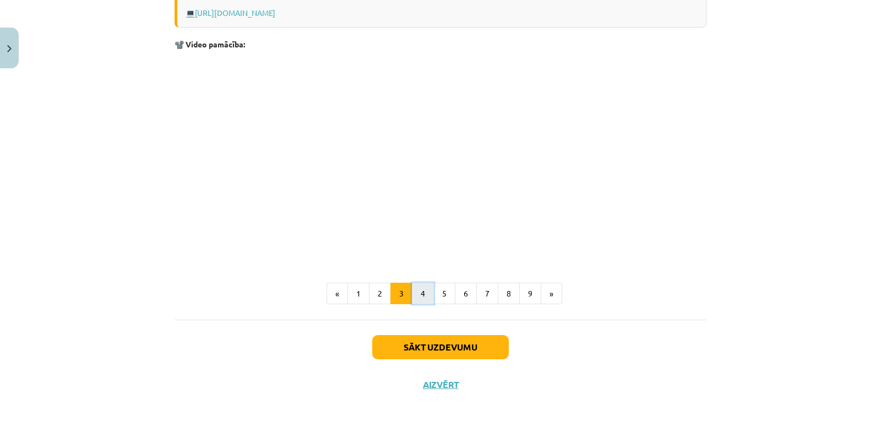
click at [417, 290] on button "4" at bounding box center [423, 293] width 22 height 22
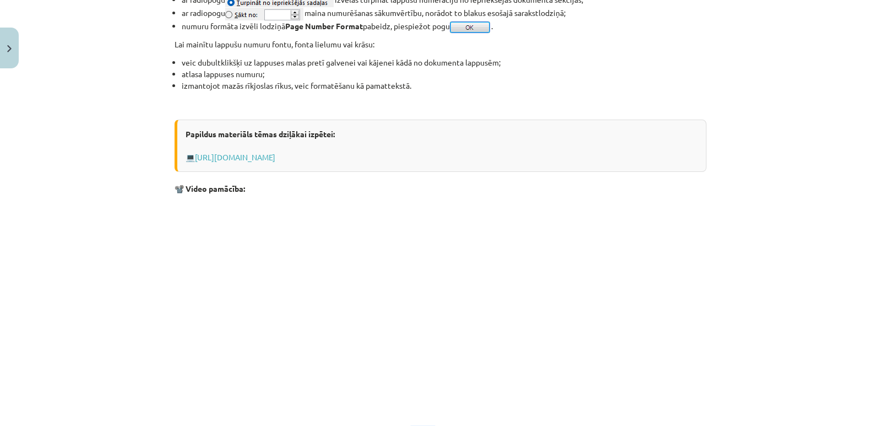
scroll to position [846, 0]
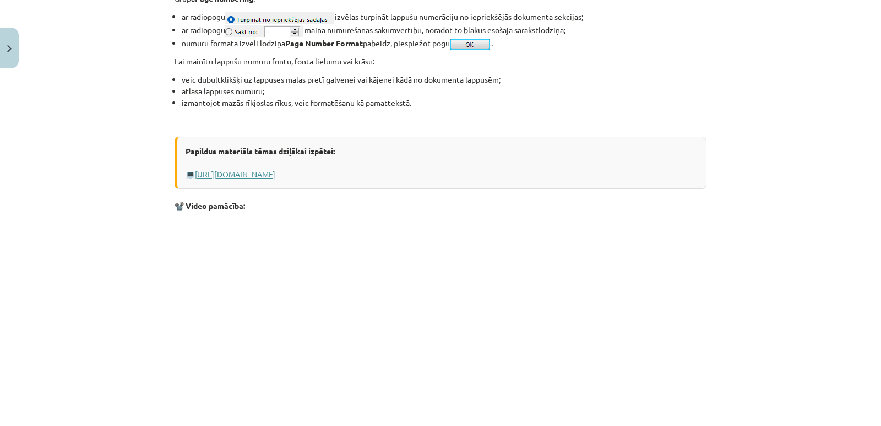
click at [275, 171] on link "[URL][DOMAIN_NAME]" at bounding box center [235, 174] width 80 height 10
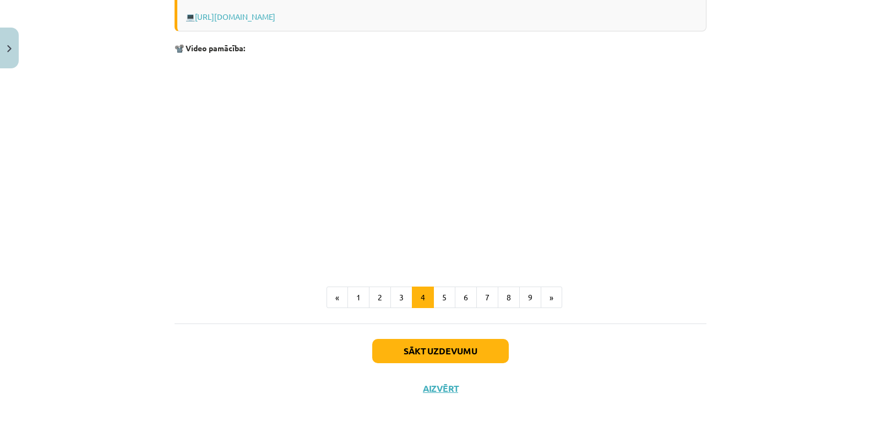
scroll to position [1011, 0]
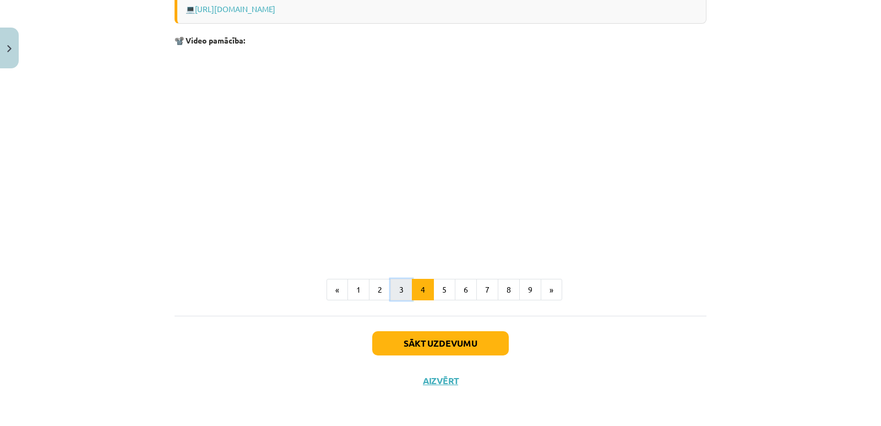
click at [398, 289] on button "3" at bounding box center [401, 290] width 22 height 22
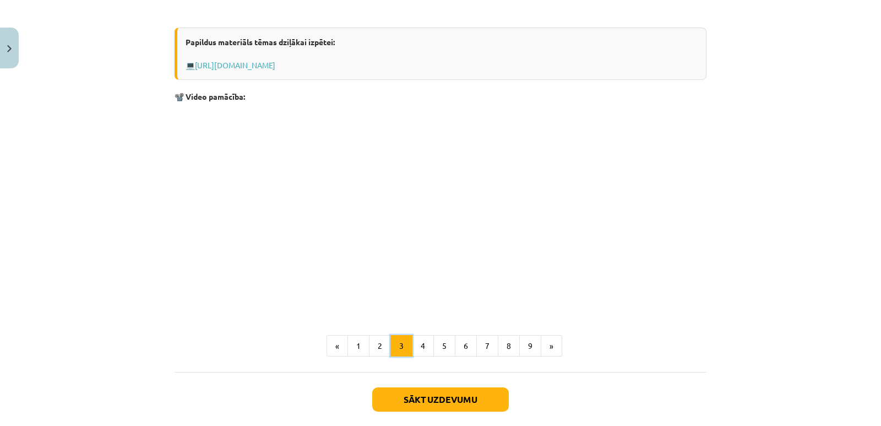
scroll to position [258, 0]
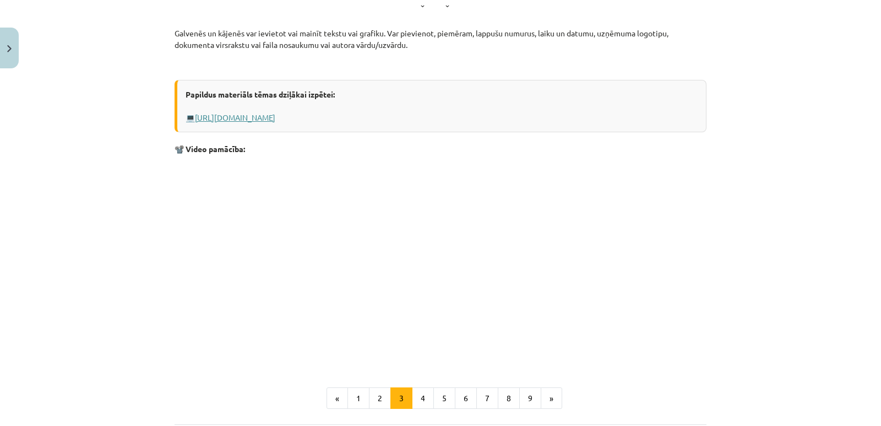
click at [260, 117] on link "[URL][DOMAIN_NAME]" at bounding box center [235, 117] width 80 height 10
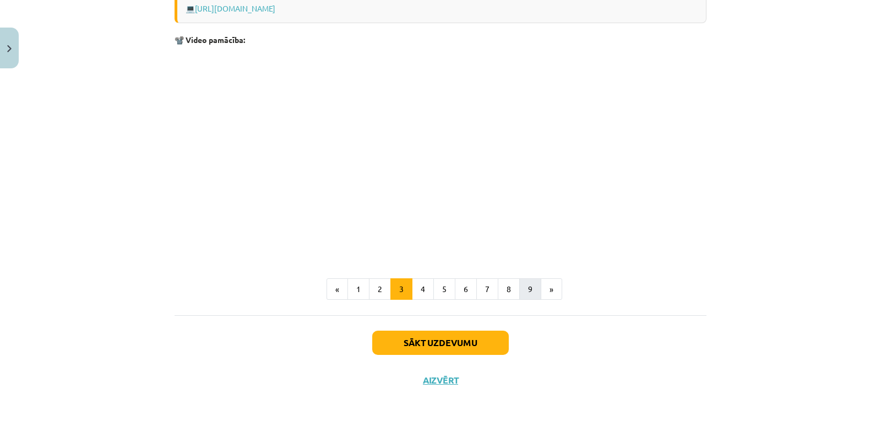
scroll to position [368, 0]
click at [457, 339] on button "Sākt uzdevumu" at bounding box center [440, 342] width 137 height 24
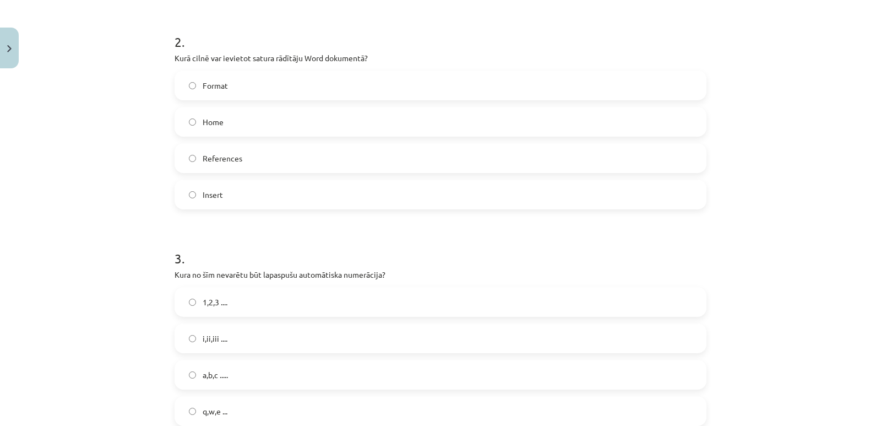
scroll to position [468, 0]
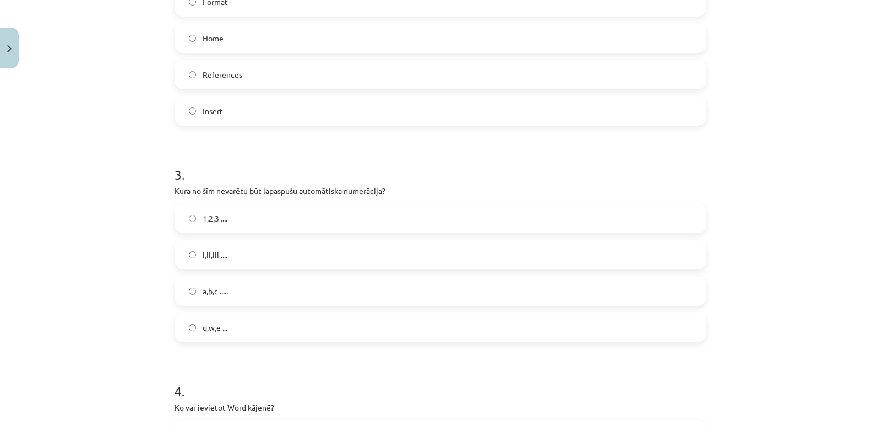
click at [210, 327] on span "q,w,e ..." at bounding box center [215, 328] width 25 height 12
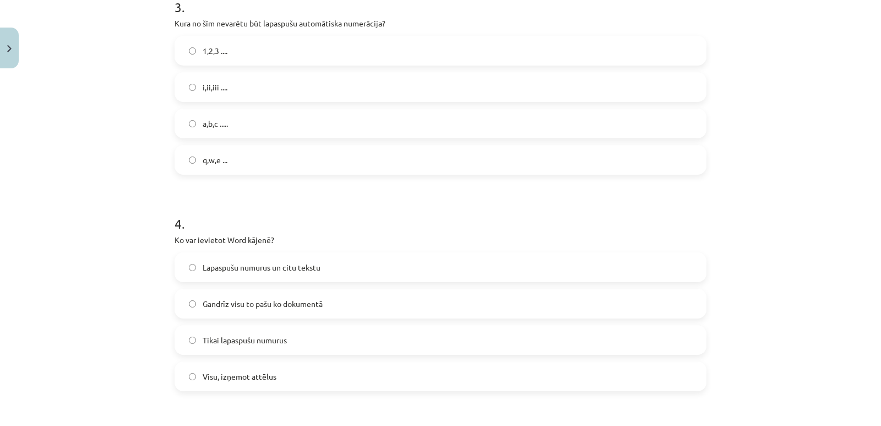
scroll to position [688, 0]
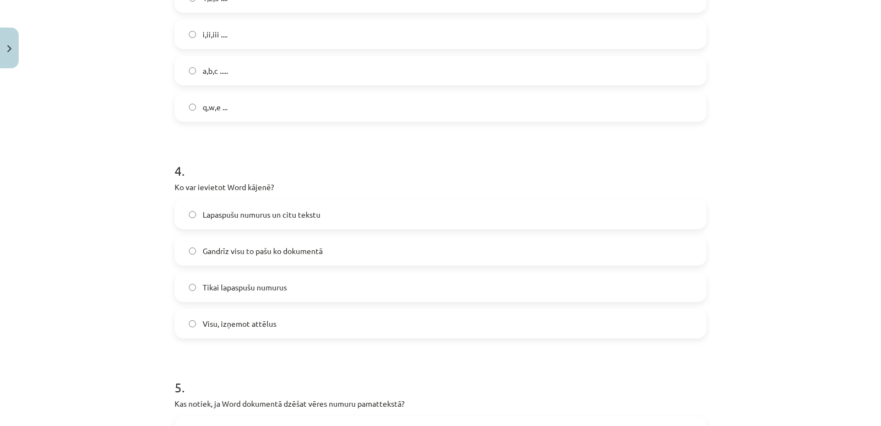
click at [281, 216] on span "Lapaspušu numurus un citu tekstu" at bounding box center [262, 215] width 118 height 12
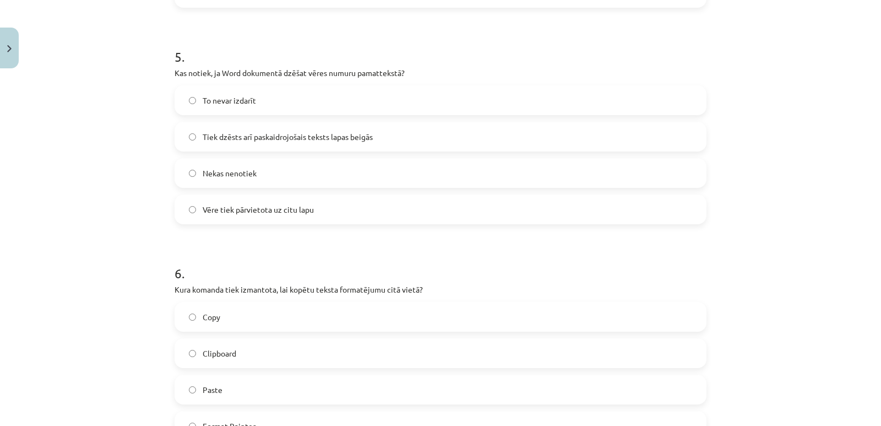
scroll to position [963, 0]
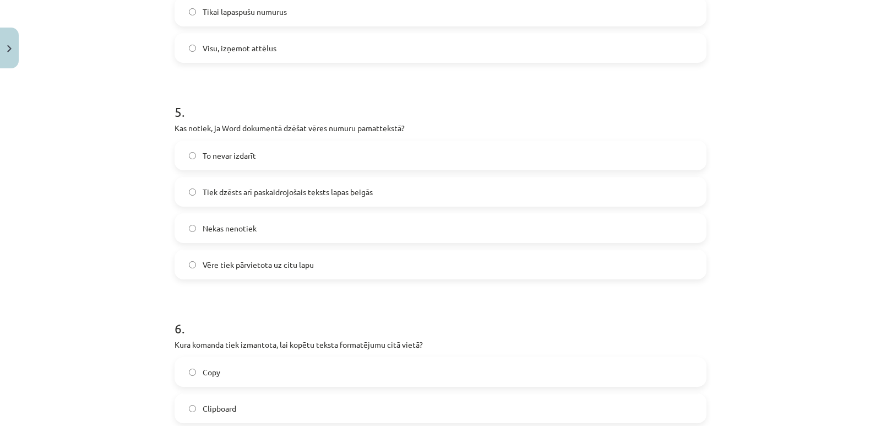
click at [267, 193] on span "Tiek dzēsts arī paskaidrojošais teksts lapas beigās" at bounding box center [288, 192] width 170 height 12
click at [834, 158] on div "Mācību tēma: Datorikas - 10. klases 1. ieskaites mācību materiāls #10 9. tēma –…" at bounding box center [440, 213] width 881 height 426
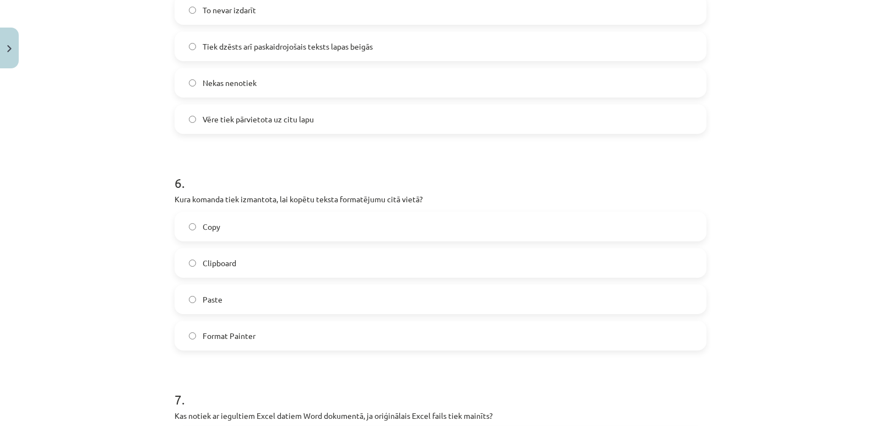
scroll to position [1239, 0]
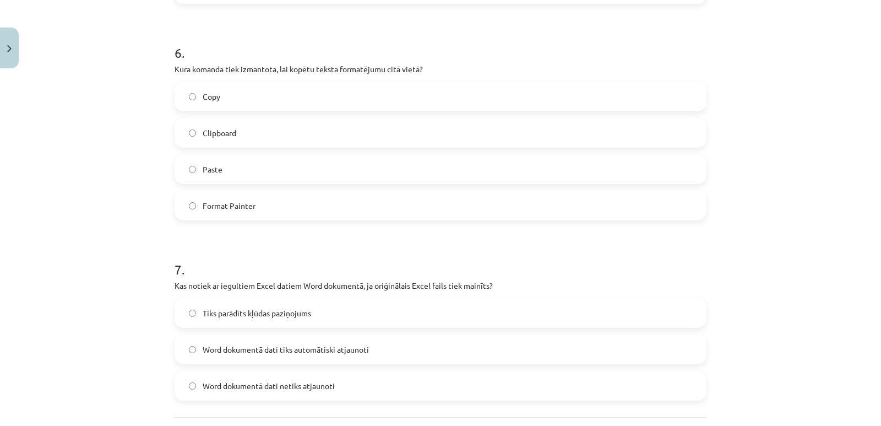
click at [193, 99] on label "Copy" at bounding box center [441, 97] width 530 height 28
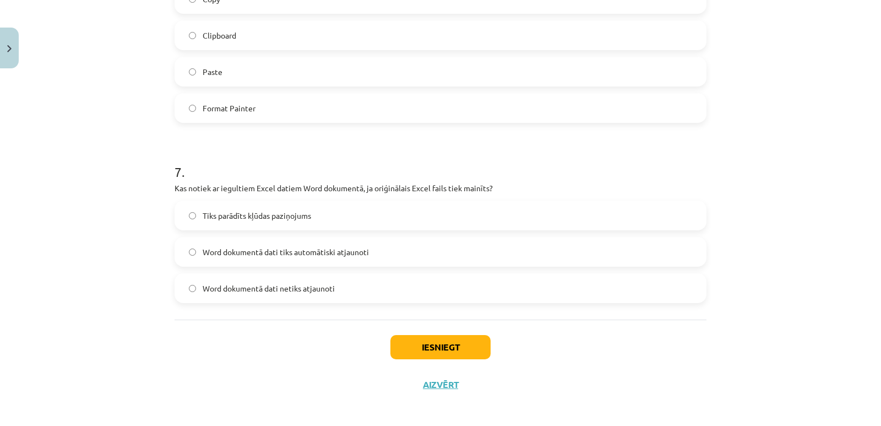
scroll to position [1341, 0]
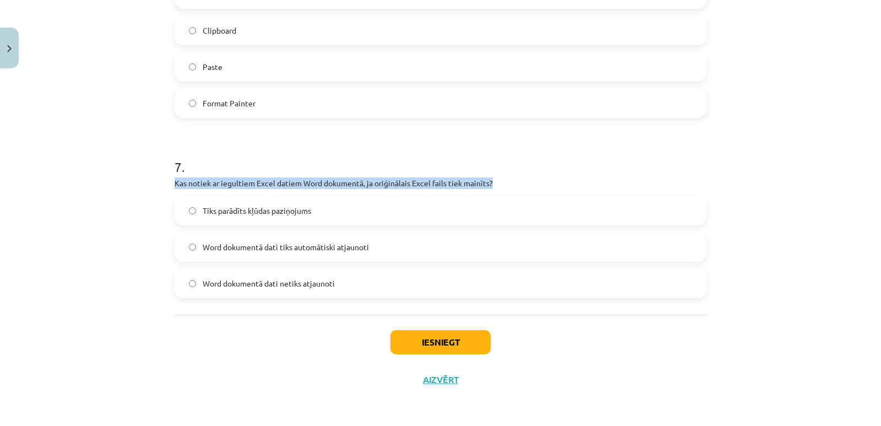
drag, startPoint x: 492, startPoint y: 179, endPoint x: 192, endPoint y: 181, distance: 300.1
click at [161, 181] on div "Mācību tēma: Datorikas - 10. klases 1. ieskaites mācību materiāls #10 9. tēma –…" at bounding box center [440, 213] width 881 height 426
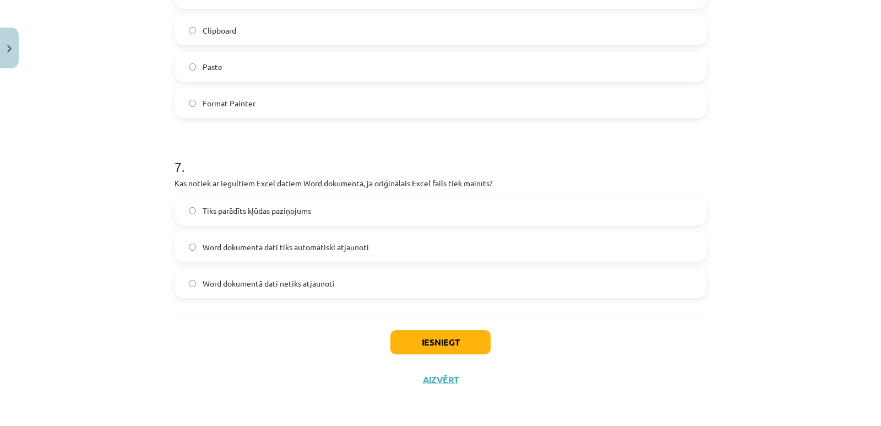
click at [831, 110] on div "Mācību tēma: Datorikas - 10. klases 1. ieskaites mācību materiāls #10 9. tēma –…" at bounding box center [440, 213] width 881 height 426
